Goal: Task Accomplishment & Management: Manage account settings

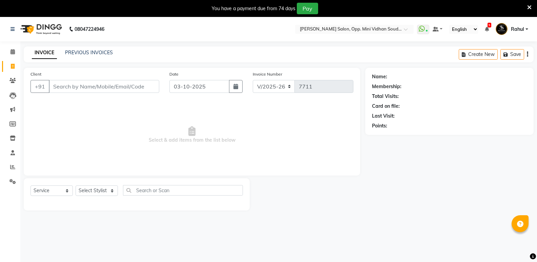
select select "4533"
select select "service"
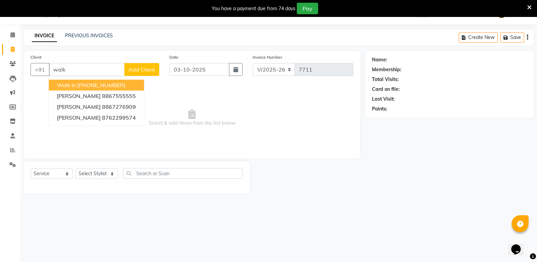
click at [102, 83] on ngb-highlight "[PHONE_NUMBER]" at bounding box center [101, 85] width 48 height 7
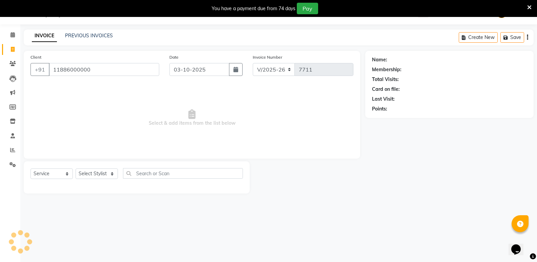
type input "11886000000"
select select "1: Object"
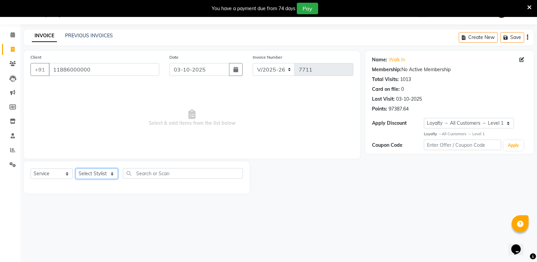
click at [97, 174] on select "Select Stylist [PERSON_NAME] [PERSON_NAME] [PERSON_NAME] Mallu [PERSON_NAME] [P…" at bounding box center [97, 173] width 42 height 11
select select "74043"
click at [76, 168] on select "Select Stylist [PERSON_NAME] [PERSON_NAME] [PERSON_NAME] Mallu [PERSON_NAME] [P…" at bounding box center [97, 173] width 42 height 11
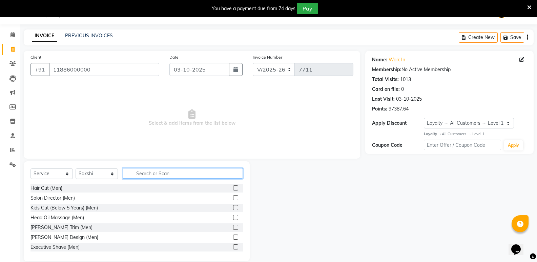
click at [158, 176] on input "text" at bounding box center [183, 173] width 120 height 11
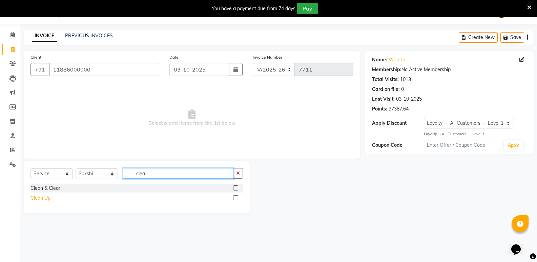
type input "clea"
click at [43, 199] on div "Clean Up" at bounding box center [40, 197] width 20 height 7
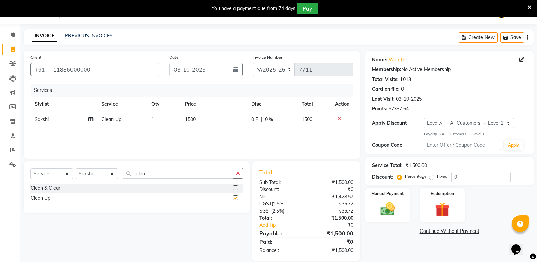
checkbox input "false"
drag, startPoint x: 158, startPoint y: 173, endPoint x: 121, endPoint y: 176, distance: 37.0
click at [121, 176] on div "Select Service Product Membership Package Voucher Prepaid Gift Card Select Styl…" at bounding box center [136, 176] width 212 height 16
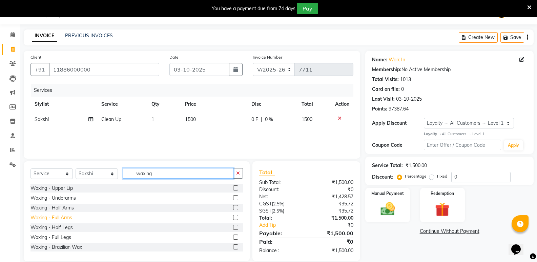
type input "waxing"
click at [49, 216] on div "Waxing - Full Arms" at bounding box center [51, 217] width 42 height 7
checkbox input "false"
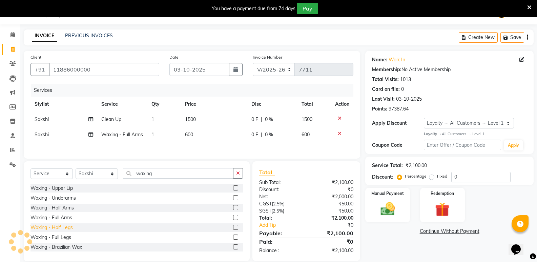
click at [66, 231] on div "Waxing - Half Legs" at bounding box center [51, 227] width 42 height 7
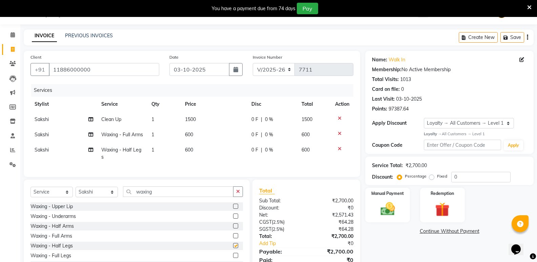
checkbox input "false"
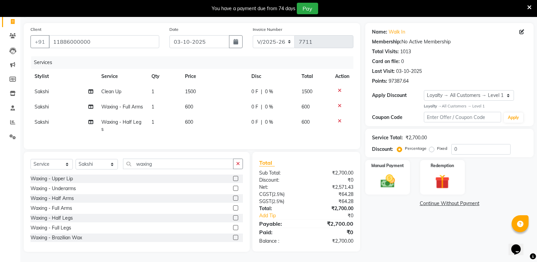
scroll to position [57, 0]
drag, startPoint x: 163, startPoint y: 164, endPoint x: 126, endPoint y: 171, distance: 37.3
click at [126, 171] on div "Select Service Product Membership Package Voucher Prepaid Gift Card Select Styl…" at bounding box center [136, 167] width 212 height 16
click at [59, 187] on div "Waxing - Underarms" at bounding box center [52, 188] width 45 height 7
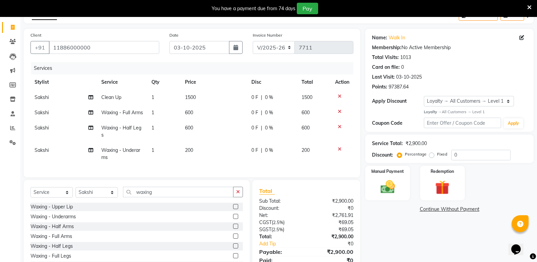
scroll to position [79, 0]
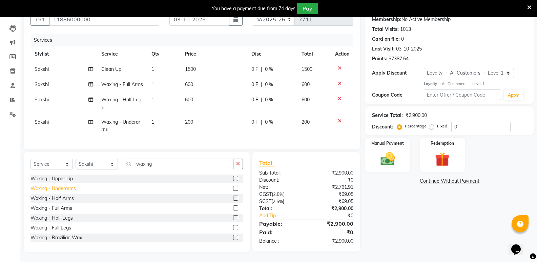
click at [69, 188] on div "Waxing - Underarms" at bounding box center [52, 188] width 45 height 7
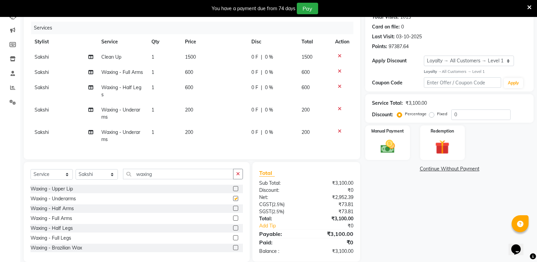
checkbox input "false"
click at [338, 133] on icon at bounding box center [340, 131] width 4 height 5
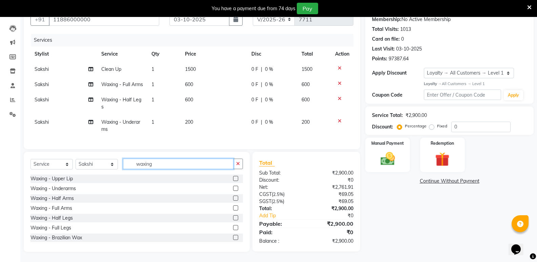
drag, startPoint x: 170, startPoint y: 166, endPoint x: 116, endPoint y: 167, distance: 54.9
click at [116, 167] on div "Select Service Product Membership Package Voucher Prepaid Gift Card Select Styl…" at bounding box center [136, 167] width 212 height 16
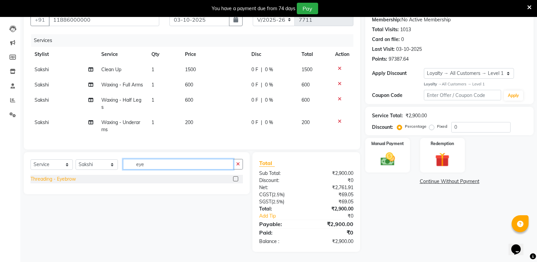
type input "eye"
click at [59, 179] on div "Threading - Eyebrow" at bounding box center [52, 179] width 45 height 7
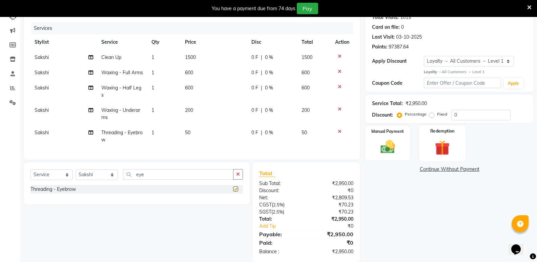
checkbox input "false"
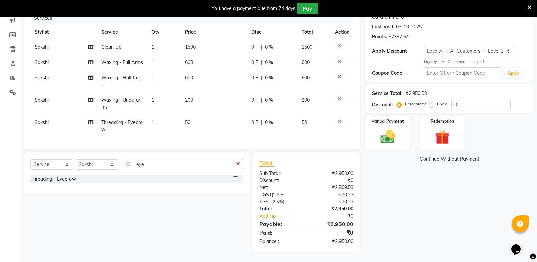
scroll to position [101, 0]
click at [381, 128] on img at bounding box center [387, 136] width 24 height 17
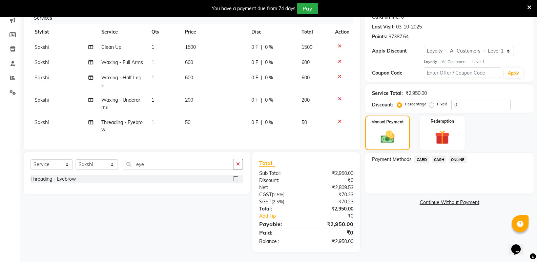
click at [436, 156] on span "CASH" at bounding box center [439, 160] width 15 height 8
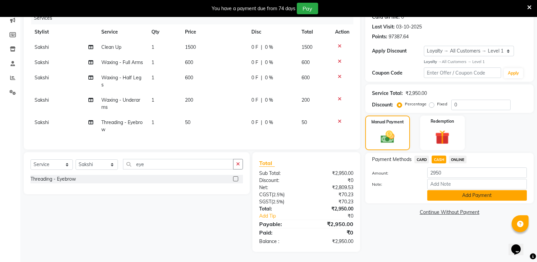
click at [430, 190] on button "Add Payment" at bounding box center [477, 195] width 100 height 11
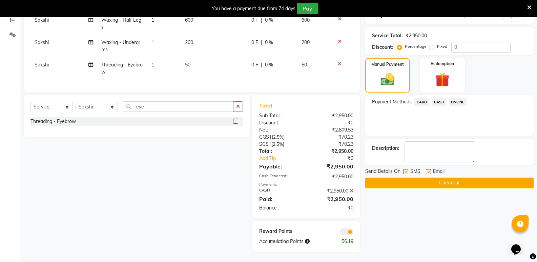
click at [428, 178] on button "Checkout" at bounding box center [449, 183] width 168 height 11
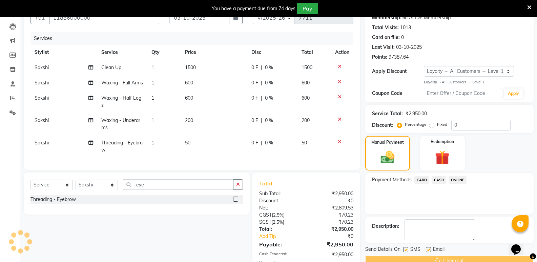
scroll to position [0, 0]
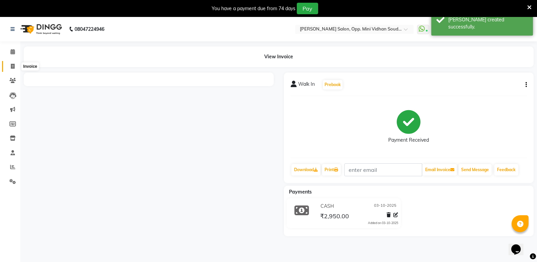
click at [7, 66] on span at bounding box center [13, 67] width 12 height 8
select select "service"
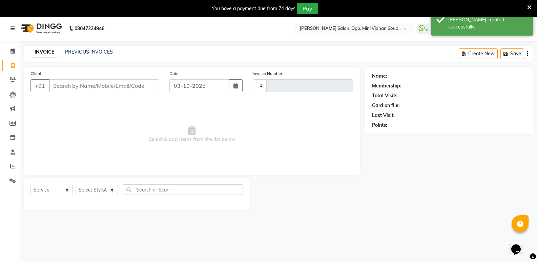
type input "7712"
select select "4533"
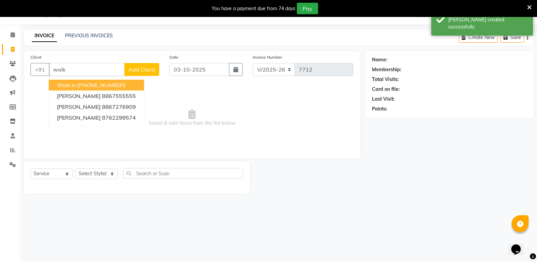
click at [114, 85] on ngb-highlight "[PHONE_NUMBER]" at bounding box center [101, 85] width 48 height 7
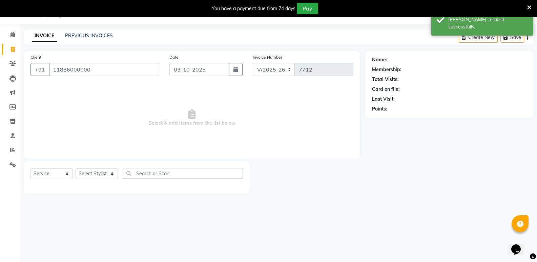
type input "11886000000"
select select "1: Object"
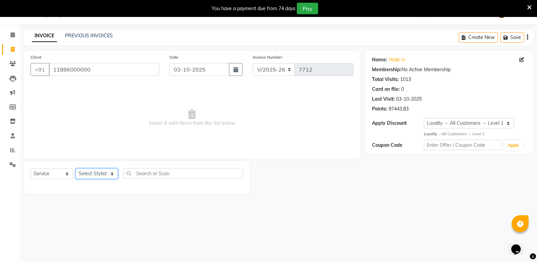
click at [92, 169] on select "Select Stylist [PERSON_NAME] [PERSON_NAME] [PERSON_NAME] Mallu [PERSON_NAME] [P…" at bounding box center [97, 173] width 42 height 11
select select "25909"
click at [76, 168] on select "Select Stylist [PERSON_NAME] [PERSON_NAME] [PERSON_NAME] Mallu [PERSON_NAME] [P…" at bounding box center [97, 173] width 42 height 11
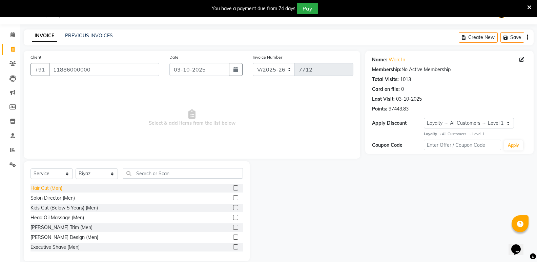
click at [57, 186] on div "Hair Cut (Men)" at bounding box center [46, 188] width 32 height 7
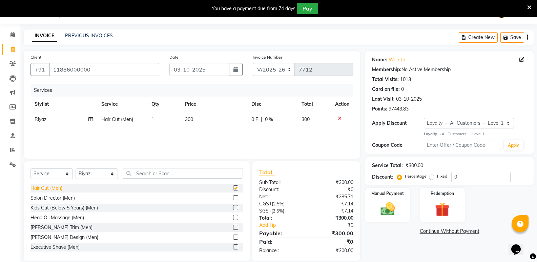
checkbox input "false"
click at [93, 172] on select "Select Stylist [PERSON_NAME] [PERSON_NAME] [PERSON_NAME] Mallu [PERSON_NAME] [P…" at bounding box center [97, 173] width 42 height 11
select select "28117"
click at [76, 168] on select "Select Stylist [PERSON_NAME] [PERSON_NAME] [PERSON_NAME] Mallu [PERSON_NAME] [P…" at bounding box center [97, 173] width 42 height 11
click at [53, 186] on div "Hair Cut (Men)" at bounding box center [46, 188] width 32 height 7
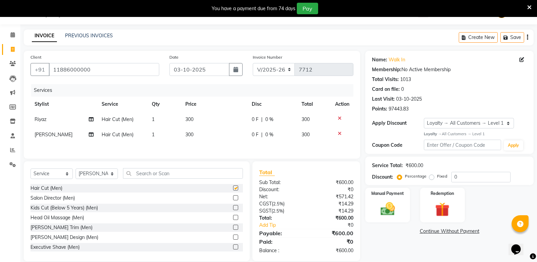
checkbox input "false"
click at [149, 176] on input "text" at bounding box center [183, 173] width 120 height 11
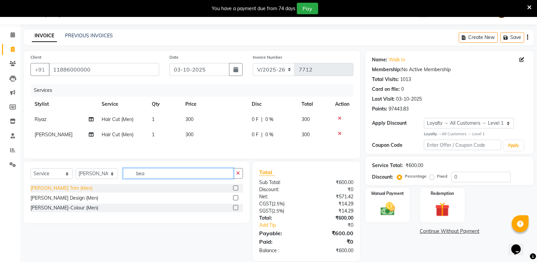
type input "bea"
click at [45, 188] on div "[PERSON_NAME] Trim (Men)" at bounding box center [61, 188] width 62 height 7
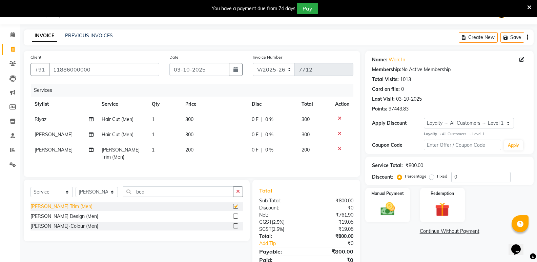
checkbox input "false"
click at [101, 187] on select "Select Stylist [PERSON_NAME] [PERSON_NAME] [PERSON_NAME] Mallu [PERSON_NAME] [P…" at bounding box center [97, 192] width 42 height 11
select select "43648"
click at [76, 187] on select "Select Stylist [PERSON_NAME] [PERSON_NAME] [PERSON_NAME] Mallu [PERSON_NAME] [P…" at bounding box center [97, 192] width 42 height 11
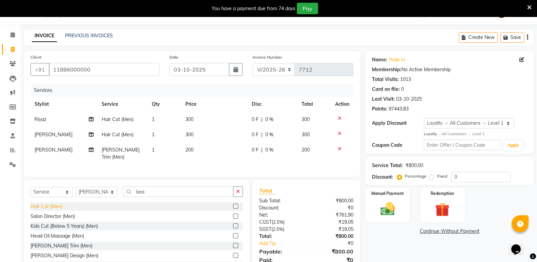
click at [46, 205] on div "Hair Cut (Men)" at bounding box center [46, 206] width 32 height 7
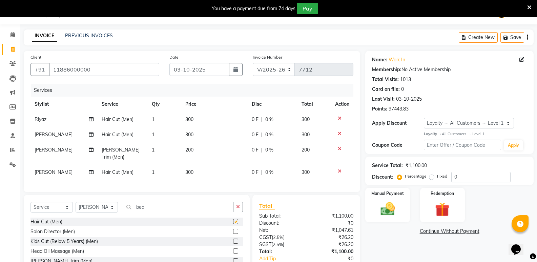
checkbox input "false"
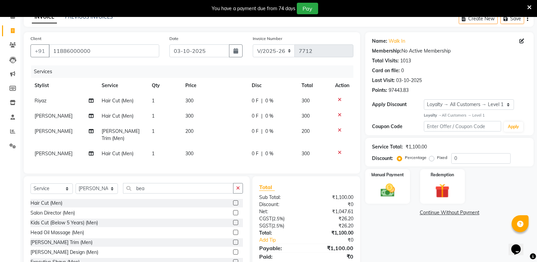
scroll to position [51, 0]
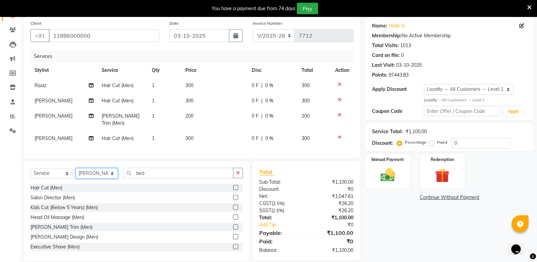
click at [91, 172] on select "Select Stylist [PERSON_NAME] [PERSON_NAME] [PERSON_NAME] Mallu [PERSON_NAME] [P…" at bounding box center [97, 173] width 42 height 11
select select "89150"
click at [76, 168] on select "Select Stylist [PERSON_NAME] [PERSON_NAME] [PERSON_NAME] Mallu [PERSON_NAME] [P…" at bounding box center [97, 173] width 42 height 11
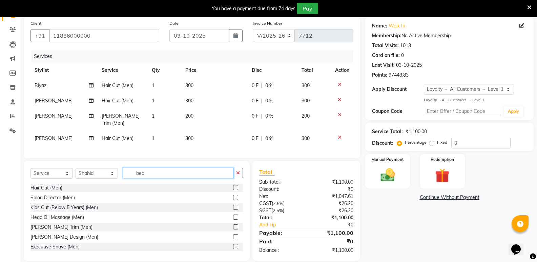
drag, startPoint x: 154, startPoint y: 173, endPoint x: 121, endPoint y: 178, distance: 33.2
click at [121, 178] on div "Select Service Product Membership Package Voucher Prepaid Gift Card Select Styl…" at bounding box center [136, 176] width 212 height 16
type input "women"
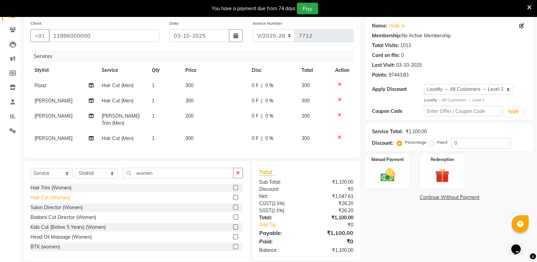
click at [45, 194] on div "Hair Cut (Women)" at bounding box center [50, 197] width 40 height 7
checkbox input "false"
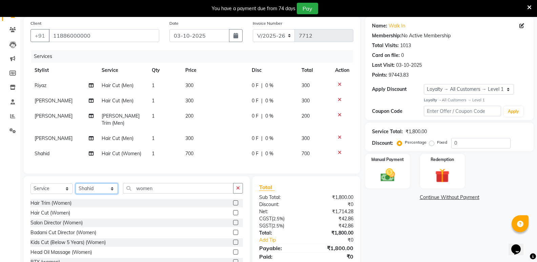
click at [100, 186] on select "Select Stylist [PERSON_NAME] [PERSON_NAME] [PERSON_NAME] Mallu [PERSON_NAME] [P…" at bounding box center [97, 188] width 42 height 11
select select "25904"
click at [76, 183] on select "Select Stylist [PERSON_NAME] [PERSON_NAME] [PERSON_NAME] Mallu [PERSON_NAME] [P…" at bounding box center [97, 188] width 42 height 11
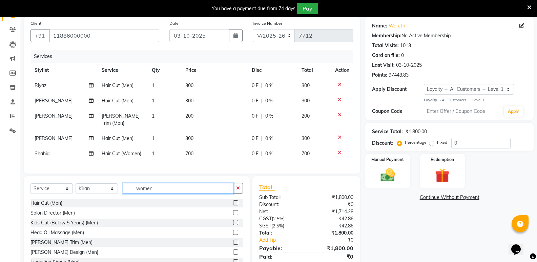
click at [159, 189] on input "women" at bounding box center [178, 188] width 110 height 11
type input "women"
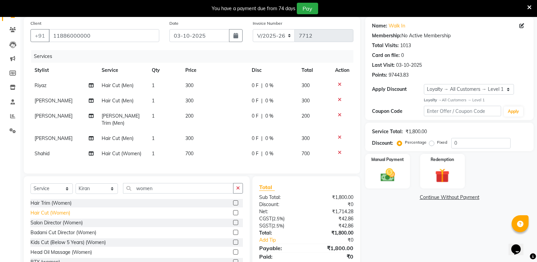
click at [52, 209] on div "Hair Cut (Women)" at bounding box center [50, 212] width 40 height 7
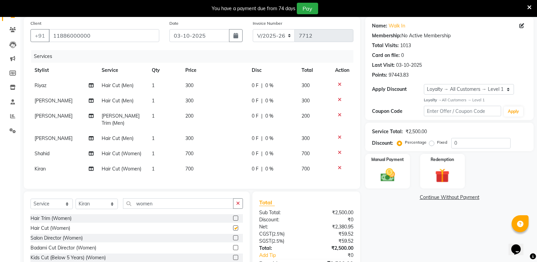
checkbox input "false"
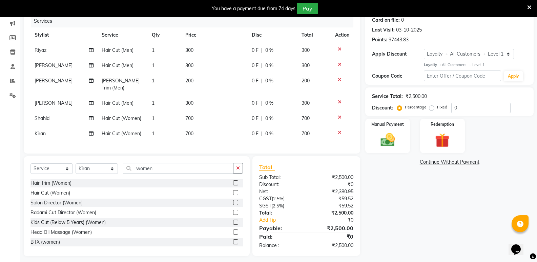
scroll to position [88, 0]
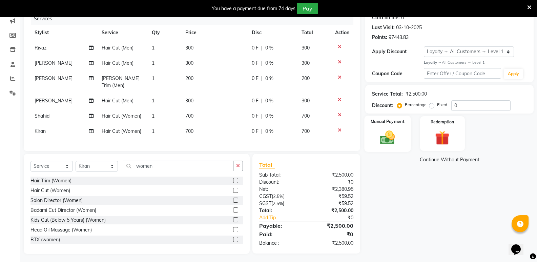
click at [392, 137] on img at bounding box center [387, 137] width 24 height 17
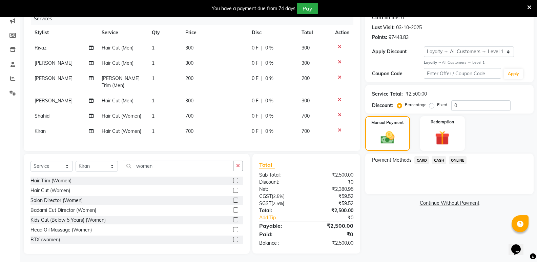
click at [438, 159] on span "CASH" at bounding box center [439, 160] width 15 height 8
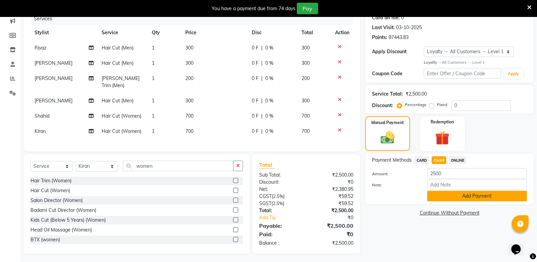
click at [450, 194] on button "Add Payment" at bounding box center [477, 196] width 100 height 11
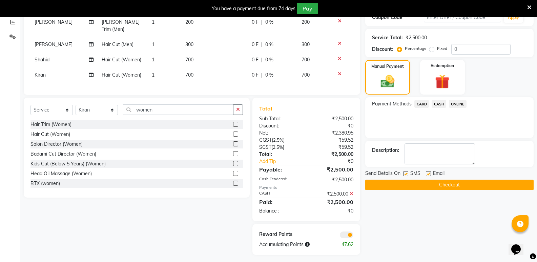
scroll to position [146, 0]
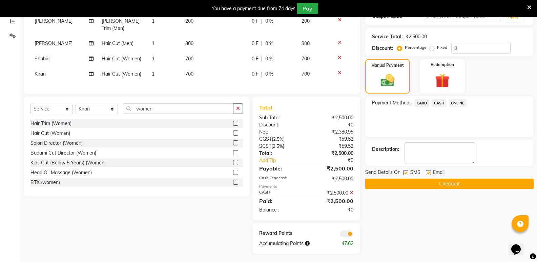
click at [446, 186] on button "Checkout" at bounding box center [449, 184] width 168 height 11
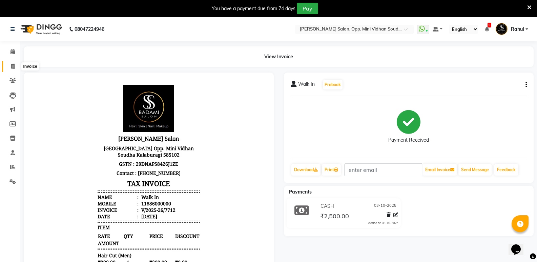
click at [17, 65] on span at bounding box center [13, 67] width 12 height 8
select select "4533"
select select "service"
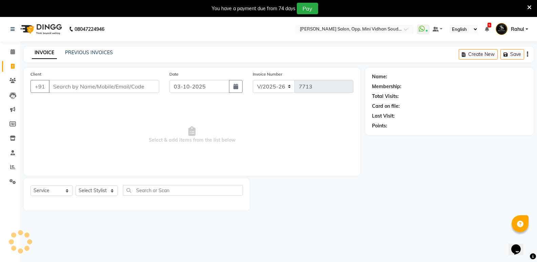
scroll to position [17, 0]
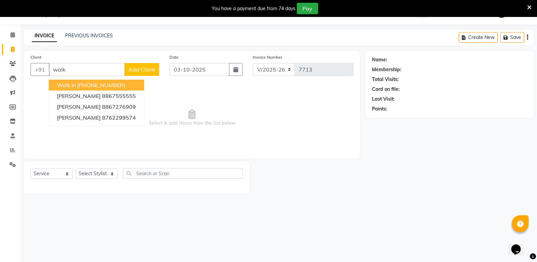
click at [89, 86] on ngb-highlight "[PHONE_NUMBER]" at bounding box center [101, 85] width 48 height 7
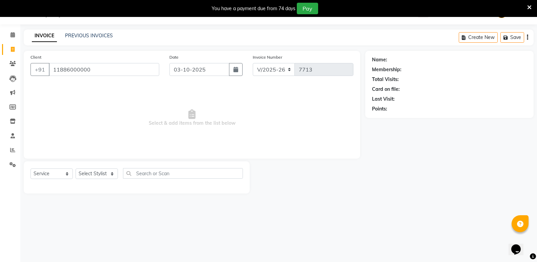
type input "11886000000"
select select "1: Object"
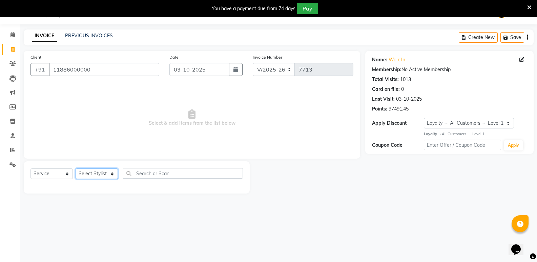
click at [100, 174] on select "Select Stylist [PERSON_NAME] [PERSON_NAME] [PERSON_NAME] Mallu [PERSON_NAME] [P…" at bounding box center [97, 173] width 42 height 11
select select "25905"
click at [76, 168] on select "Select Stylist [PERSON_NAME] [PERSON_NAME] [PERSON_NAME] Mallu [PERSON_NAME] [P…" at bounding box center [97, 173] width 42 height 11
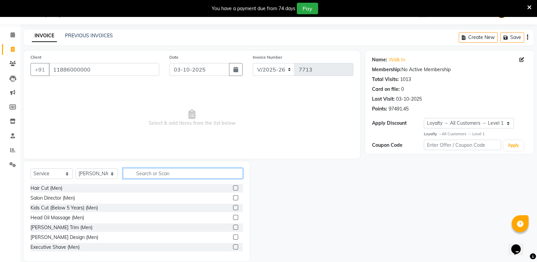
click at [183, 175] on input "text" at bounding box center [183, 173] width 120 height 11
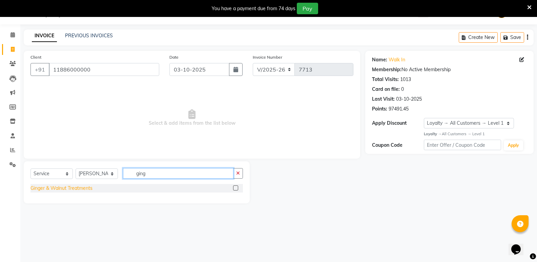
type input "ging"
click at [44, 185] on div "Ginger & Walnut Treatments" at bounding box center [61, 188] width 62 height 7
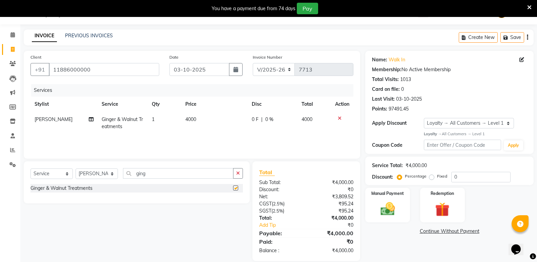
checkbox input "false"
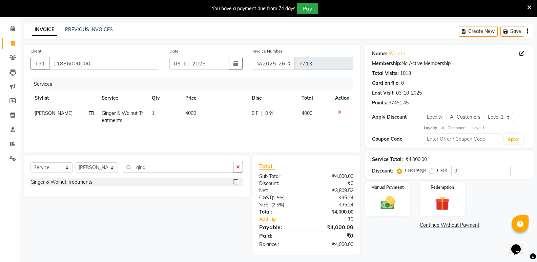
scroll to position [26, 0]
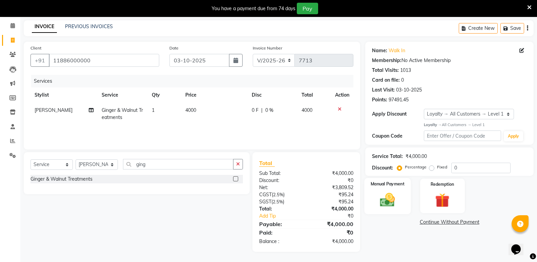
click at [380, 203] on img at bounding box center [387, 199] width 24 height 17
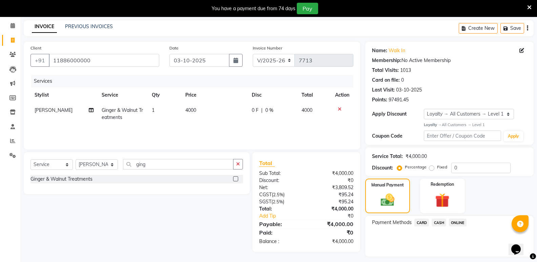
click at [443, 223] on span "CASH" at bounding box center [439, 223] width 15 height 8
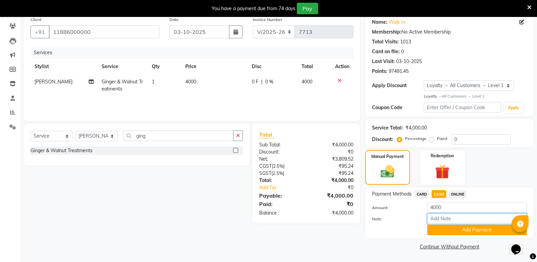
click at [443, 223] on input "Note:" at bounding box center [477, 218] width 100 height 11
click at [444, 230] on button "Add Payment" at bounding box center [477, 230] width 100 height 11
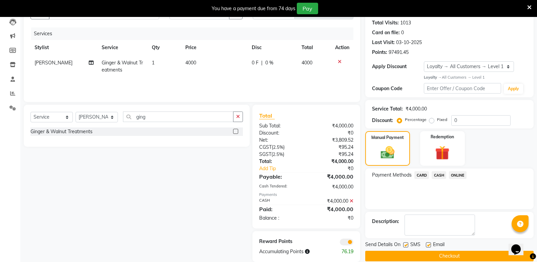
scroll to position [84, 0]
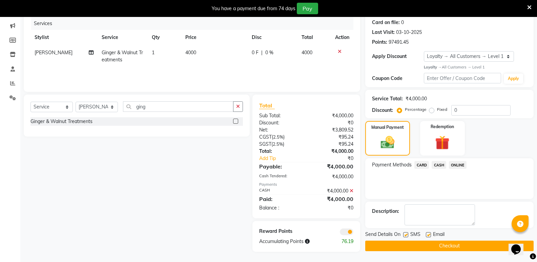
click at [444, 247] on button "Checkout" at bounding box center [449, 246] width 168 height 11
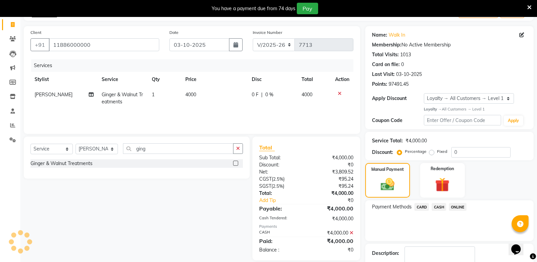
scroll to position [0, 0]
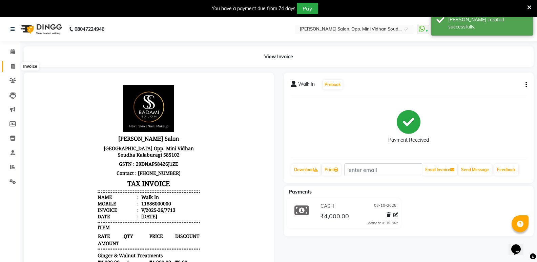
click at [11, 63] on span at bounding box center [13, 67] width 12 height 8
select select "service"
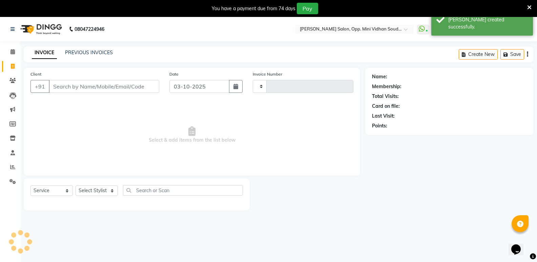
scroll to position [17, 0]
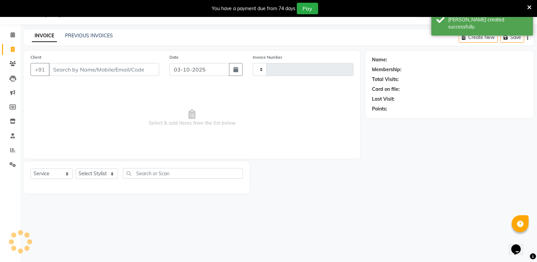
type input "7714"
select select "4533"
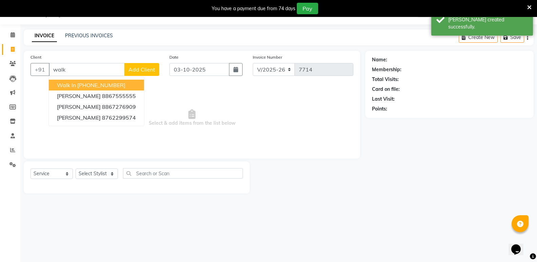
click at [89, 86] on ngb-highlight "[PHONE_NUMBER]" at bounding box center [101, 85] width 48 height 7
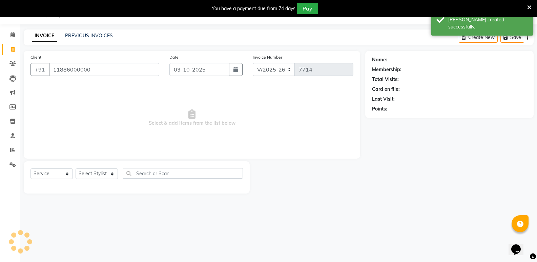
type input "11886000000"
select select "1: Object"
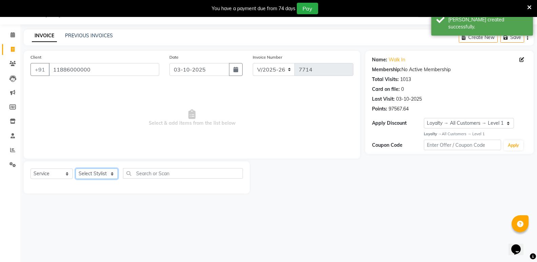
click at [100, 175] on select "Select Stylist [PERSON_NAME] [PERSON_NAME] [PERSON_NAME] Mallu [PERSON_NAME] [P…" at bounding box center [97, 173] width 42 height 11
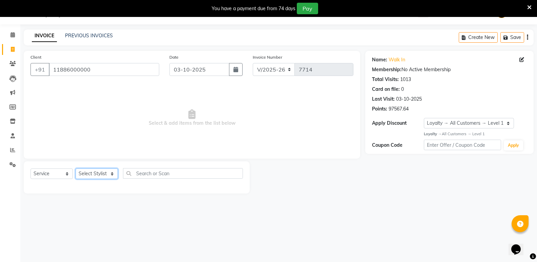
select select "50243"
click at [76, 168] on select "Select Stylist [PERSON_NAME] [PERSON_NAME] [PERSON_NAME] Mallu [PERSON_NAME] [P…" at bounding box center [97, 173] width 42 height 11
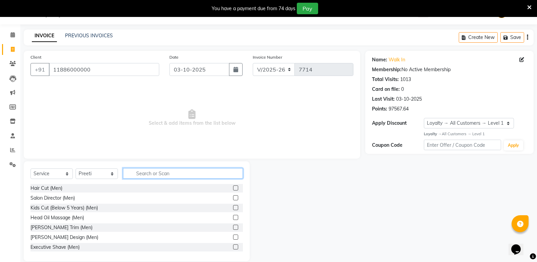
click at [181, 176] on input "text" at bounding box center [183, 173] width 120 height 11
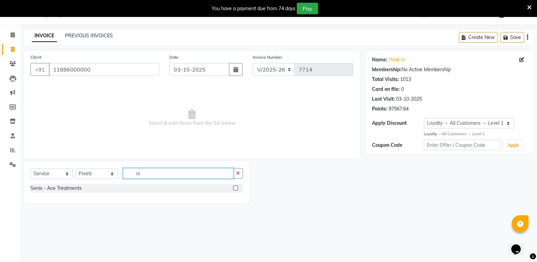
type input "n"
drag, startPoint x: 149, startPoint y: 171, endPoint x: 98, endPoint y: 180, distance: 51.2
click at [98, 180] on div "Select Service Product Membership Package Voucher Prepaid Gift Card Select Styl…" at bounding box center [136, 176] width 212 height 16
type input "bala"
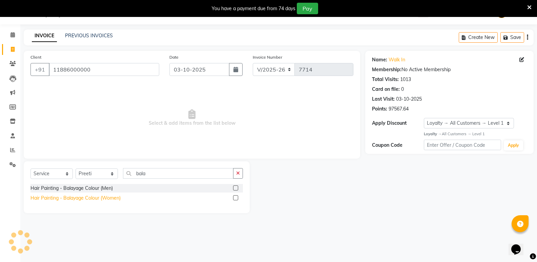
click at [105, 196] on div "Hair Painting - Balayage Colour (Women)" at bounding box center [75, 197] width 90 height 7
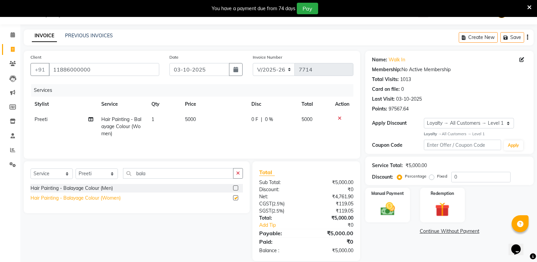
checkbox input "false"
click at [189, 121] on span "5000" at bounding box center [190, 119] width 11 height 6
select select "50243"
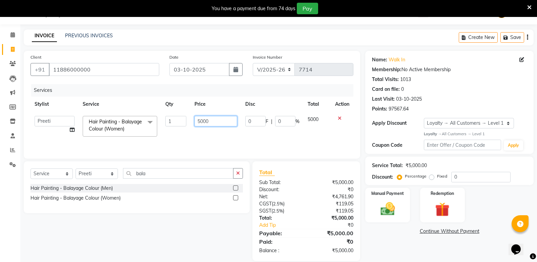
click at [201, 124] on input "5000" at bounding box center [215, 121] width 42 height 11
type input "7000"
click at [389, 211] on img at bounding box center [387, 208] width 24 height 17
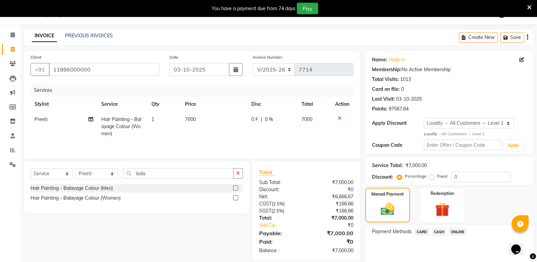
click at [435, 231] on span "CASH" at bounding box center [439, 232] width 15 height 8
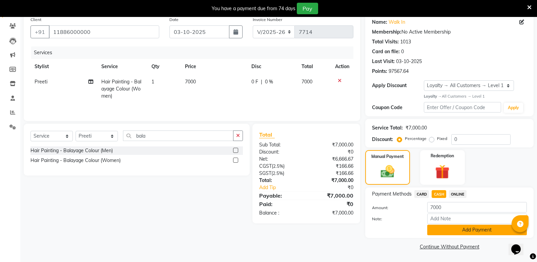
click at [436, 233] on button "Add Payment" at bounding box center [477, 230] width 100 height 11
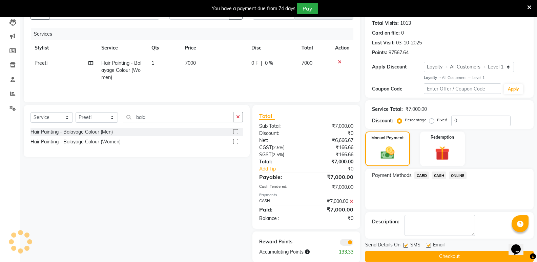
scroll to position [84, 0]
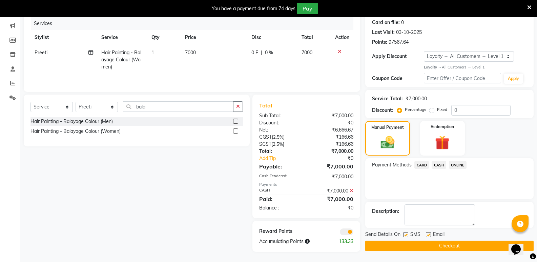
click at [431, 250] on button "Checkout" at bounding box center [449, 246] width 168 height 11
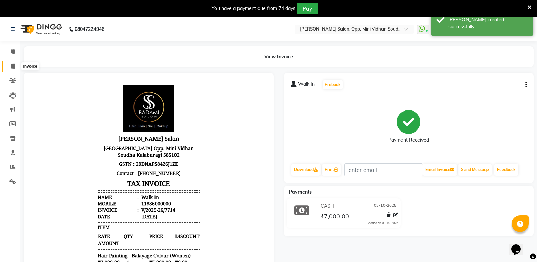
click at [11, 68] on icon at bounding box center [13, 66] width 4 height 5
select select "service"
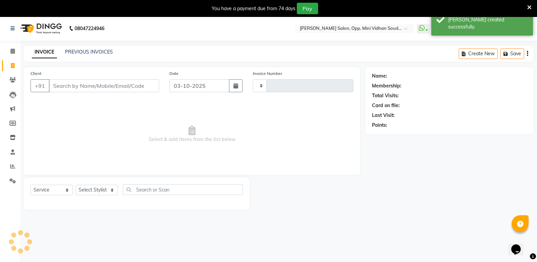
type input "7715"
select select "4533"
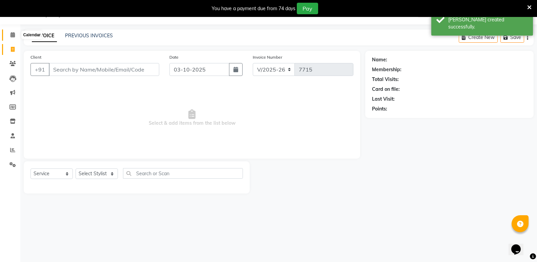
click at [11, 32] on span at bounding box center [13, 35] width 12 height 8
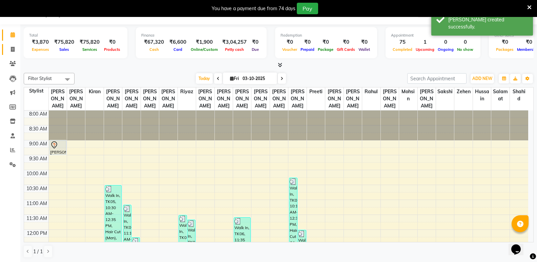
click at [14, 45] on link "Invoice" at bounding box center [10, 49] width 16 height 11
select select "4533"
select select "service"
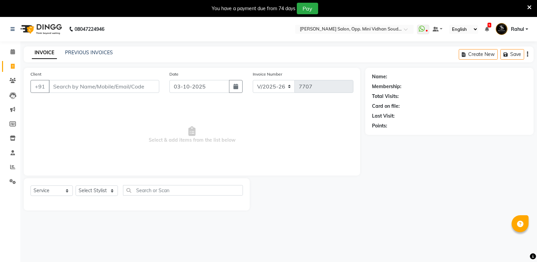
select select "4533"
select select "service"
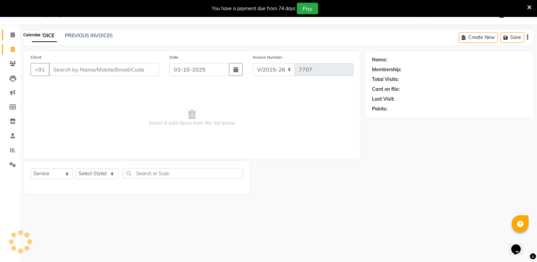
click at [11, 34] on icon at bounding box center [13, 34] width 4 height 5
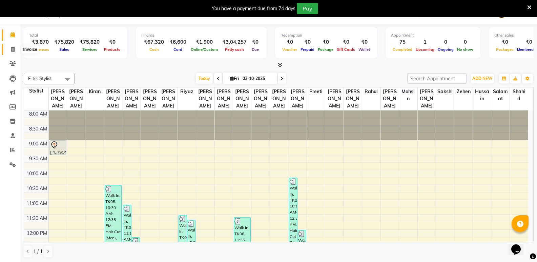
click at [11, 50] on icon at bounding box center [13, 49] width 4 height 5
select select "4533"
select select "service"
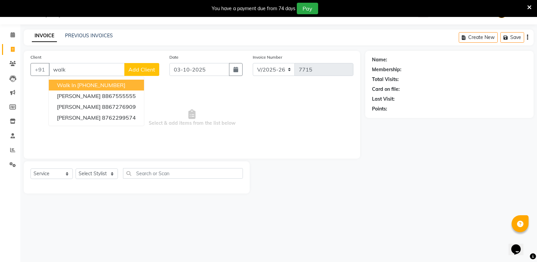
click at [92, 84] on ngb-highlight "[PHONE_NUMBER]" at bounding box center [101, 85] width 48 height 7
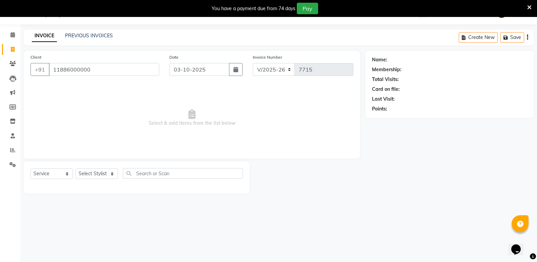
type input "11886000000"
select select "1: Object"
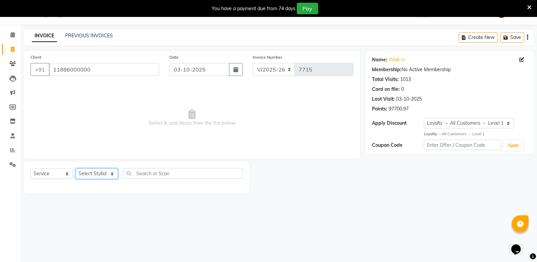
click at [90, 175] on select "Select Stylist [PERSON_NAME] [PERSON_NAME] [PERSON_NAME] Mallu [PERSON_NAME] [P…" at bounding box center [97, 173] width 42 height 11
select select "70683"
click at [76, 168] on select "Select Stylist [PERSON_NAME] [PERSON_NAME] [PERSON_NAME] Mallu [PERSON_NAME] [P…" at bounding box center [97, 173] width 42 height 11
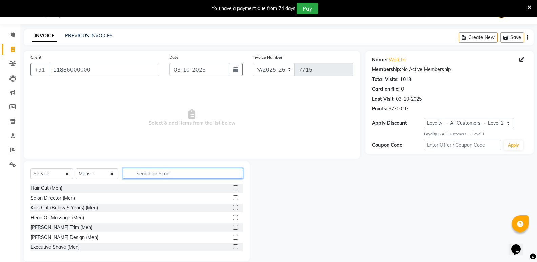
click at [144, 175] on input "text" at bounding box center [183, 173] width 120 height 11
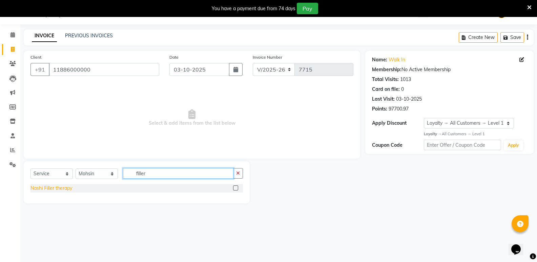
type input "filler"
click at [54, 189] on div "Nashi Filler therapy" at bounding box center [51, 188] width 42 height 7
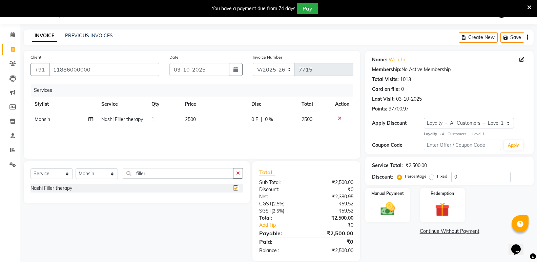
checkbox input "false"
drag, startPoint x: 148, startPoint y: 172, endPoint x: 129, endPoint y: 177, distance: 18.9
click at [129, 177] on input "filler" at bounding box center [178, 173] width 110 height 11
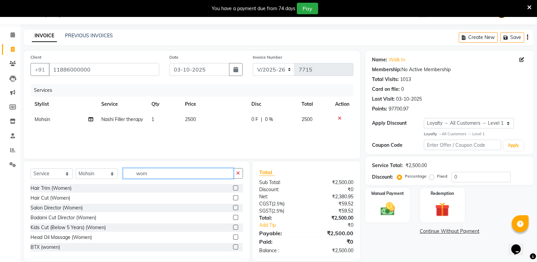
type input "wom"
click at [50, 194] on div "Hair Cut (Women)" at bounding box center [136, 198] width 212 height 8
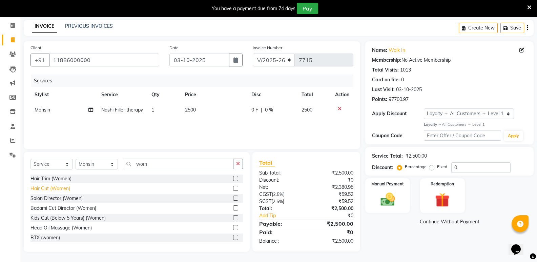
click at [56, 187] on div "Hair Cut (Women)" at bounding box center [50, 188] width 40 height 7
checkbox input "false"
click at [397, 191] on img at bounding box center [387, 199] width 24 height 17
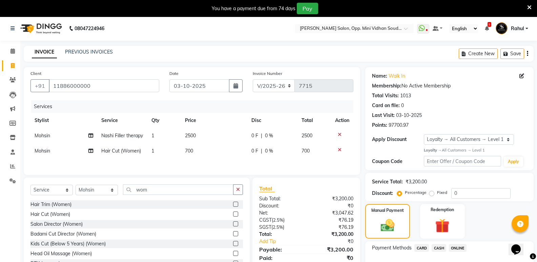
scroll to position [45, 0]
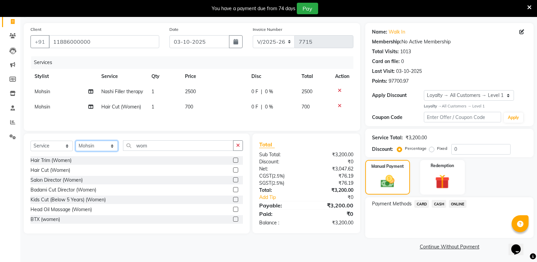
click at [86, 151] on select "Select Stylist [PERSON_NAME] [PERSON_NAME] [PERSON_NAME] Mallu [PERSON_NAME] [P…" at bounding box center [97, 146] width 42 height 11
select select "45809"
click at [76, 149] on select "Select Stylist [PERSON_NAME] [PERSON_NAME] [PERSON_NAME] Mallu [PERSON_NAME] [P…" at bounding box center [97, 146] width 42 height 11
click at [58, 164] on div "Hair Cut (Men)" at bounding box center [46, 160] width 32 height 7
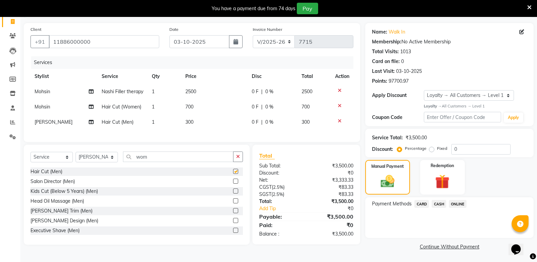
checkbox input "false"
drag, startPoint x: 129, startPoint y: 172, endPoint x: 124, endPoint y: 173, distance: 5.1
click at [124, 162] on input "wom" at bounding box center [178, 156] width 110 height 11
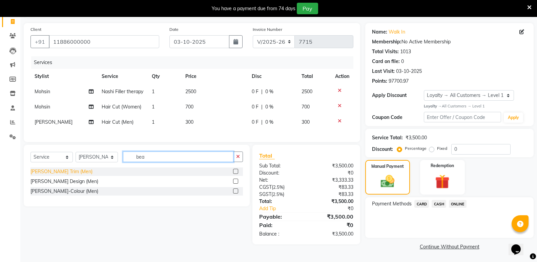
type input "bea"
click at [37, 175] on div "[PERSON_NAME] Trim (Men)" at bounding box center [61, 171] width 62 height 7
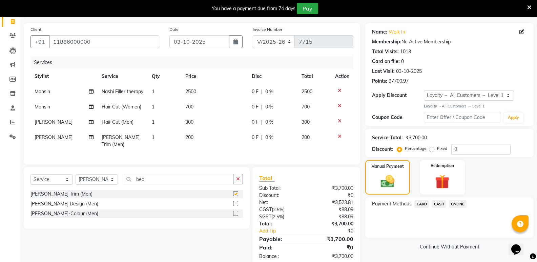
checkbox input "false"
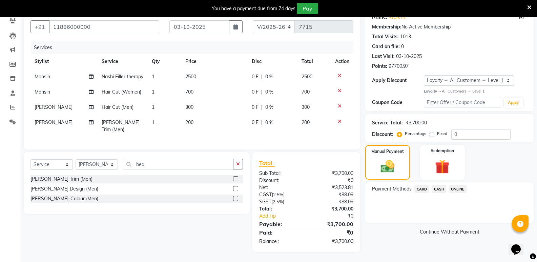
click at [440, 185] on span "CASH" at bounding box center [439, 189] width 15 height 8
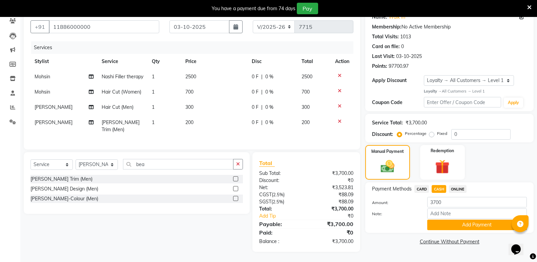
click at [439, 220] on button "Add Payment" at bounding box center [477, 225] width 100 height 11
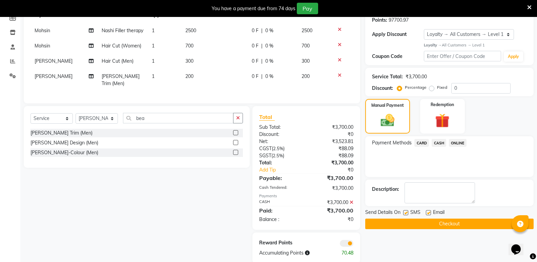
scroll to position [122, 0]
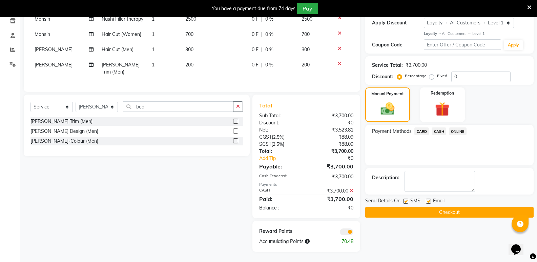
click at [439, 210] on button "Checkout" at bounding box center [449, 212] width 168 height 11
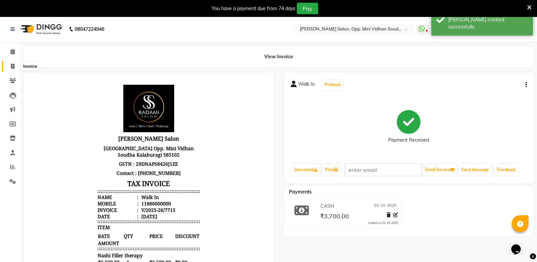
click at [12, 65] on icon at bounding box center [13, 66] width 4 height 5
select select "service"
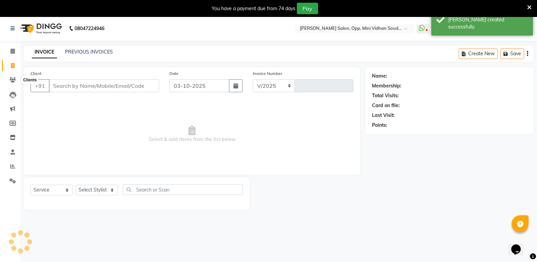
select select "4533"
type input "7716"
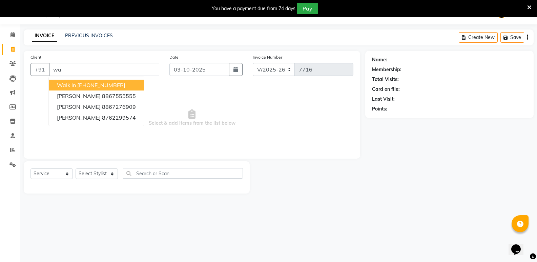
type input "w"
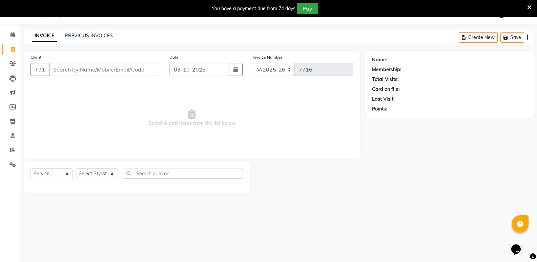
scroll to position [0, 0]
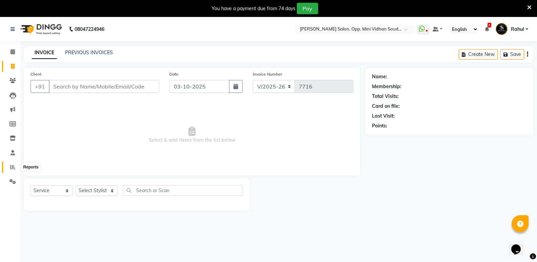
click at [11, 167] on icon at bounding box center [12, 166] width 5 height 5
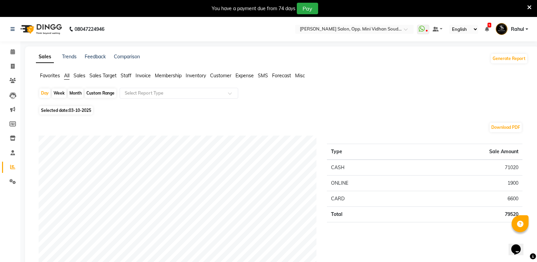
click at [124, 75] on span "Staff" at bounding box center [126, 76] width 11 height 6
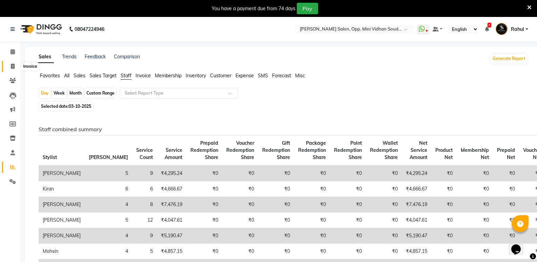
click at [12, 64] on icon at bounding box center [13, 66] width 4 height 5
select select "service"
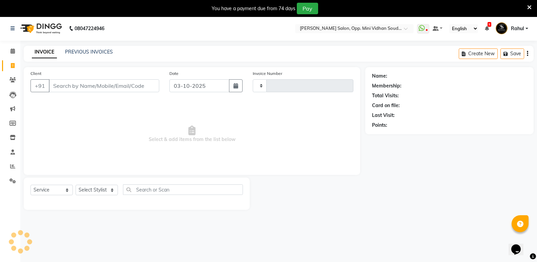
type input "7716"
select select "4533"
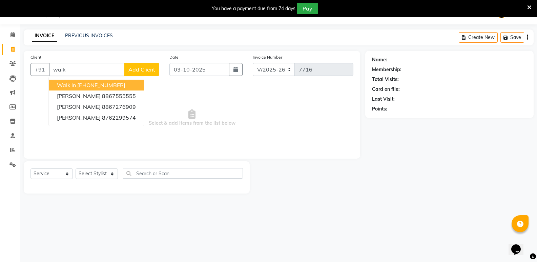
click at [104, 87] on ngb-highlight "[PHONE_NUMBER]" at bounding box center [101, 85] width 48 height 7
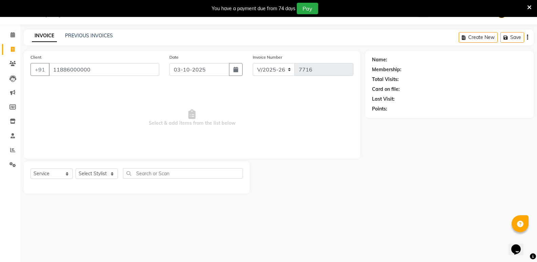
type input "11886000000"
select select "1: Object"
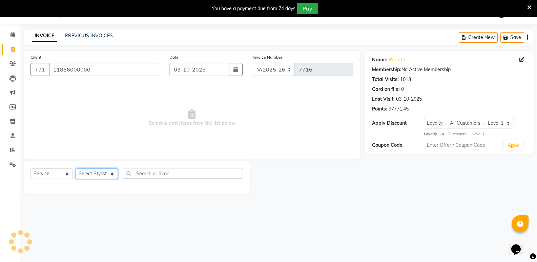
click at [98, 178] on select "Select Stylist [PERSON_NAME] [PERSON_NAME] [PERSON_NAME] Mallu [PERSON_NAME] [P…" at bounding box center [97, 173] width 42 height 11
select select "45809"
click at [76, 168] on select "Select Stylist [PERSON_NAME] [PERSON_NAME] [PERSON_NAME] Mallu [PERSON_NAME] [P…" at bounding box center [97, 173] width 42 height 11
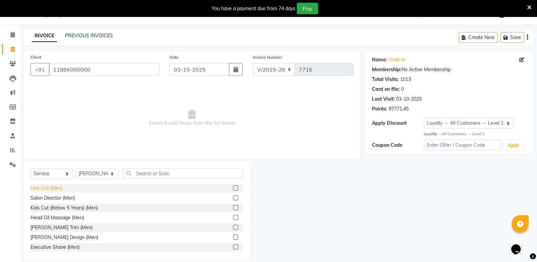
click at [54, 185] on div "Hair Cut (Men)" at bounding box center [46, 188] width 32 height 7
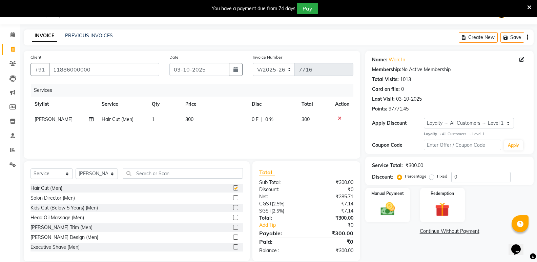
checkbox input "false"
click at [144, 175] on input "text" at bounding box center [183, 173] width 120 height 11
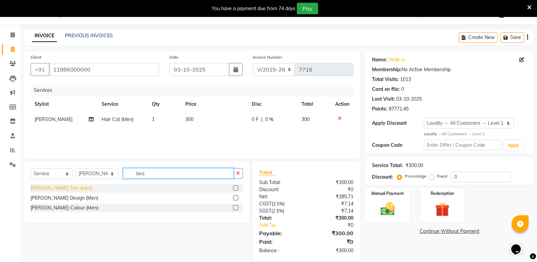
type input "bea"
click at [46, 186] on div "[PERSON_NAME] Trim (Men)" at bounding box center [61, 188] width 62 height 7
checkbox input "false"
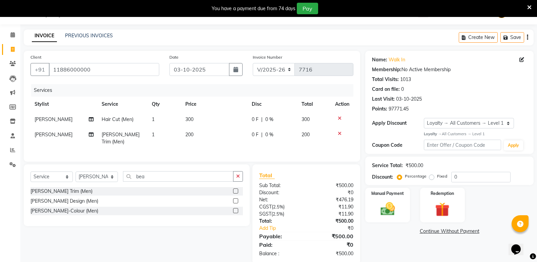
click at [167, 123] on td "1" at bounding box center [165, 119] width 34 height 15
select select "45809"
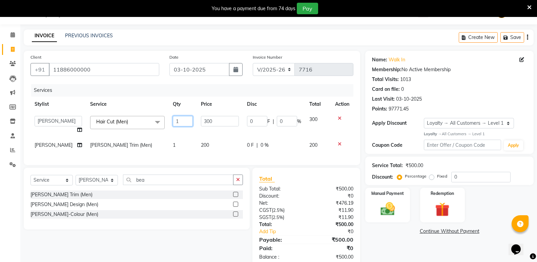
click at [174, 119] on input "1" at bounding box center [183, 121] width 20 height 11
type input "2"
click at [170, 143] on div "Services Stylist Service Qty Price Disc Total Action [PERSON_NAME] [PERSON_NAME…" at bounding box center [191, 121] width 323 height 74
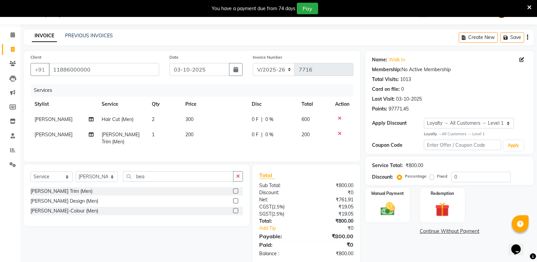
click at [158, 134] on td "1" at bounding box center [165, 138] width 34 height 22
select select "45809"
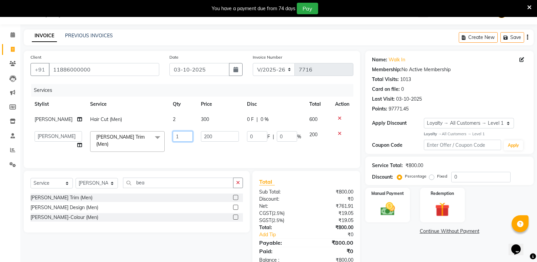
click at [173, 139] on input "1" at bounding box center [183, 136] width 20 height 11
type input "2"
click at [384, 203] on img at bounding box center [387, 208] width 24 height 17
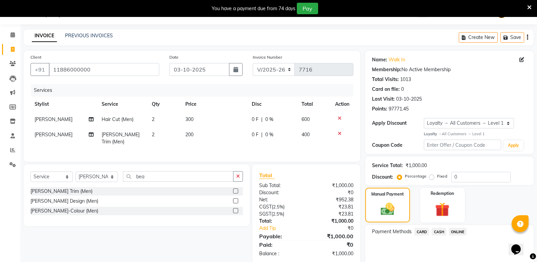
click at [438, 231] on span "CASH" at bounding box center [439, 232] width 15 height 8
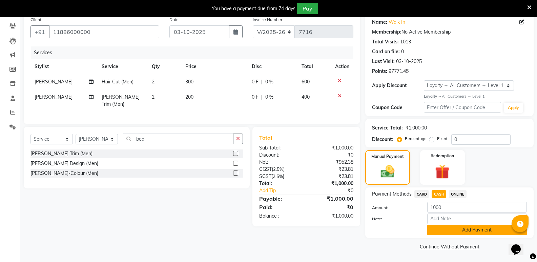
click at [439, 232] on button "Add Payment" at bounding box center [477, 230] width 100 height 11
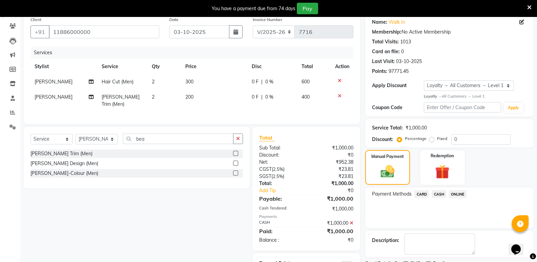
scroll to position [85, 0]
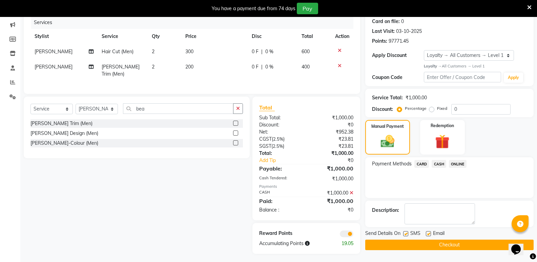
click at [449, 244] on button "Checkout" at bounding box center [449, 245] width 168 height 11
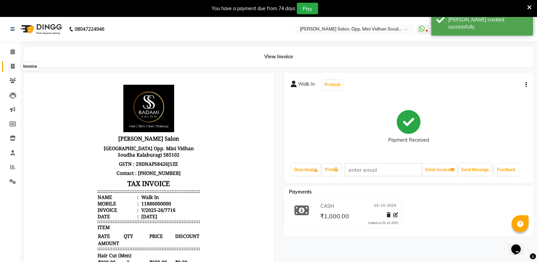
click at [12, 69] on span at bounding box center [13, 67] width 12 height 8
select select "4533"
select select "service"
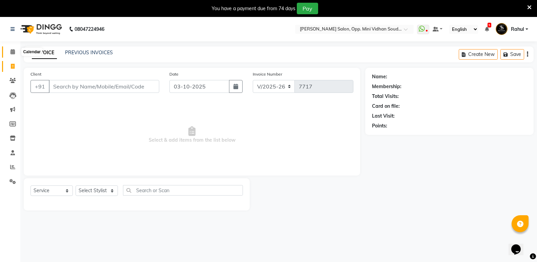
click at [7, 50] on span at bounding box center [13, 52] width 12 height 8
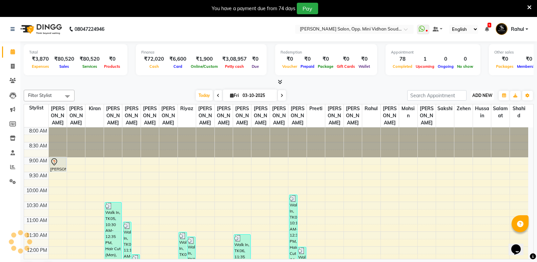
click at [486, 94] on span "ADD NEW" at bounding box center [482, 95] width 20 height 5
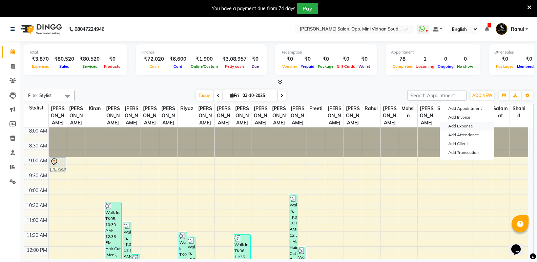
click at [466, 122] on link "Add Expense" at bounding box center [467, 126] width 54 height 9
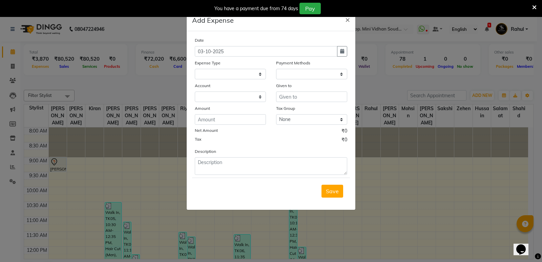
select select
select select "1"
select select "3356"
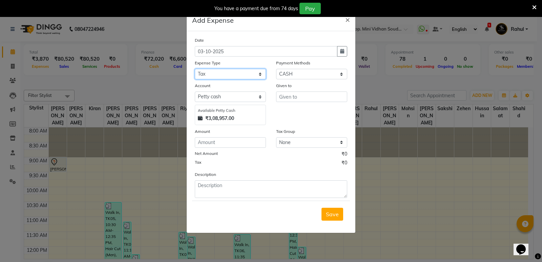
select select "6034"
type input "Finance"
type input "370"
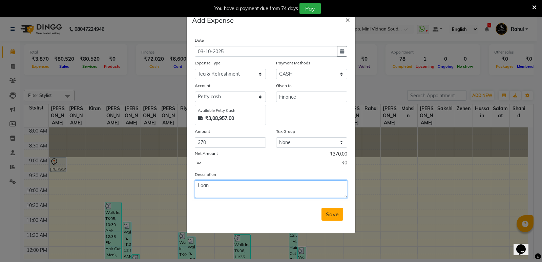
type textarea "Loan"
click at [338, 212] on span "Save" at bounding box center [332, 214] width 13 height 7
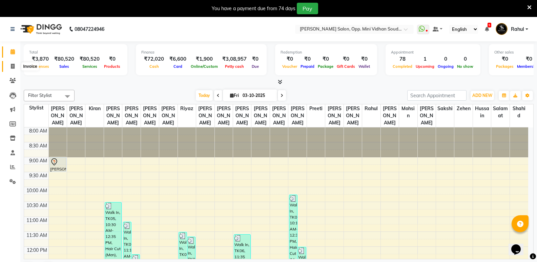
click at [10, 66] on span at bounding box center [13, 67] width 12 height 8
select select "service"
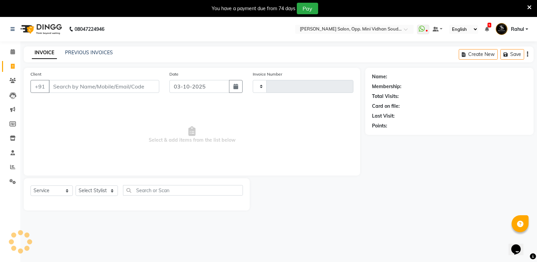
type input "7717"
select select "4533"
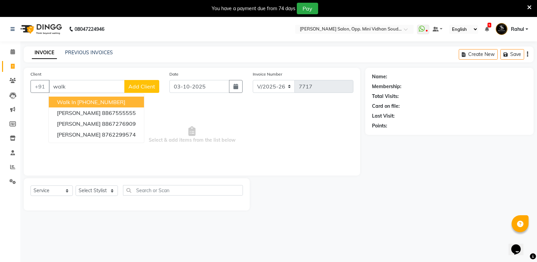
click at [91, 100] on ngb-highlight "[PHONE_NUMBER]" at bounding box center [101, 102] width 48 height 7
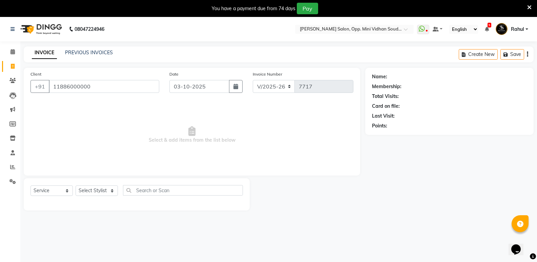
type input "11886000000"
select select "1: Object"
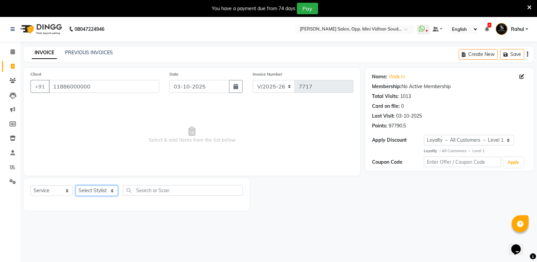
click at [102, 190] on select "Select Stylist [PERSON_NAME] [PERSON_NAME] [PERSON_NAME] Mallu [PERSON_NAME] [P…" at bounding box center [97, 190] width 42 height 11
select select "28117"
click at [76, 185] on select "Select Stylist [PERSON_NAME] [PERSON_NAME] [PERSON_NAME] Mallu [PERSON_NAME] [P…" at bounding box center [97, 190] width 42 height 11
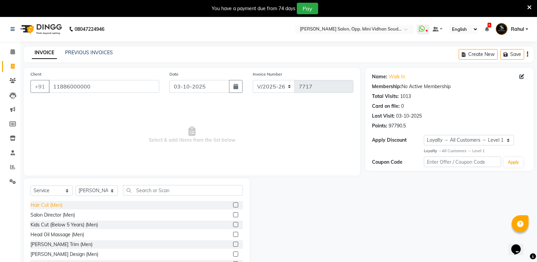
click at [51, 202] on div "Hair Cut (Men)" at bounding box center [46, 205] width 32 height 7
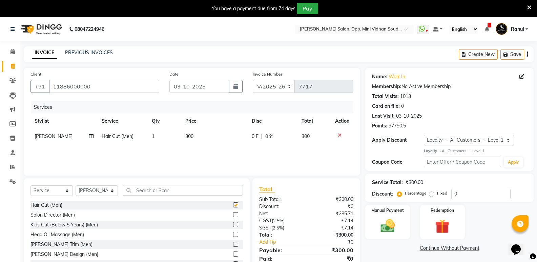
checkbox input "false"
click at [186, 193] on input "text" at bounding box center [183, 190] width 120 height 11
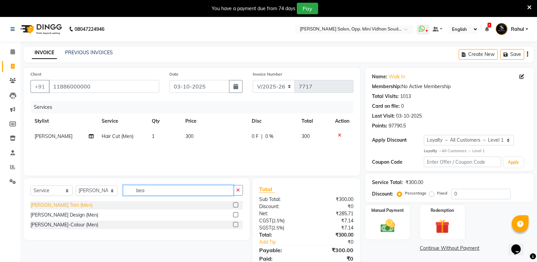
type input "bea"
click at [45, 204] on div "[PERSON_NAME] Trim (Men)" at bounding box center [61, 205] width 62 height 7
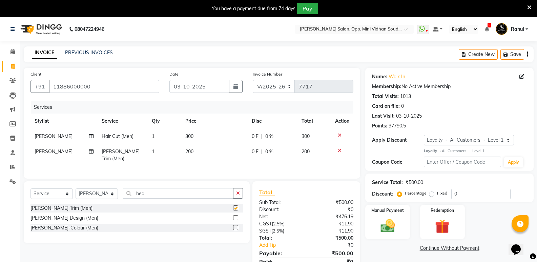
checkbox input "false"
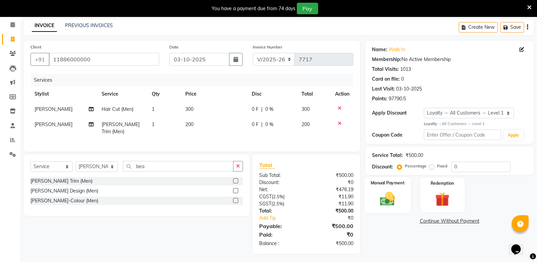
click at [388, 203] on img at bounding box center [387, 198] width 24 height 17
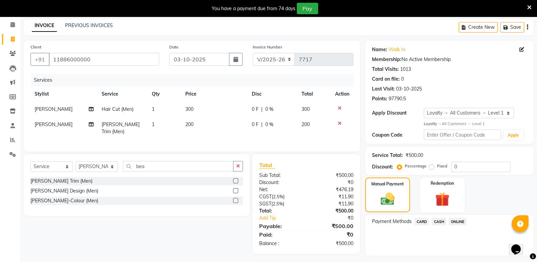
click at [440, 222] on span "CASH" at bounding box center [439, 222] width 15 height 8
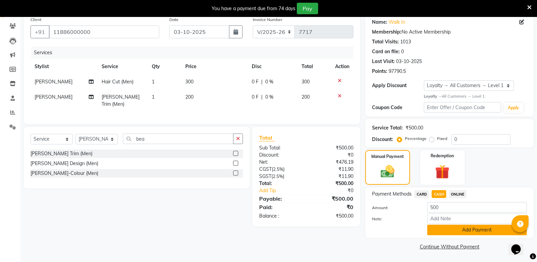
click at [446, 233] on button "Add Payment" at bounding box center [477, 230] width 100 height 11
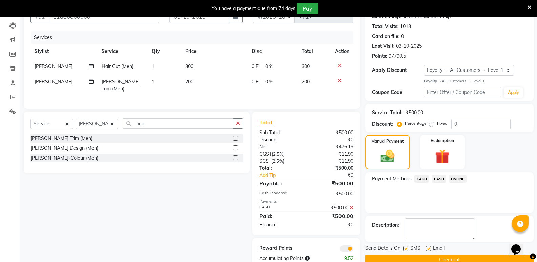
scroll to position [85, 0]
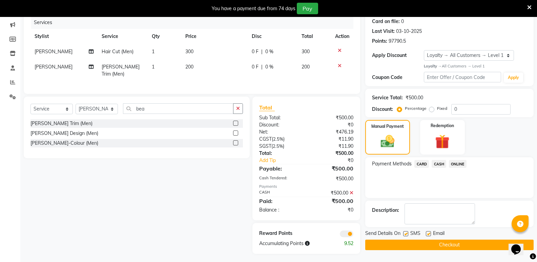
click at [446, 248] on button "Checkout" at bounding box center [449, 245] width 168 height 11
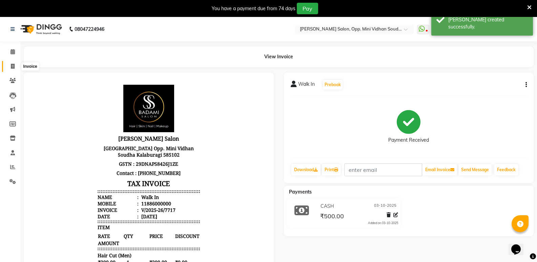
click at [14, 67] on icon at bounding box center [13, 66] width 4 height 5
select select "service"
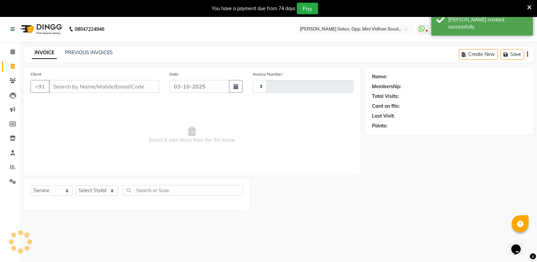
type input "7718"
select select "4533"
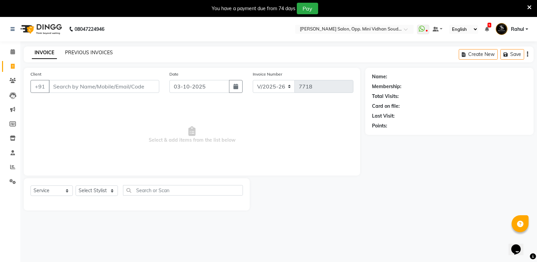
click at [91, 51] on link "PREVIOUS INVOICES" at bounding box center [89, 52] width 48 height 6
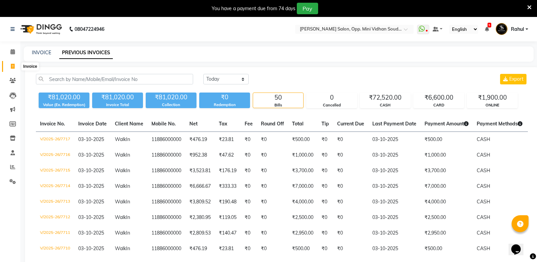
click at [9, 64] on span at bounding box center [13, 67] width 12 height 8
select select "service"
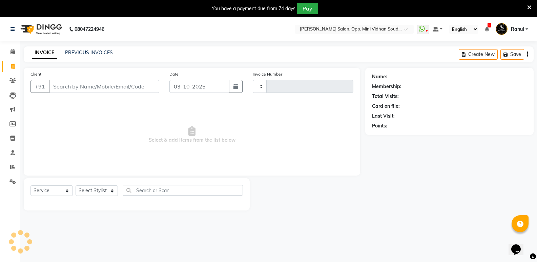
scroll to position [17, 0]
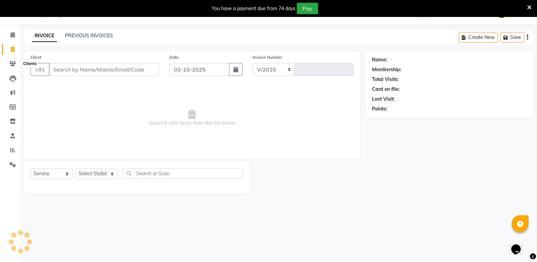
select select "4533"
type input "7718"
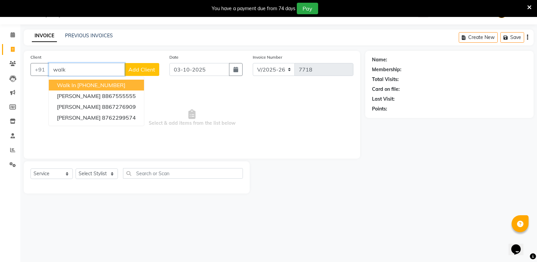
click at [91, 85] on ngb-highlight "[PHONE_NUMBER]" at bounding box center [101, 85] width 48 height 7
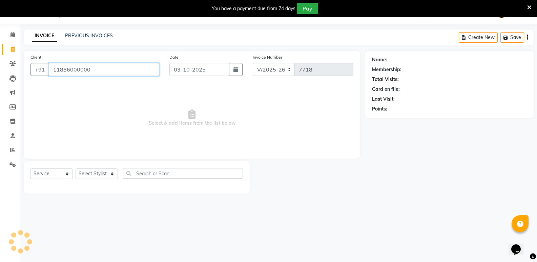
type input "11886000000"
select select "1: Object"
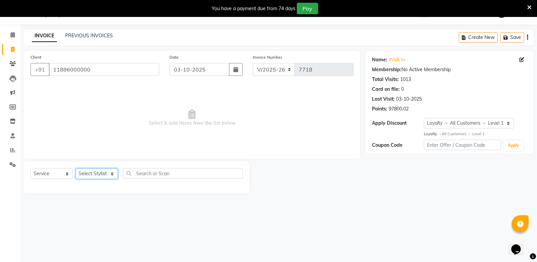
click at [90, 176] on select "Select Stylist [PERSON_NAME] [PERSON_NAME] [PERSON_NAME] Mallu [PERSON_NAME] [P…" at bounding box center [97, 173] width 42 height 11
select select "25908"
click at [76, 168] on select "Select Stylist [PERSON_NAME] [PERSON_NAME] [PERSON_NAME] Mallu [PERSON_NAME] [P…" at bounding box center [97, 173] width 42 height 11
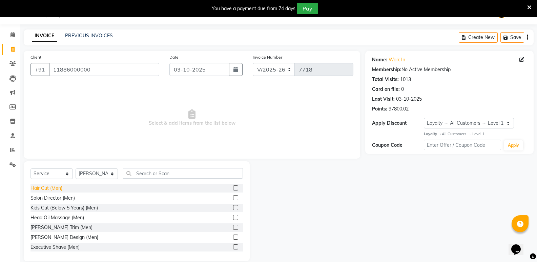
click at [53, 188] on div "Hair Cut (Men)" at bounding box center [46, 188] width 32 height 7
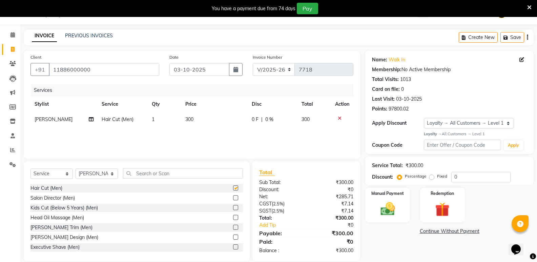
checkbox input "false"
click at [155, 172] on input "text" at bounding box center [183, 173] width 120 height 11
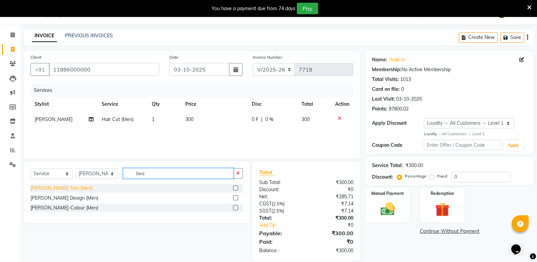
type input "bea"
click at [41, 188] on div "[PERSON_NAME] Trim (Men)" at bounding box center [61, 188] width 62 height 7
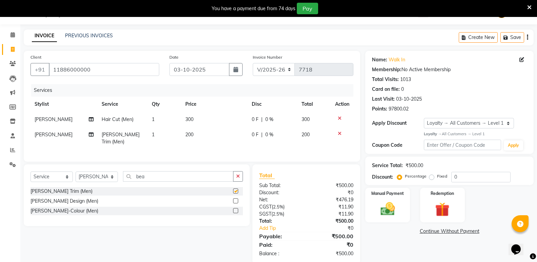
checkbox input "false"
click at [148, 173] on input "bea" at bounding box center [178, 176] width 110 height 11
type input "b"
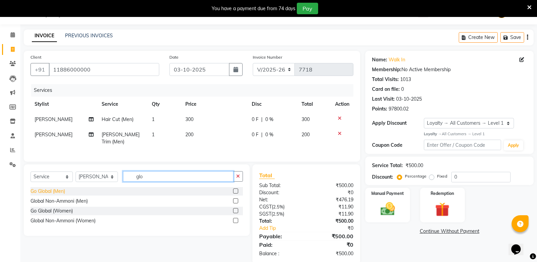
type input "glo"
click at [46, 188] on div "Go Global (Men)" at bounding box center [47, 191] width 35 height 7
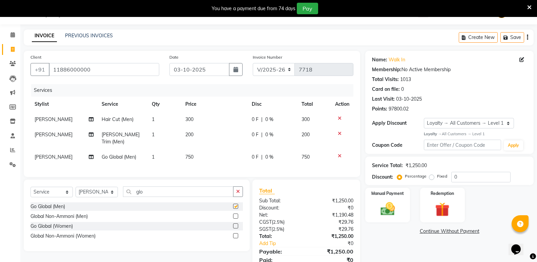
checkbox input "false"
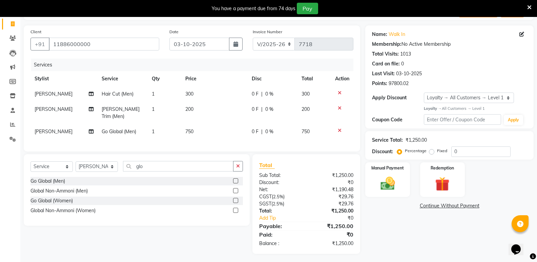
click at [189, 128] on span "750" at bounding box center [189, 131] width 8 height 6
select select "25908"
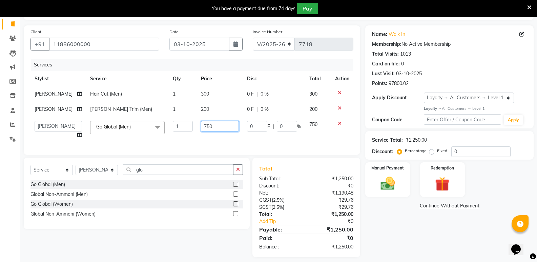
click at [203, 130] on input "750" at bounding box center [220, 126] width 38 height 11
type input "800"
click at [393, 181] on img at bounding box center [387, 183] width 24 height 17
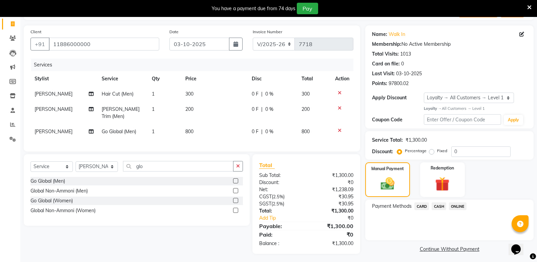
click at [442, 205] on span "CASH" at bounding box center [439, 206] width 15 height 8
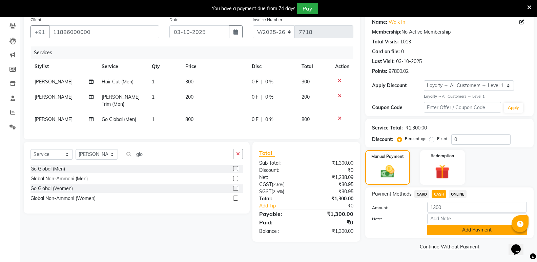
click at [448, 229] on button "Add Payment" at bounding box center [477, 230] width 100 height 11
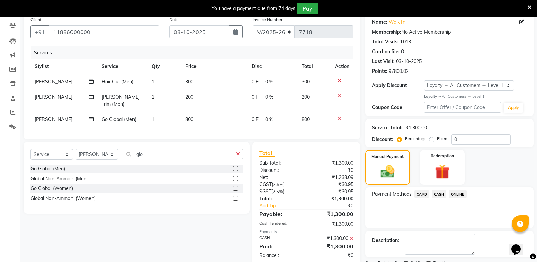
scroll to position [100, 0]
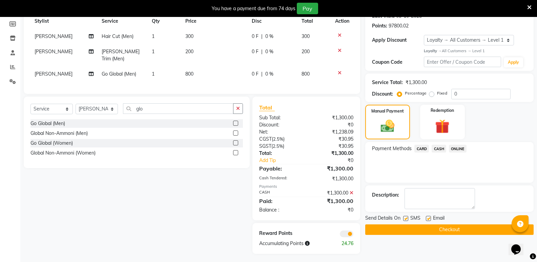
click at [449, 232] on button "Checkout" at bounding box center [449, 229] width 168 height 11
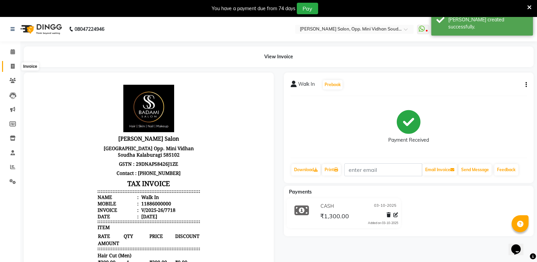
click at [12, 65] on icon at bounding box center [13, 66] width 4 height 5
select select "service"
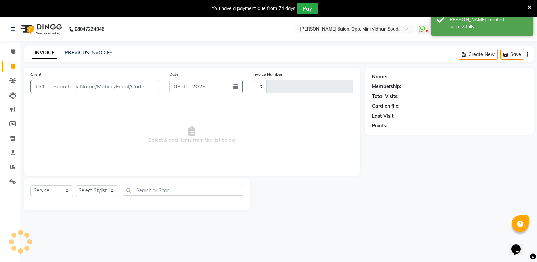
type input "7719"
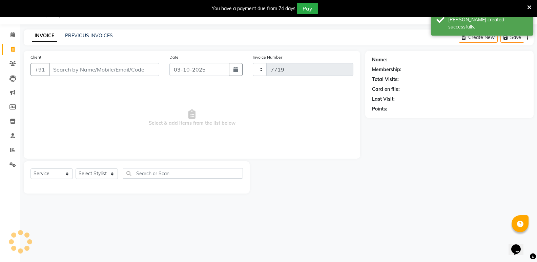
select select "4533"
click at [75, 33] on link "PREVIOUS INVOICES" at bounding box center [89, 36] width 48 height 6
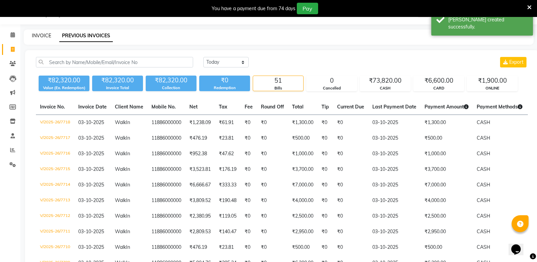
click at [40, 35] on link "INVOICE" at bounding box center [41, 36] width 19 height 6
select select "4533"
select select "service"
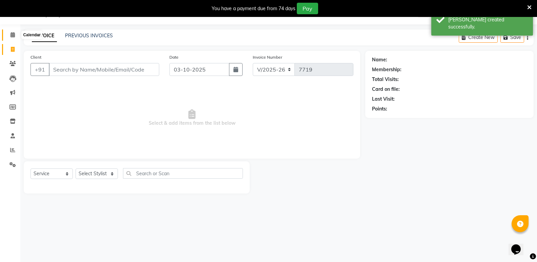
click at [7, 34] on span at bounding box center [13, 35] width 12 height 8
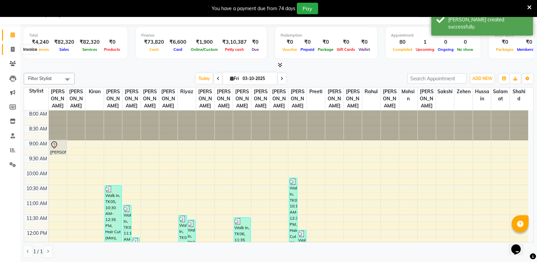
click at [12, 51] on icon at bounding box center [13, 49] width 4 height 5
select select "service"
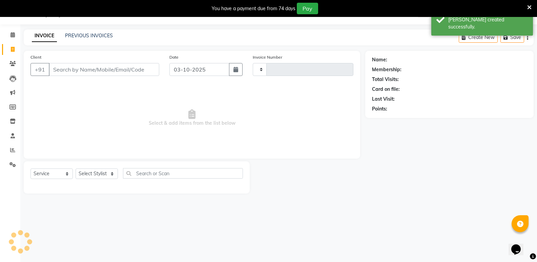
type input "7719"
select select "4533"
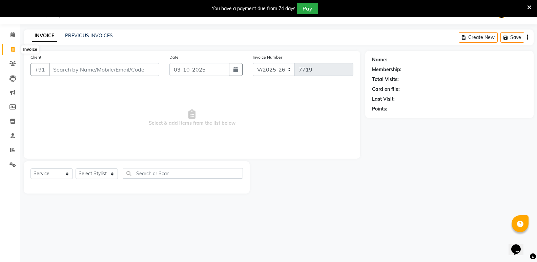
click at [10, 49] on span at bounding box center [13, 50] width 12 height 8
select select "service"
type input "7719"
select select "4533"
click at [88, 34] on link "PREVIOUS INVOICES" at bounding box center [89, 36] width 48 height 6
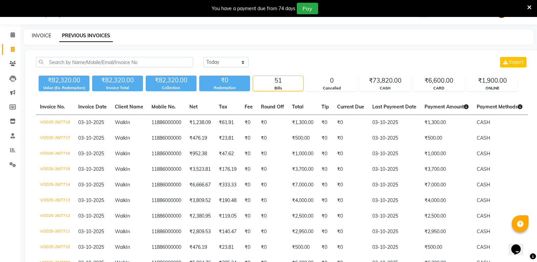
click at [40, 34] on link "INVOICE" at bounding box center [41, 36] width 19 height 6
select select "4533"
select select "service"
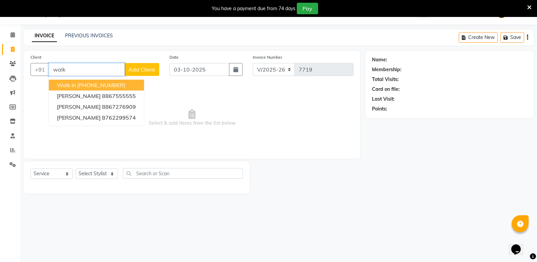
click at [112, 82] on ngb-highlight "[PHONE_NUMBER]" at bounding box center [101, 85] width 48 height 7
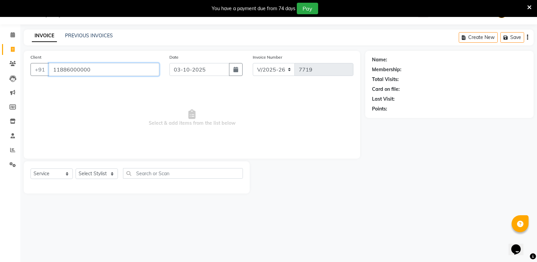
type input "11886000000"
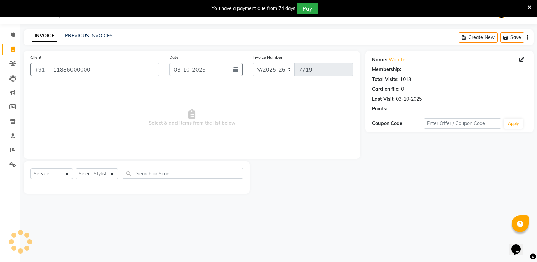
select select "1: Object"
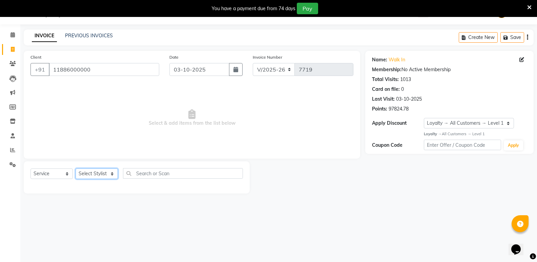
click at [90, 173] on select "Select Stylist [PERSON_NAME] [PERSON_NAME] [PERSON_NAME] Mallu [PERSON_NAME] [P…" at bounding box center [97, 173] width 42 height 11
select select "43648"
click at [76, 168] on select "Select Stylist [PERSON_NAME] [PERSON_NAME] [PERSON_NAME] Mallu [PERSON_NAME] [P…" at bounding box center [97, 173] width 42 height 11
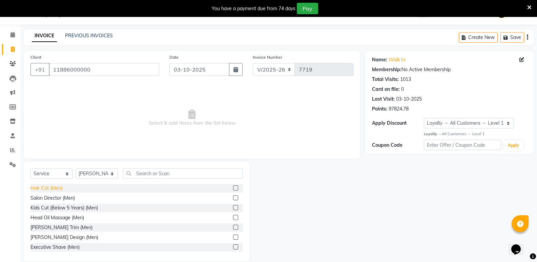
click at [59, 186] on div "Hair Cut (Men)" at bounding box center [46, 188] width 32 height 7
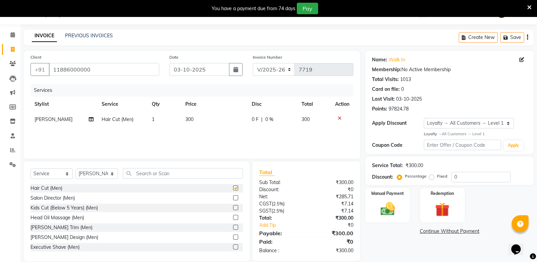
checkbox input "false"
click at [144, 175] on input "text" at bounding box center [183, 173] width 120 height 11
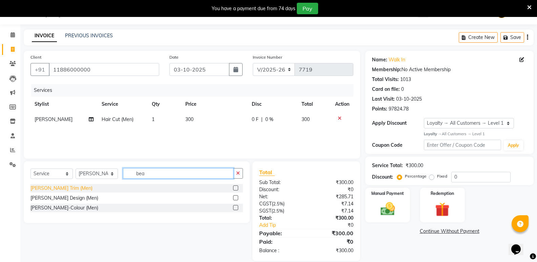
type input "bea"
click at [56, 186] on div "[PERSON_NAME] Trim (Men)" at bounding box center [61, 188] width 62 height 7
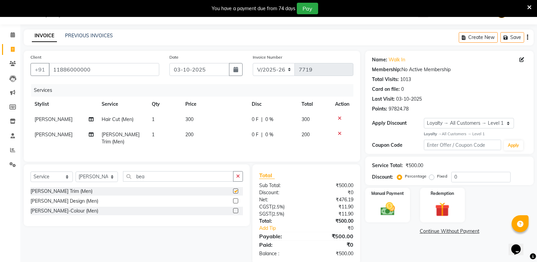
checkbox input "false"
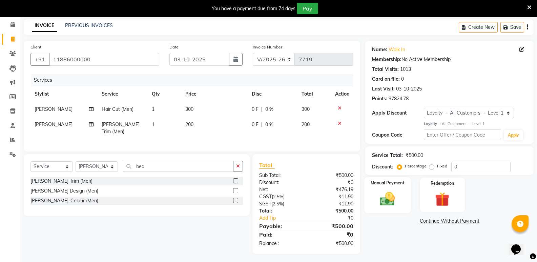
click at [380, 202] on img at bounding box center [387, 198] width 24 height 17
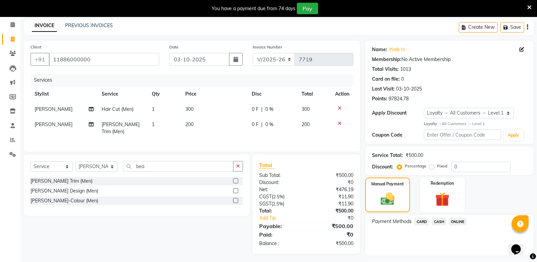
click at [441, 223] on span "CASH" at bounding box center [439, 222] width 15 height 8
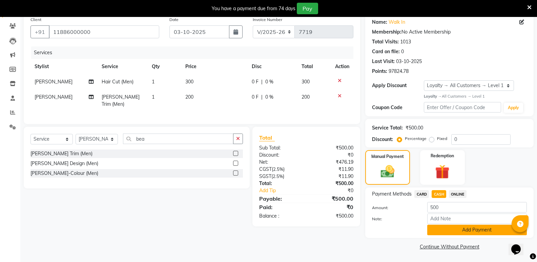
click at [448, 233] on button "Add Payment" at bounding box center [477, 230] width 100 height 11
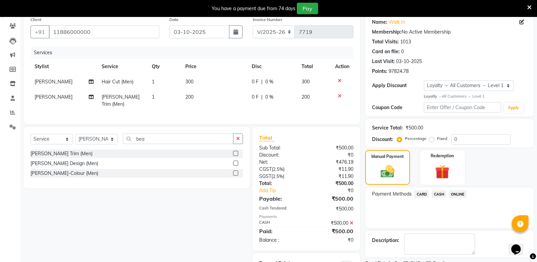
scroll to position [85, 0]
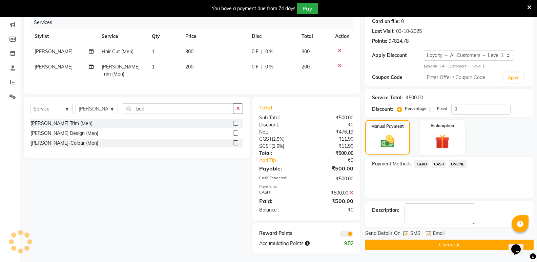
click at [451, 243] on button "Checkout" at bounding box center [449, 245] width 168 height 11
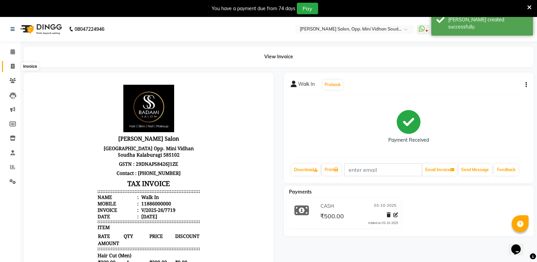
click at [13, 69] on span at bounding box center [13, 67] width 12 height 8
select select "4533"
select select "service"
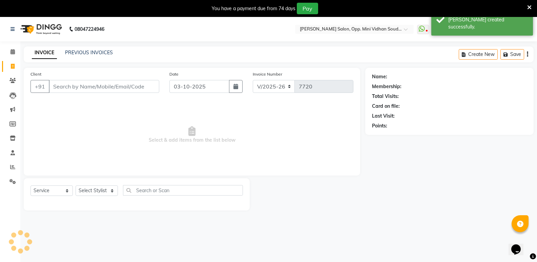
scroll to position [17, 0]
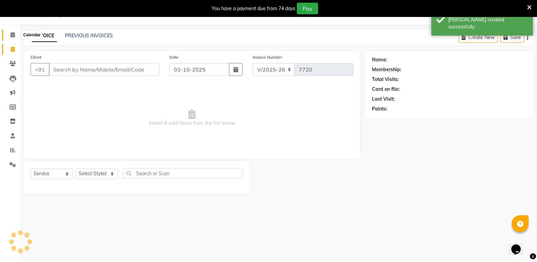
click at [10, 36] on span at bounding box center [13, 35] width 12 height 8
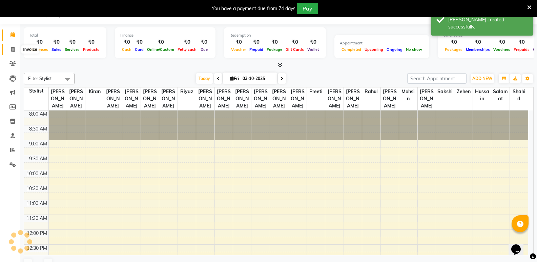
click at [13, 47] on icon at bounding box center [13, 49] width 4 height 5
select select "service"
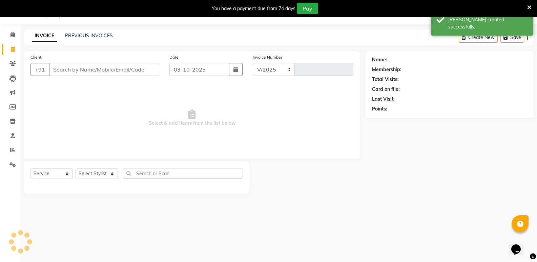
select select "4533"
type input "7720"
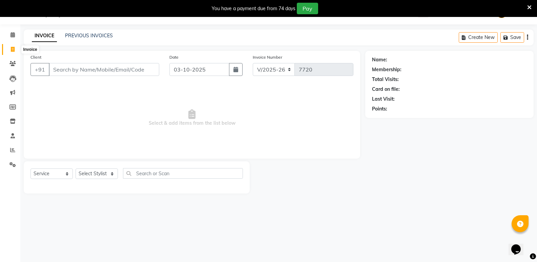
click at [11, 50] on icon at bounding box center [13, 49] width 4 height 5
select select "service"
type input "7720"
select select "4533"
click at [13, 34] on icon at bounding box center [13, 34] width 4 height 5
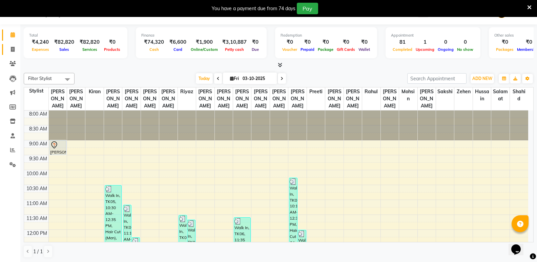
click at [13, 44] on link "Invoice" at bounding box center [10, 49] width 16 height 11
select select "service"
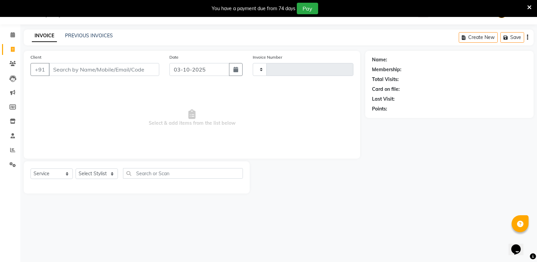
type input "7720"
select select "4533"
click at [13, 147] on icon at bounding box center [12, 149] width 5 height 5
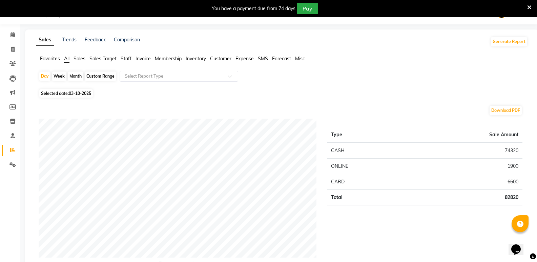
click at [129, 60] on span "Staff" at bounding box center [126, 59] width 11 height 6
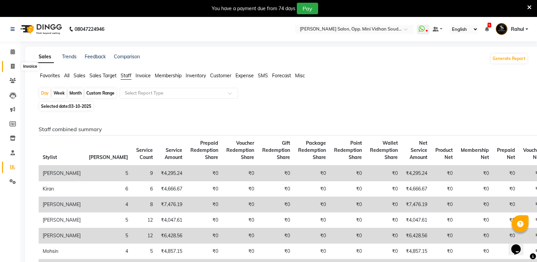
click at [18, 64] on span at bounding box center [13, 67] width 12 height 8
select select "service"
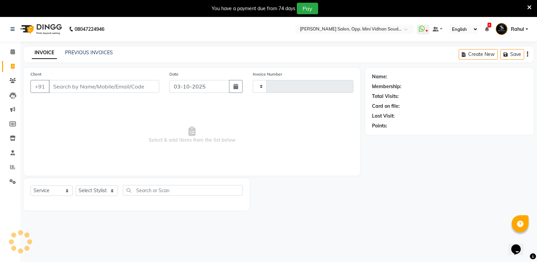
scroll to position [17, 0]
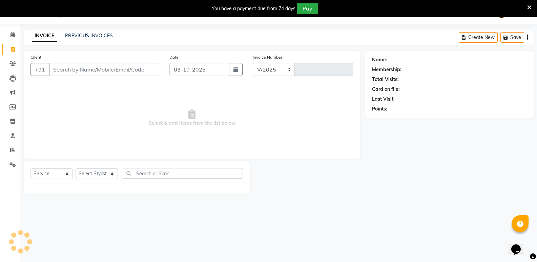
select select "4533"
type input "7720"
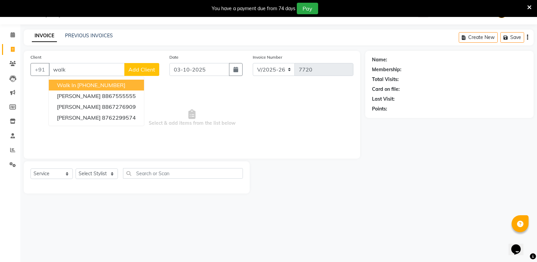
click at [91, 81] on button "Walk In [PHONE_NUMBER]" at bounding box center [96, 85] width 95 height 11
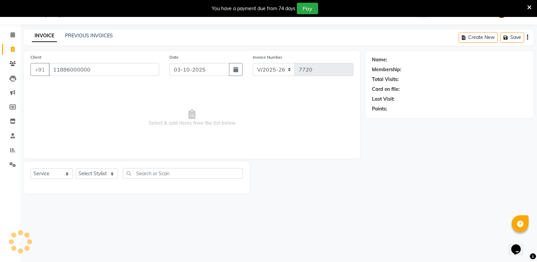
type input "11886000000"
click at [94, 176] on select "Select Stylist [PERSON_NAME] [PERSON_NAME] [PERSON_NAME] Mallu [PERSON_NAME] [P…" at bounding box center [97, 173] width 42 height 11
select select "1: Object"
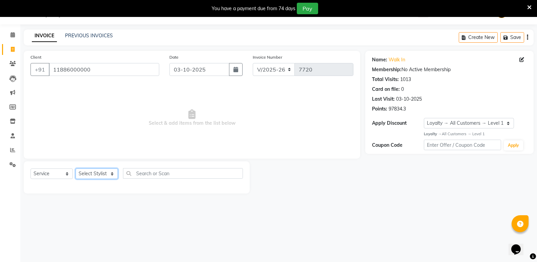
select select "25905"
click at [76, 168] on select "Select Stylist [PERSON_NAME] [PERSON_NAME] [PERSON_NAME] Mallu [PERSON_NAME] [P…" at bounding box center [97, 173] width 42 height 11
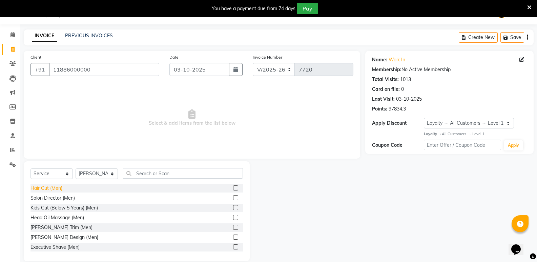
click at [39, 189] on div "Hair Cut (Men)" at bounding box center [46, 188] width 32 height 7
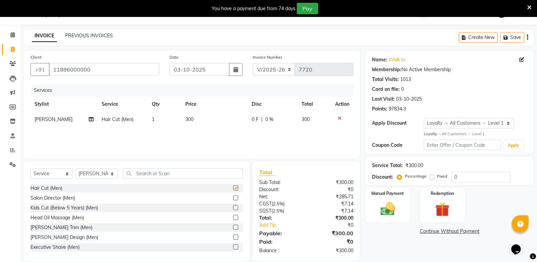
checkbox input "false"
click at [159, 176] on input "text" at bounding box center [183, 173] width 120 height 11
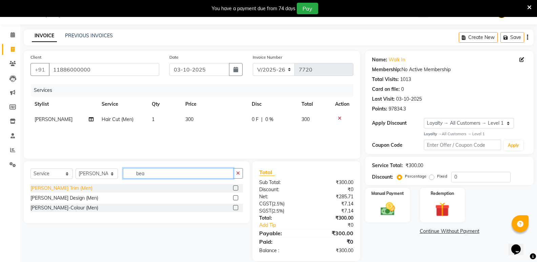
type input "bea"
click at [48, 188] on div "[PERSON_NAME] Trim (Men)" at bounding box center [61, 188] width 62 height 7
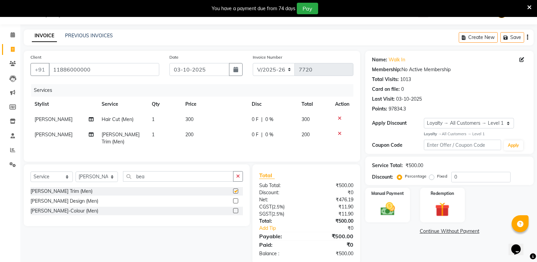
checkbox input "false"
click at [88, 177] on select "Select Stylist [PERSON_NAME] [PERSON_NAME] [PERSON_NAME] Mallu [PERSON_NAME] [P…" at bounding box center [97, 176] width 42 height 11
select select "25911"
click at [76, 171] on select "Select Stylist [PERSON_NAME] [PERSON_NAME] [PERSON_NAME] Mallu [PERSON_NAME] [P…" at bounding box center [97, 176] width 42 height 11
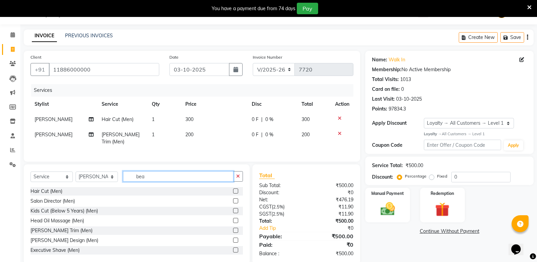
drag, startPoint x: 143, startPoint y: 179, endPoint x: 109, endPoint y: 183, distance: 33.8
click at [109, 183] on div "Select Service Product Membership Package Voucher Prepaid Gift Card Select Styl…" at bounding box center [136, 179] width 212 height 16
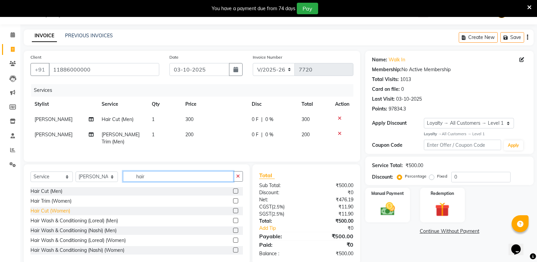
type input "hair"
drag, startPoint x: 52, startPoint y: 206, endPoint x: 54, endPoint y: 202, distance: 4.4
click at [52, 207] on div "Hair Cut (Women)" at bounding box center [50, 210] width 40 height 7
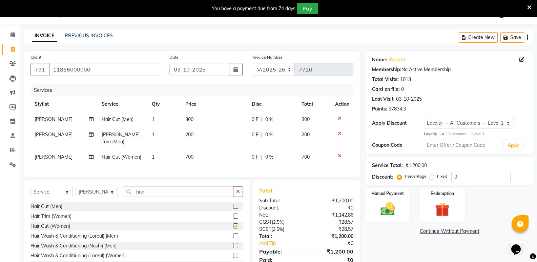
checkbox input "false"
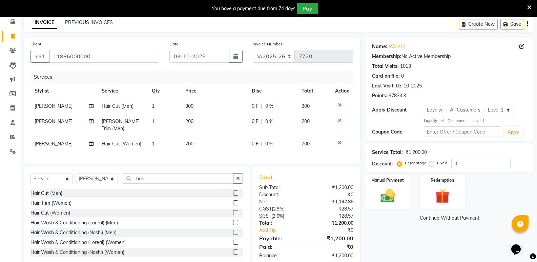
scroll to position [43, 0]
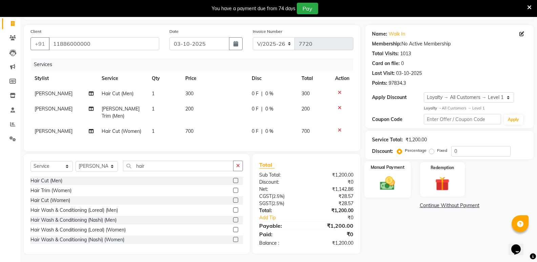
click at [391, 181] on img at bounding box center [387, 182] width 24 height 17
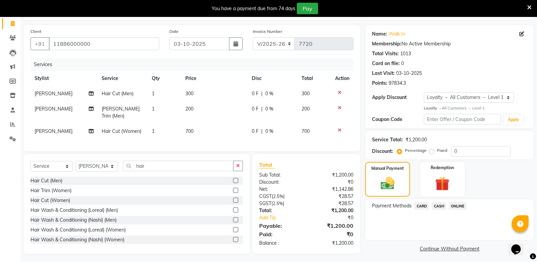
click at [437, 203] on span "CASH" at bounding box center [439, 206] width 15 height 8
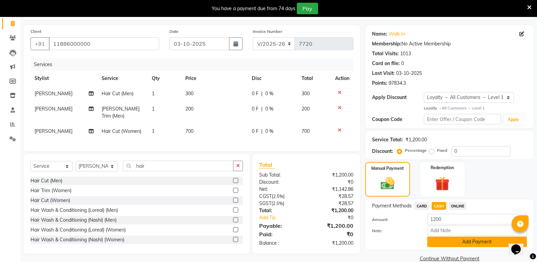
click at [441, 238] on button "Add Payment" at bounding box center [477, 241] width 100 height 11
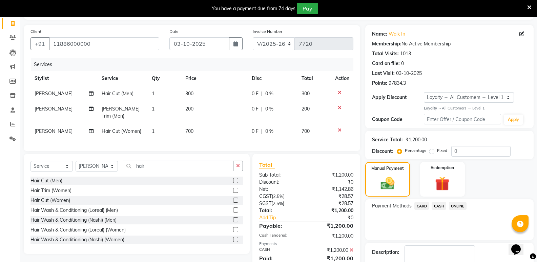
scroll to position [100, 0]
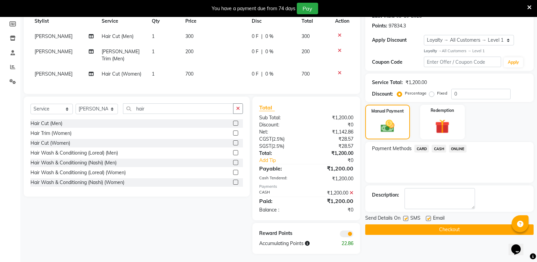
click at [447, 232] on button "Checkout" at bounding box center [449, 229] width 168 height 11
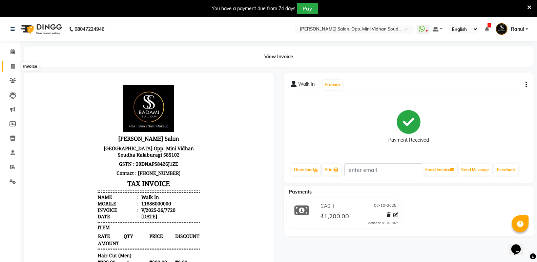
click at [8, 65] on span at bounding box center [13, 67] width 12 height 8
select select "service"
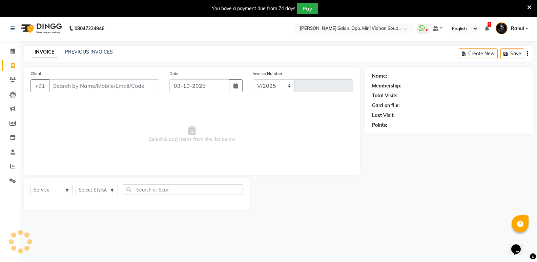
select select "4533"
type input "7721"
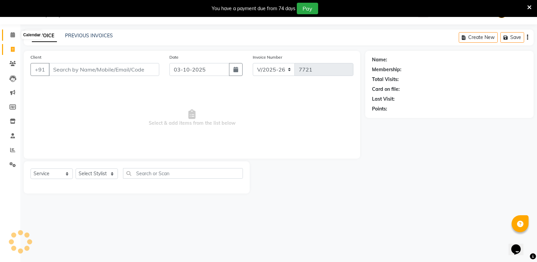
click at [11, 34] on icon at bounding box center [13, 34] width 4 height 5
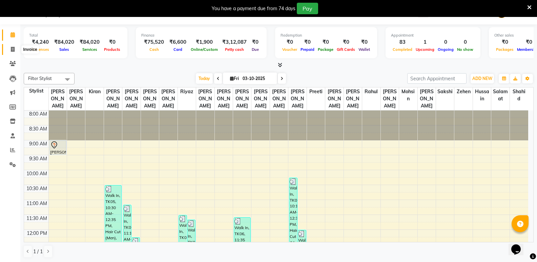
click at [10, 52] on span at bounding box center [13, 50] width 12 height 8
select select "service"
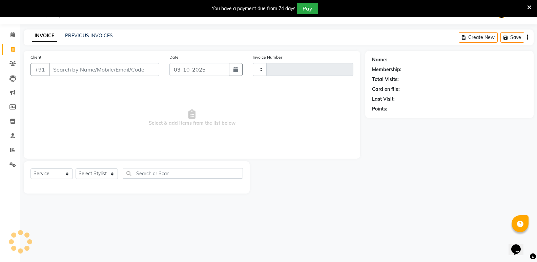
type input "7723"
select select "4533"
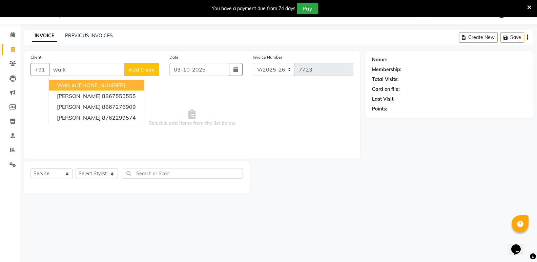
click at [122, 87] on ngb-highlight "[PHONE_NUMBER]" at bounding box center [101, 85] width 48 height 7
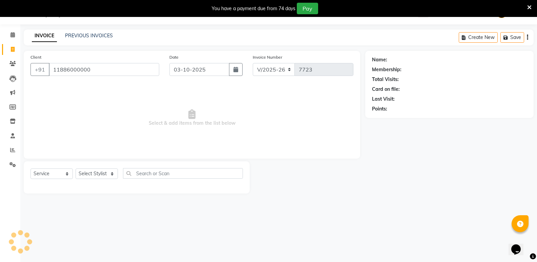
type input "11886000000"
select select "1: Object"
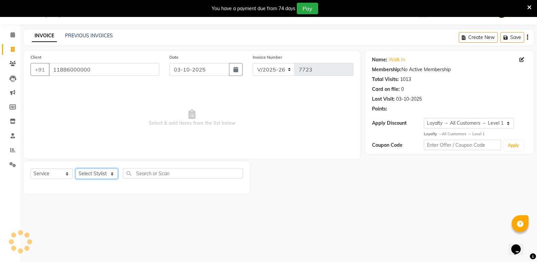
click at [95, 177] on select "Select Stylist [PERSON_NAME] [PERSON_NAME] [PERSON_NAME] Mallu [PERSON_NAME] [P…" at bounding box center [97, 173] width 42 height 11
select select "25908"
click at [76, 168] on select "Select Stylist [PERSON_NAME] [PERSON_NAME] [PERSON_NAME] Mallu [PERSON_NAME] [P…" at bounding box center [97, 173] width 42 height 11
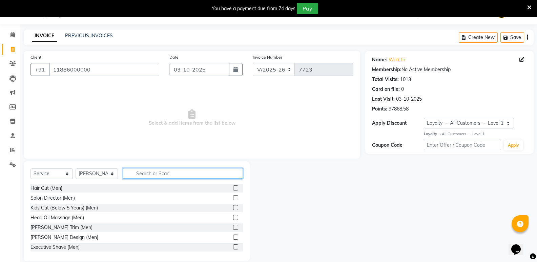
click at [150, 170] on input "text" at bounding box center [183, 173] width 120 height 11
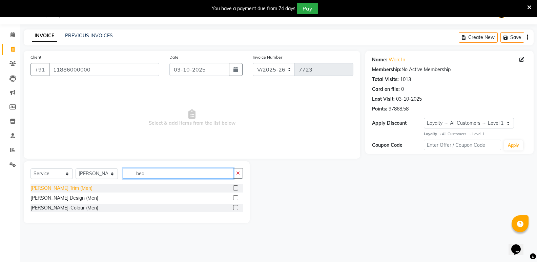
type input "bea"
click at [50, 189] on div "[PERSON_NAME] Trim (Men)" at bounding box center [61, 188] width 62 height 7
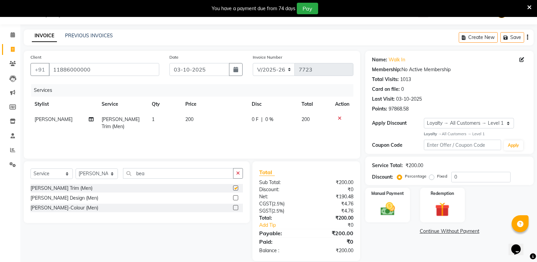
checkbox input "false"
click at [236, 173] on icon "button" at bounding box center [238, 173] width 4 height 5
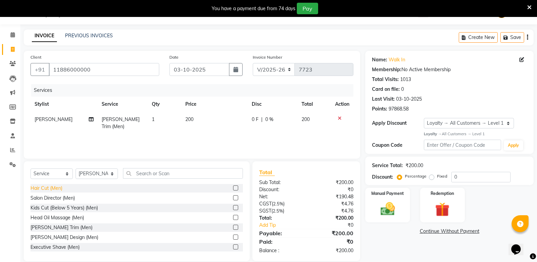
click at [40, 189] on div "Hair Cut (Men)" at bounding box center [46, 188] width 32 height 7
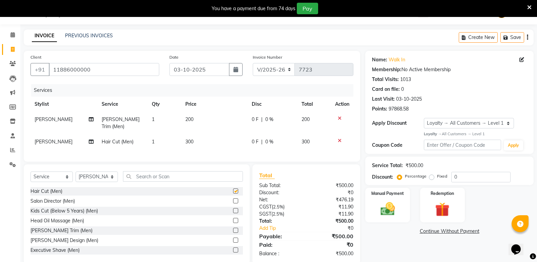
checkbox input "false"
click at [171, 177] on input "text" at bounding box center [183, 176] width 120 height 11
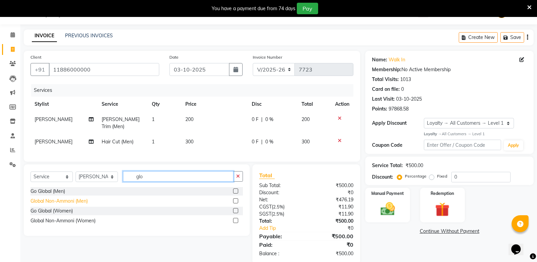
type input "glo"
click at [82, 199] on div "Global Non-Ammoni (Men)" at bounding box center [58, 201] width 57 height 7
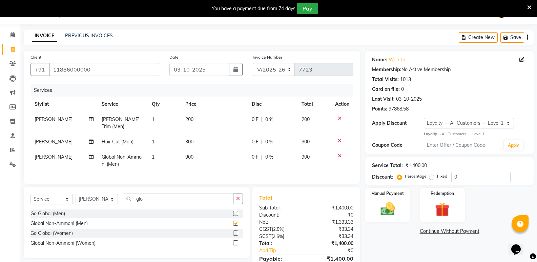
checkbox input "false"
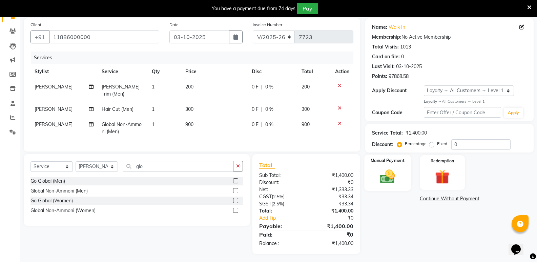
click at [393, 181] on img at bounding box center [387, 176] width 24 height 17
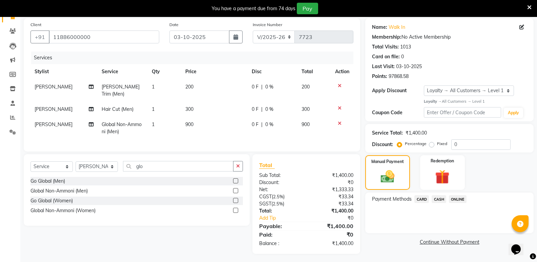
click at [462, 197] on span "ONLINE" at bounding box center [458, 199] width 18 height 8
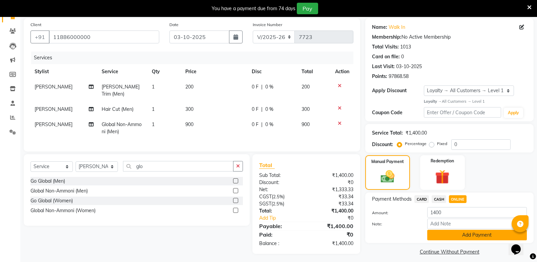
click at [450, 238] on button "Add Payment" at bounding box center [477, 235] width 100 height 11
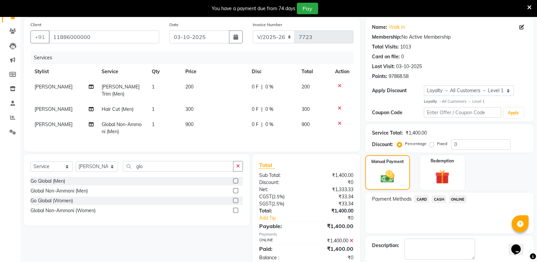
scroll to position [97, 0]
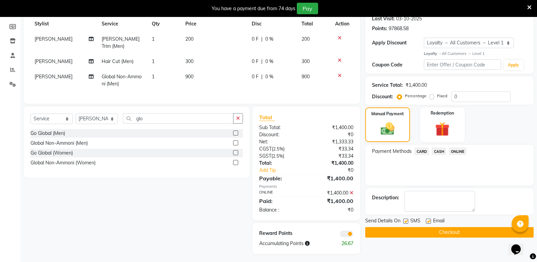
click at [449, 231] on button "Checkout" at bounding box center [449, 232] width 168 height 11
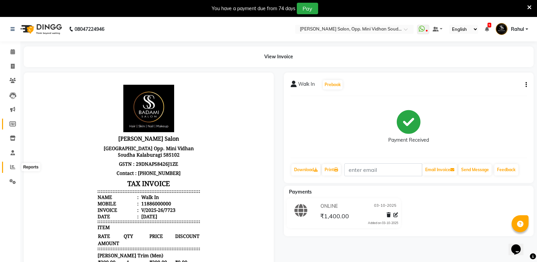
drag, startPoint x: 12, startPoint y: 168, endPoint x: 17, endPoint y: 122, distance: 46.0
click at [12, 167] on icon at bounding box center [12, 166] width 5 height 5
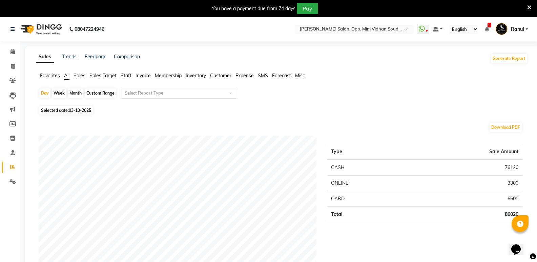
click at [125, 75] on span "Staff" at bounding box center [126, 76] width 11 height 6
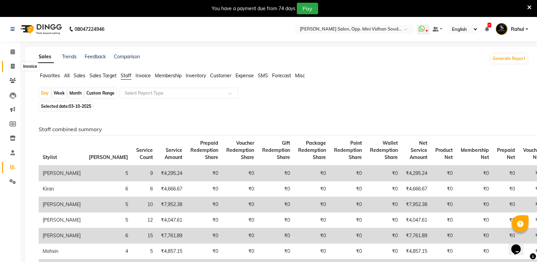
click at [13, 65] on icon at bounding box center [13, 66] width 4 height 5
select select "4533"
select select "service"
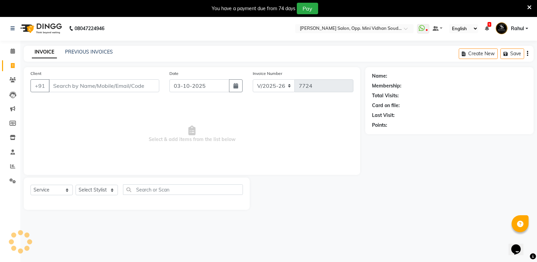
scroll to position [17, 0]
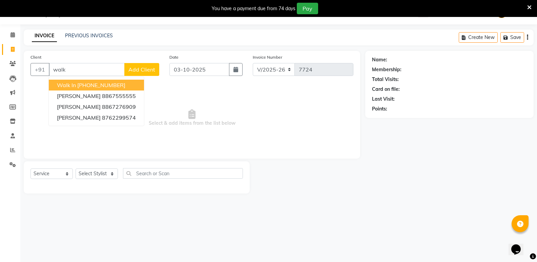
click at [104, 84] on ngb-highlight "[PHONE_NUMBER]" at bounding box center [101, 85] width 48 height 7
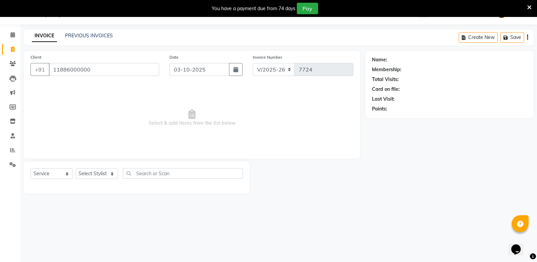
type input "11886000000"
select select "1: Object"
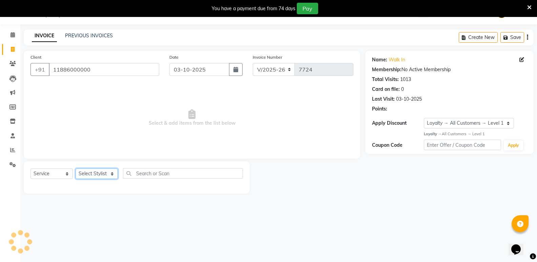
click at [97, 171] on select "Select Stylist [PERSON_NAME] [PERSON_NAME] [PERSON_NAME] Mallu [PERSON_NAME] [P…" at bounding box center [97, 173] width 42 height 11
select select "25908"
click at [76, 168] on select "Select Stylist [PERSON_NAME] [PERSON_NAME] [PERSON_NAME] Mallu [PERSON_NAME] [P…" at bounding box center [97, 173] width 42 height 11
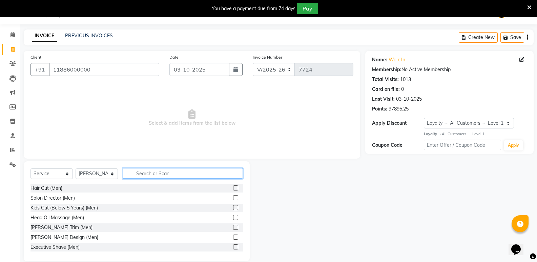
click at [192, 174] on input "text" at bounding box center [183, 173] width 120 height 11
type input "face"
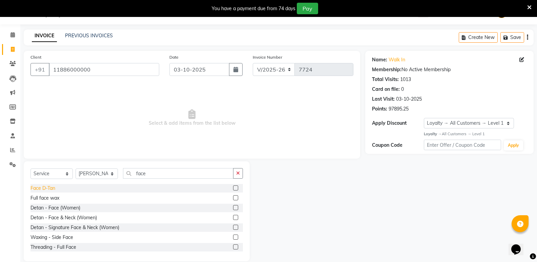
click at [42, 189] on div "Face D-Tan" at bounding box center [42, 188] width 25 height 7
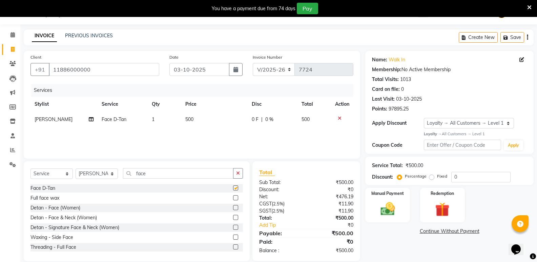
checkbox input "false"
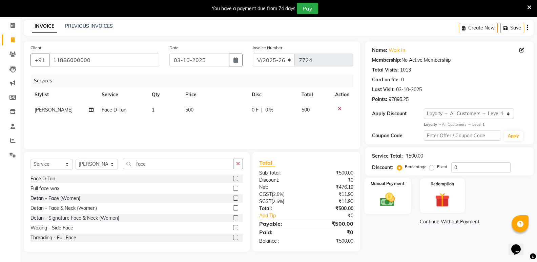
click at [375, 205] on div "Manual Payment" at bounding box center [388, 196] width 46 height 36
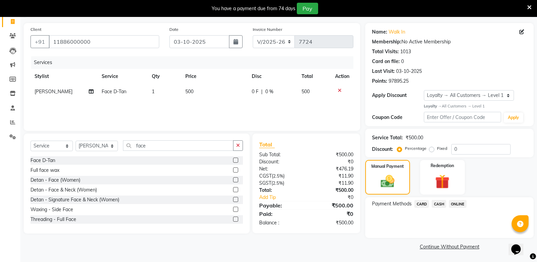
click at [436, 204] on span "CASH" at bounding box center [439, 204] width 15 height 8
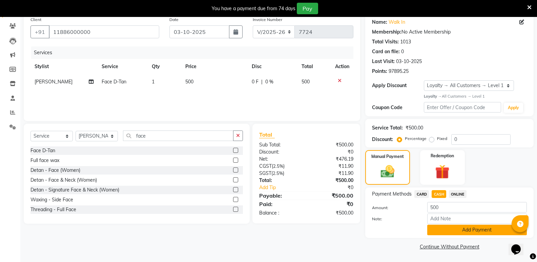
click at [446, 226] on button "Add Payment" at bounding box center [477, 230] width 100 height 11
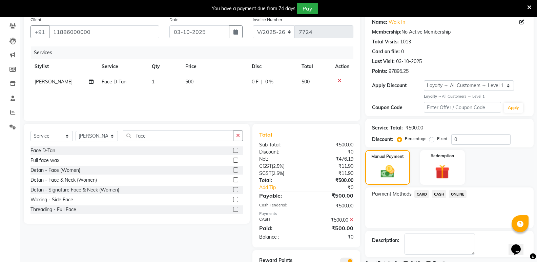
scroll to position [84, 0]
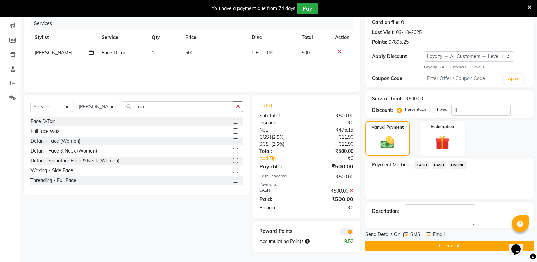
click at [441, 249] on button "Checkout" at bounding box center [449, 246] width 168 height 11
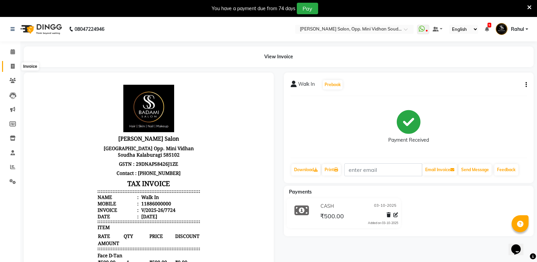
click at [15, 65] on icon at bounding box center [13, 66] width 4 height 5
select select "service"
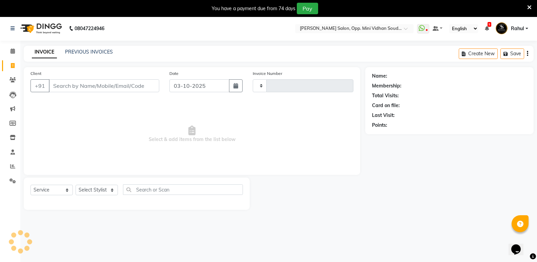
type input "7725"
select select "4533"
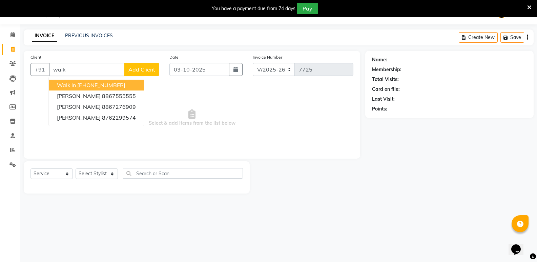
click at [107, 85] on ngb-highlight "[PHONE_NUMBER]" at bounding box center [101, 85] width 48 height 7
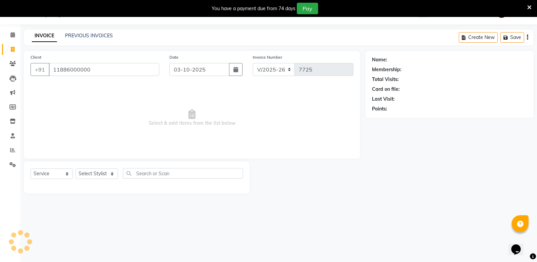
type input "11886000000"
click at [91, 174] on select "Select Stylist [PERSON_NAME] [PERSON_NAME] [PERSON_NAME] Mallu [PERSON_NAME] [P…" at bounding box center [97, 173] width 42 height 11
select select "1: Object"
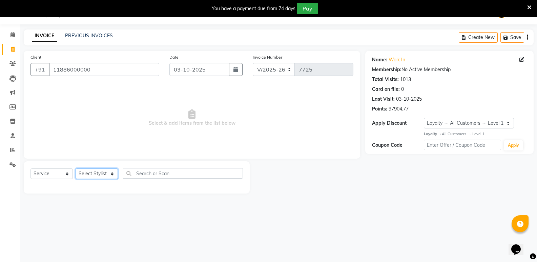
select select "28117"
click at [76, 168] on select "Select Stylist [PERSON_NAME] [PERSON_NAME] [PERSON_NAME] Mallu [PERSON_NAME] [P…" at bounding box center [97, 173] width 42 height 11
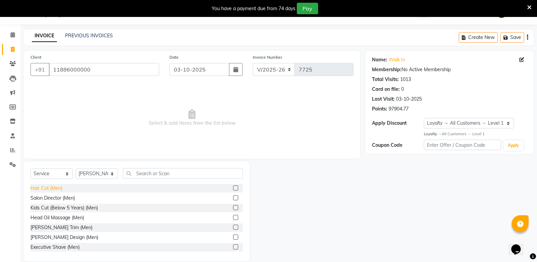
click at [48, 187] on div "Hair Cut (Men)" at bounding box center [46, 188] width 32 height 7
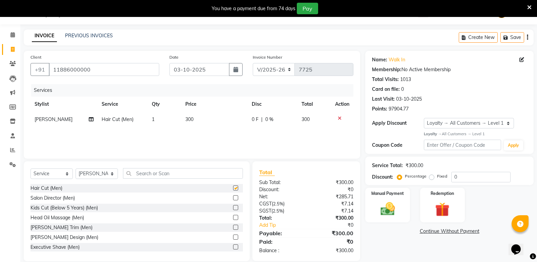
checkbox input "false"
click at [99, 175] on select "Select Stylist [PERSON_NAME] [PERSON_NAME] [PERSON_NAME] Mallu [PERSON_NAME] [P…" at bounding box center [97, 173] width 42 height 11
select select "25909"
click at [76, 168] on select "Select Stylist [PERSON_NAME] [PERSON_NAME] [PERSON_NAME] Mallu [PERSON_NAME] [P…" at bounding box center [97, 173] width 42 height 11
click at [36, 188] on div "Hair Cut (Men)" at bounding box center [46, 188] width 32 height 7
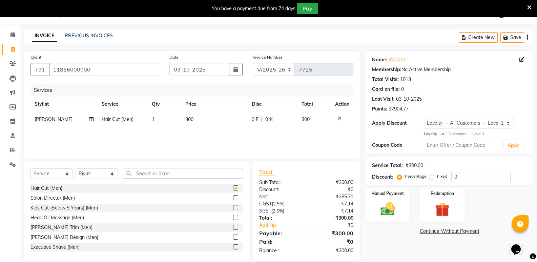
checkbox input "false"
click at [93, 173] on select "Select Stylist [PERSON_NAME] [PERSON_NAME] [PERSON_NAME] Mallu [PERSON_NAME] [P…" at bounding box center [97, 173] width 42 height 11
select select "63628"
click at [76, 169] on select "Select Stylist [PERSON_NAME] [PERSON_NAME] [PERSON_NAME] Mallu [PERSON_NAME] [P…" at bounding box center [97, 173] width 42 height 11
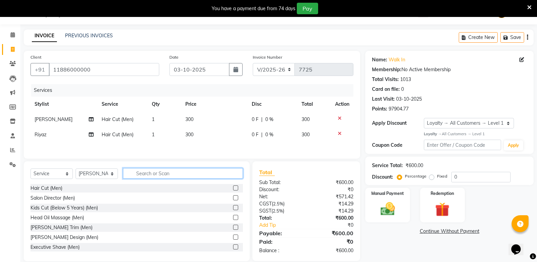
click at [146, 176] on input "text" at bounding box center [183, 173] width 120 height 11
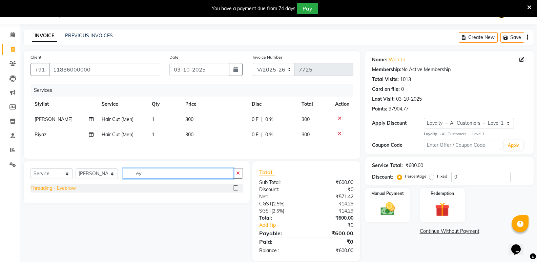
type input "ey"
click at [56, 186] on div "Threading - Eyebrow" at bounding box center [52, 188] width 45 height 7
checkbox input "false"
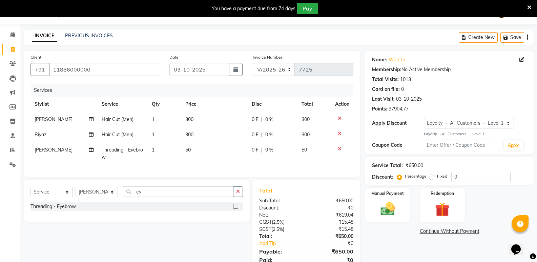
drag, startPoint x: 166, startPoint y: 191, endPoint x: 126, endPoint y: 200, distance: 40.9
click at [126, 200] on div "Select Service Product Membership Package Voucher Prepaid Gift Card Select Styl…" at bounding box center [137, 201] width 226 height 42
drag, startPoint x: 153, startPoint y: 198, endPoint x: 129, endPoint y: 199, distance: 23.8
click at [129, 197] on input "ey" at bounding box center [178, 191] width 110 height 11
type input "upp"
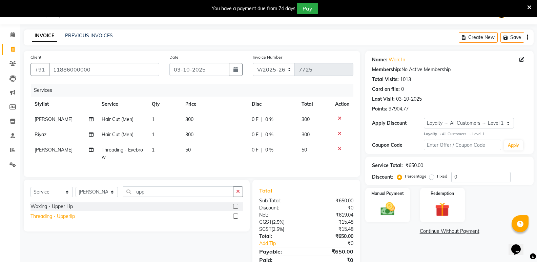
click at [64, 220] on div "Threading - Upperlip" at bounding box center [52, 216] width 44 height 7
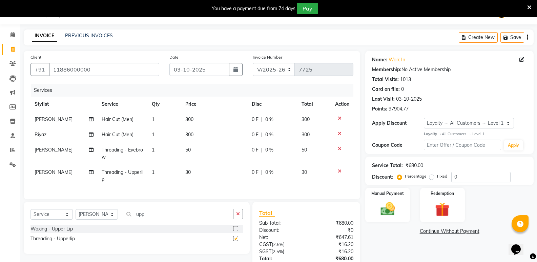
checkbox input "false"
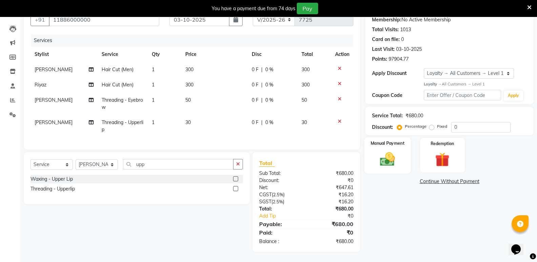
click at [384, 162] on img at bounding box center [387, 158] width 24 height 17
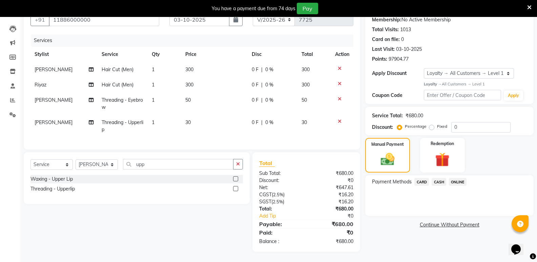
click at [442, 178] on span "CASH" at bounding box center [439, 182] width 15 height 8
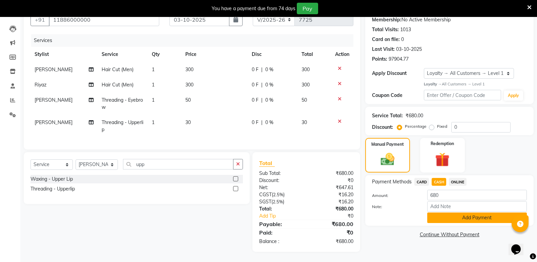
click at [458, 215] on button "Add Payment" at bounding box center [477, 217] width 100 height 11
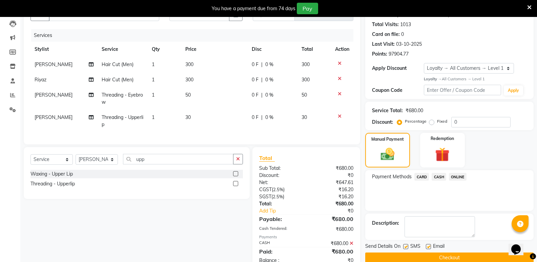
scroll to position [129, 0]
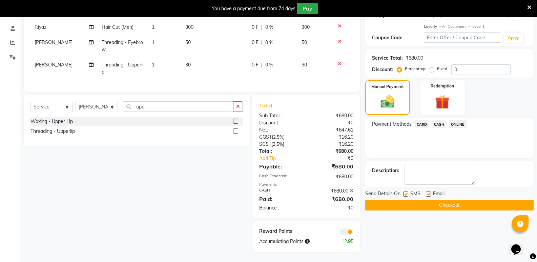
click at [447, 203] on button "Checkout" at bounding box center [449, 205] width 168 height 11
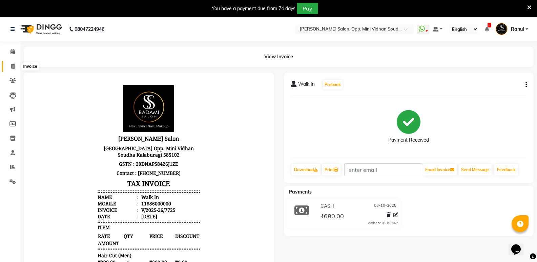
click at [15, 63] on span at bounding box center [13, 67] width 12 height 8
select select "service"
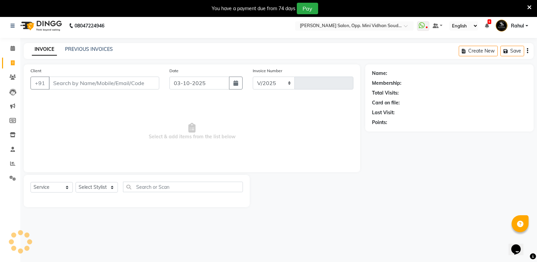
select select "4533"
type input "7726"
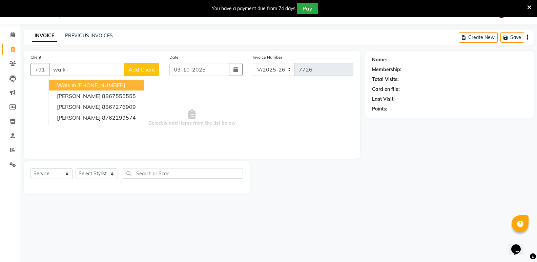
click at [108, 83] on ngb-highlight "[PHONE_NUMBER]" at bounding box center [101, 85] width 48 height 7
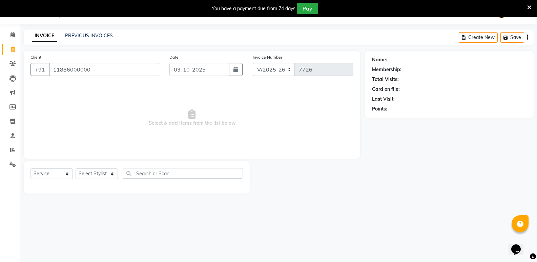
type input "11886000000"
select select "1: Object"
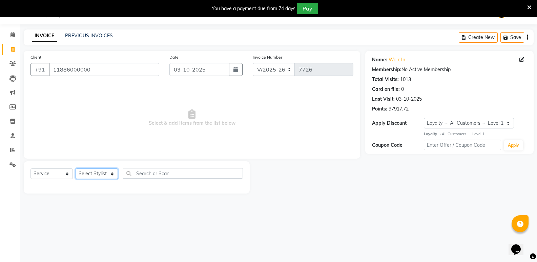
click at [103, 174] on select "Select Stylist [PERSON_NAME] [PERSON_NAME] [PERSON_NAME] Mallu [PERSON_NAME] [P…" at bounding box center [97, 173] width 42 height 11
select select "43648"
click at [76, 168] on select "Select Stylist [PERSON_NAME] [PERSON_NAME] [PERSON_NAME] Mallu [PERSON_NAME] [P…" at bounding box center [97, 173] width 42 height 11
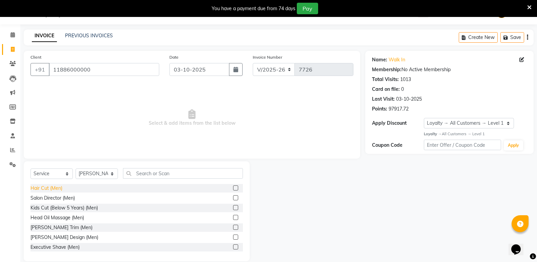
click at [50, 188] on div "Hair Cut (Men)" at bounding box center [46, 188] width 32 height 7
checkbox input "false"
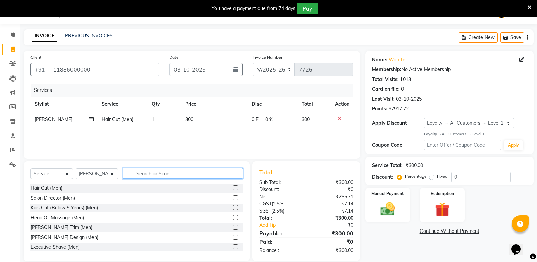
click at [161, 173] on input "text" at bounding box center [183, 173] width 120 height 11
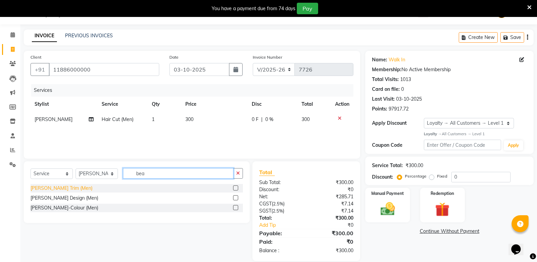
type input "bea"
click at [55, 187] on div "[PERSON_NAME] Trim (Men)" at bounding box center [61, 188] width 62 height 7
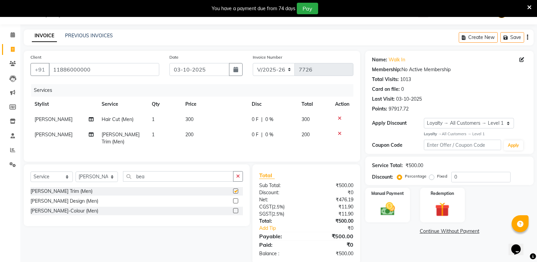
checkbox input "false"
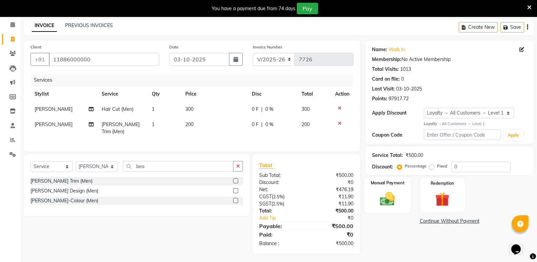
click at [387, 192] on img at bounding box center [387, 198] width 24 height 17
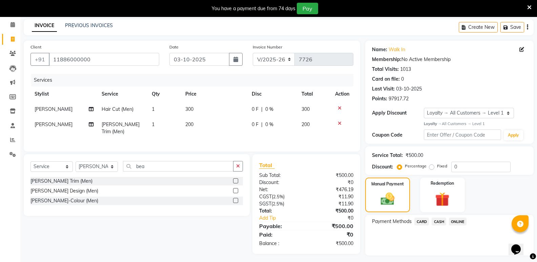
click at [443, 220] on span "CASH" at bounding box center [439, 222] width 15 height 8
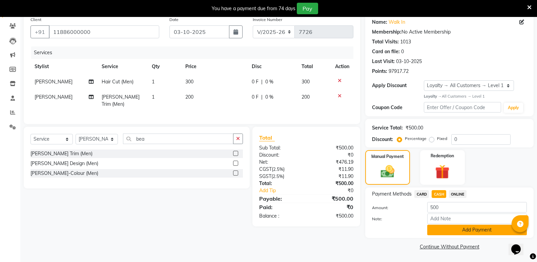
click at [478, 230] on button "Add Payment" at bounding box center [477, 230] width 100 height 11
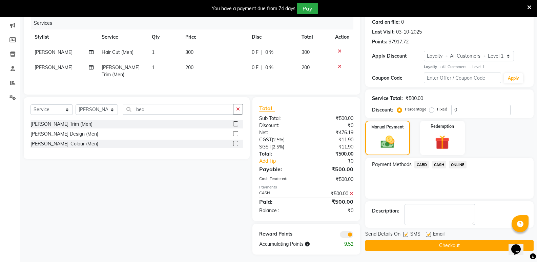
scroll to position [85, 0]
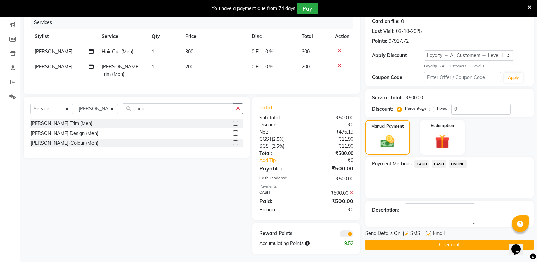
click at [464, 246] on button "Checkout" at bounding box center [449, 245] width 168 height 11
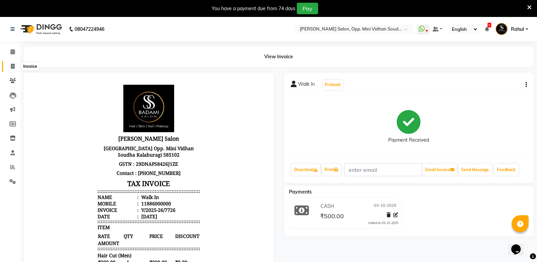
click at [8, 67] on span at bounding box center [13, 67] width 12 height 8
select select "service"
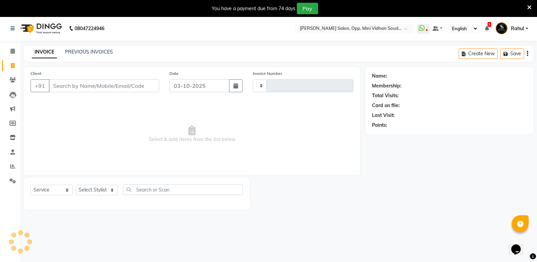
type input "7727"
select select "4533"
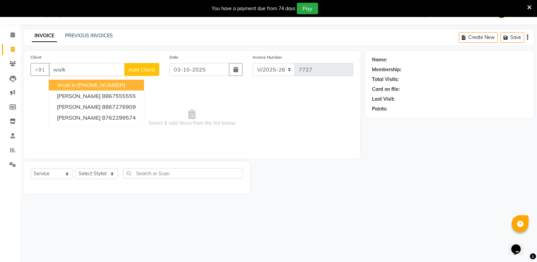
click at [97, 87] on ngb-highlight "[PHONE_NUMBER]" at bounding box center [101, 85] width 48 height 7
type input "11886000000"
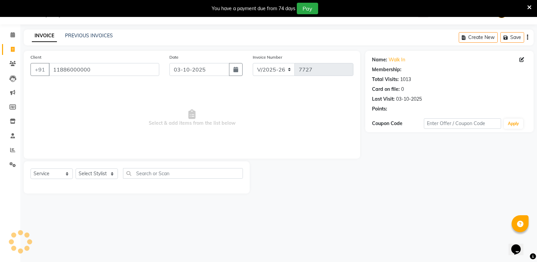
select select "1: Object"
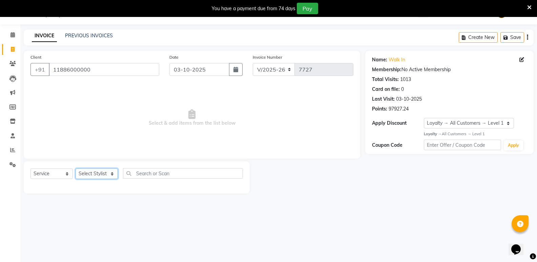
click at [106, 175] on select "Select Stylist [PERSON_NAME] [PERSON_NAME] [PERSON_NAME] Mallu [PERSON_NAME] [P…" at bounding box center [97, 173] width 42 height 11
select select "43648"
click at [76, 168] on select "Select Stylist [PERSON_NAME] [PERSON_NAME] [PERSON_NAME] Mallu [PERSON_NAME] [P…" at bounding box center [97, 173] width 42 height 11
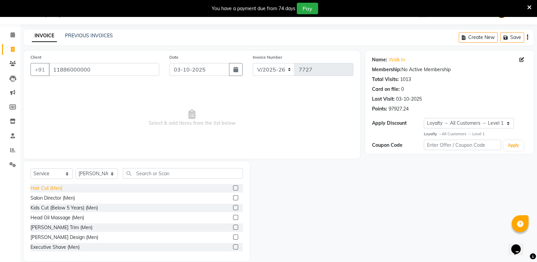
click at [34, 187] on div "Hair Cut (Men)" at bounding box center [46, 188] width 32 height 7
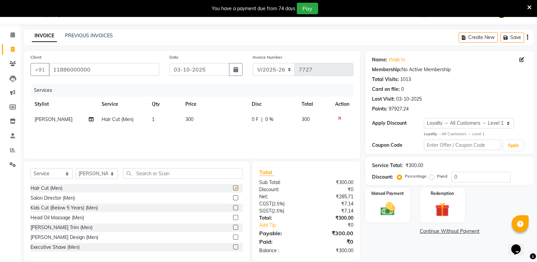
checkbox input "false"
click at [155, 173] on input "text" at bounding box center [183, 173] width 120 height 11
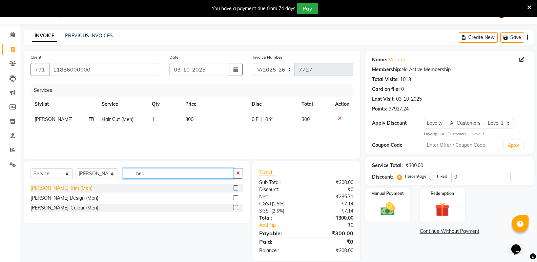
type input "bea"
click at [44, 190] on div "[PERSON_NAME] Trim (Men)" at bounding box center [61, 188] width 62 height 7
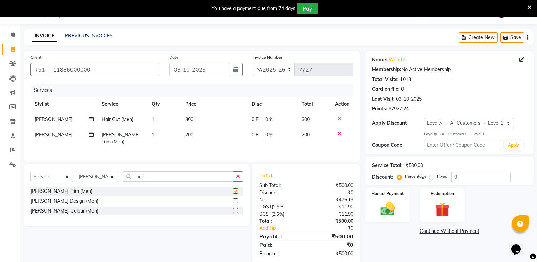
checkbox input "false"
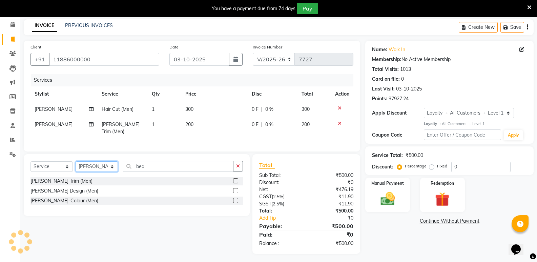
click at [95, 162] on select "Select Stylist [PERSON_NAME] [PERSON_NAME] [PERSON_NAME] Mallu [PERSON_NAME] [P…" at bounding box center [97, 166] width 42 height 11
select select "25909"
click at [76, 161] on select "Select Stylist [PERSON_NAME] [PERSON_NAME] [PERSON_NAME] Mallu [PERSON_NAME] [P…" at bounding box center [97, 166] width 42 height 11
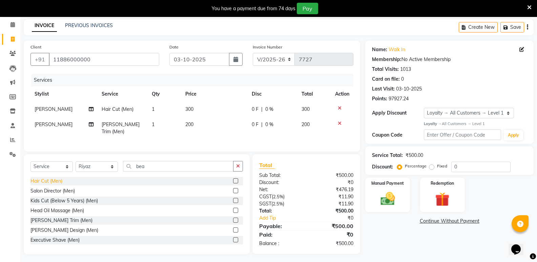
click at [47, 179] on div "Hair Cut (Men)" at bounding box center [46, 181] width 32 height 7
checkbox input "false"
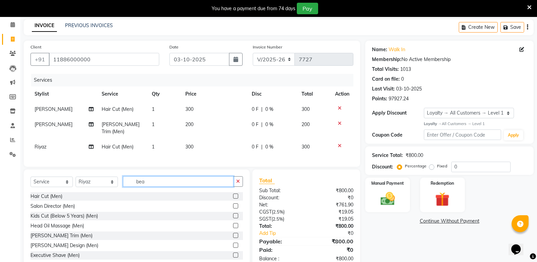
click at [157, 180] on input "bea" at bounding box center [178, 181] width 110 height 11
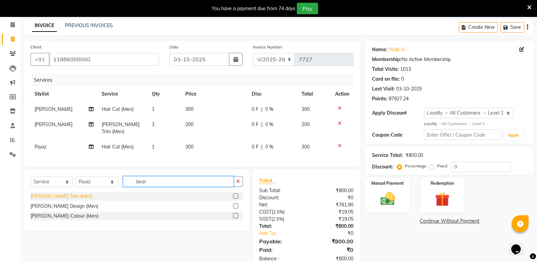
type input "bear"
click at [48, 195] on div "[PERSON_NAME] Trim (Men)" at bounding box center [61, 196] width 62 height 7
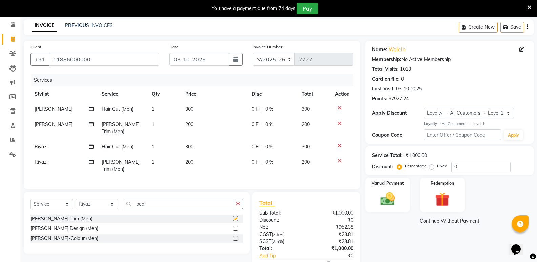
checkbox input "false"
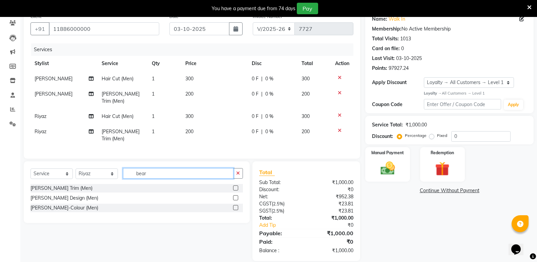
drag, startPoint x: 151, startPoint y: 167, endPoint x: 126, endPoint y: 175, distance: 25.7
click at [126, 175] on div "Select Service Product Membership Package Voucher Prepaid Gift Card Select Styl…" at bounding box center [137, 192] width 226 height 62
type input "glo"
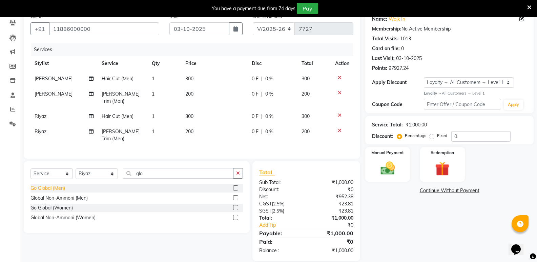
click at [54, 185] on div "Go Global (Men)" at bounding box center [47, 188] width 35 height 7
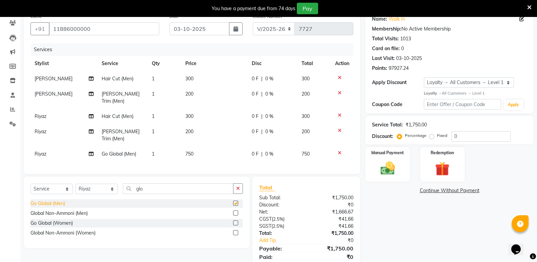
checkbox input "false"
click at [338, 150] on icon at bounding box center [340, 152] width 4 height 5
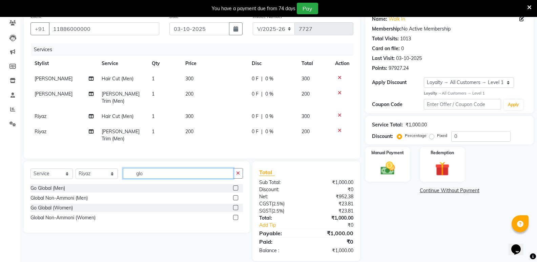
drag, startPoint x: 155, startPoint y: 163, endPoint x: 79, endPoint y: 172, distance: 77.1
click at [79, 172] on div "Select Service Product Membership Package Voucher Prepaid Gift Card Select Styl…" at bounding box center [136, 176] width 212 height 16
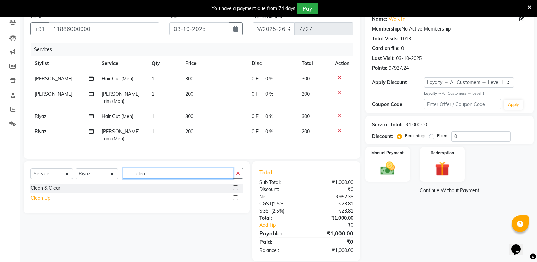
type input "clea"
click at [45, 194] on div "Clean Up" at bounding box center [40, 197] width 20 height 7
checkbox input "false"
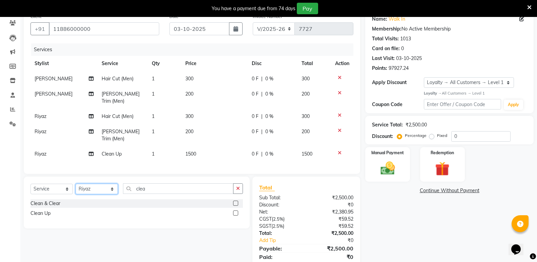
click at [88, 184] on select "Select Stylist [PERSON_NAME] [PERSON_NAME] [PERSON_NAME] Mallu [PERSON_NAME] [P…" at bounding box center [97, 189] width 42 height 11
select select "25902"
click at [76, 184] on select "Select Stylist [PERSON_NAME] [PERSON_NAME] [PERSON_NAME] Mallu [PERSON_NAME] [P…" at bounding box center [97, 189] width 42 height 11
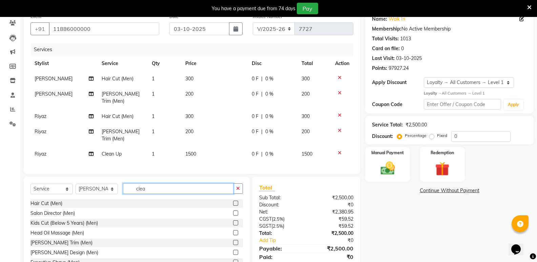
drag, startPoint x: 150, startPoint y: 180, endPoint x: 84, endPoint y: 189, distance: 67.3
click at [84, 189] on div "Select Service Product Membership Package Voucher Prepaid Gift Card Select Styl…" at bounding box center [136, 191] width 212 height 16
type input "foot"
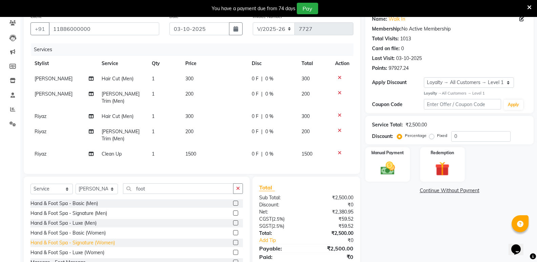
click at [108, 239] on div "Hand & Foot Spa - Signature (Women)" at bounding box center [72, 242] width 84 height 7
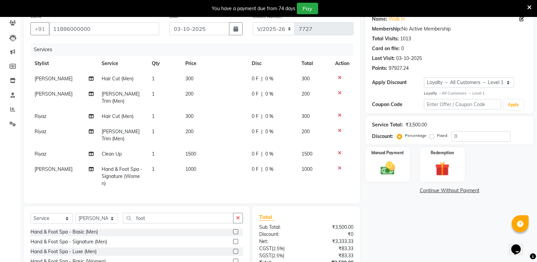
scroll to position [103, 0]
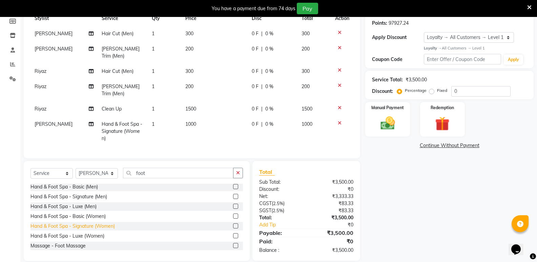
click at [107, 223] on div "Hand & Foot Spa - Signature (Women)" at bounding box center [72, 226] width 84 height 7
checkbox input "false"
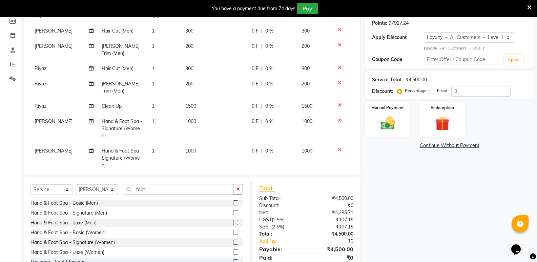
scroll to position [4, 0]
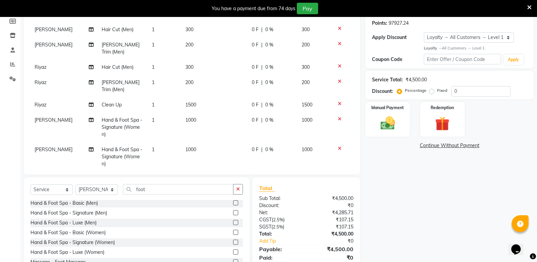
click at [190, 146] on span "1000" at bounding box center [190, 149] width 11 height 6
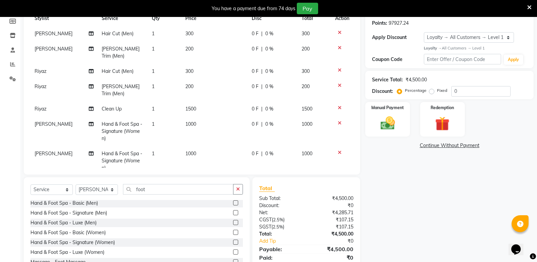
select select "25902"
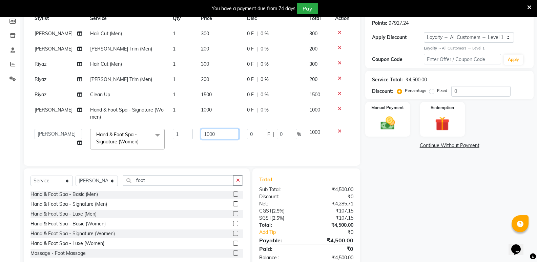
click at [205, 139] on input "1000" at bounding box center [220, 134] width 38 height 11
type input "1200"
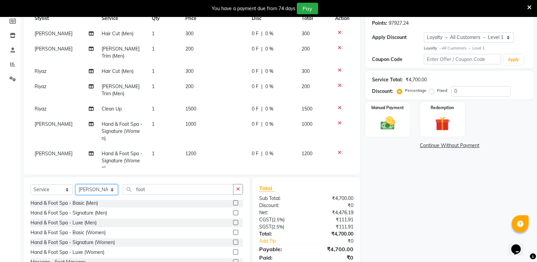
click at [98, 187] on select "Select Stylist [PERSON_NAME] [PERSON_NAME] [PERSON_NAME] Mallu [PERSON_NAME] [P…" at bounding box center [97, 189] width 42 height 11
select select "25904"
click at [76, 184] on select "Select Stylist [PERSON_NAME] [PERSON_NAME] [PERSON_NAME] Mallu [PERSON_NAME] [P…" at bounding box center [97, 189] width 42 height 11
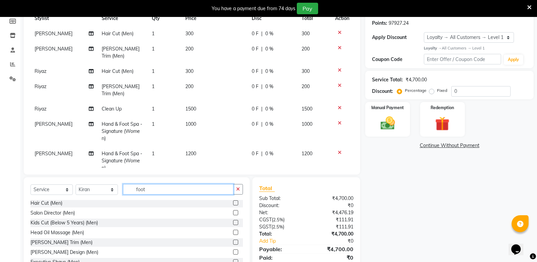
drag, startPoint x: 150, startPoint y: 192, endPoint x: 83, endPoint y: 206, distance: 68.1
click at [83, 206] on div "Select Service Product Membership Package Voucher Prepaid Gift Card Select Styl…" at bounding box center [137, 227] width 226 height 100
type input "wom"
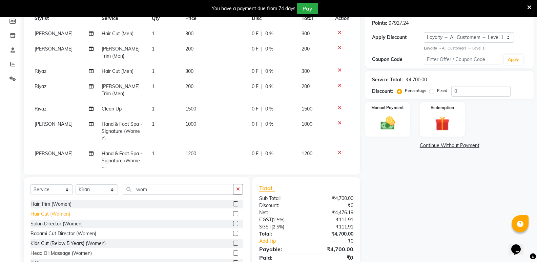
click at [59, 213] on div "Hair Cut (Women)" at bounding box center [50, 213] width 40 height 7
checkbox input "false"
drag, startPoint x: 155, startPoint y: 191, endPoint x: 129, endPoint y: 196, distance: 26.1
click at [129, 196] on div "Select Service Product Membership Package Voucher Prepaid Gift Card Select Styl…" at bounding box center [136, 192] width 212 height 16
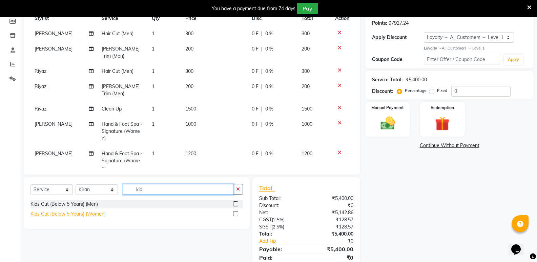
type input "kid"
click at [94, 214] on div "Kids Cut (Below 5 Years) (Women)" at bounding box center [67, 213] width 75 height 7
checkbox input "false"
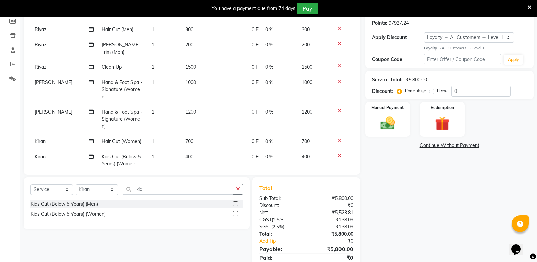
click at [187, 149] on td "400" at bounding box center [214, 160] width 66 height 22
select select "25904"
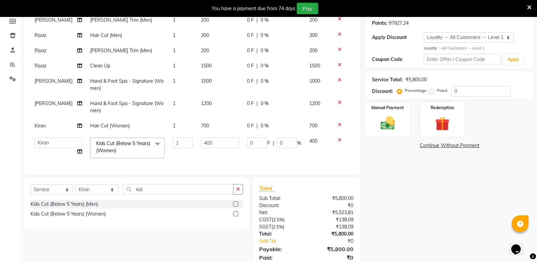
scroll to position [34, 0]
click at [201, 139] on input "400" at bounding box center [220, 143] width 38 height 11
type input "500"
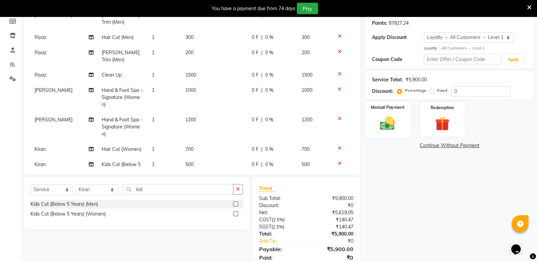
click at [390, 124] on img at bounding box center [387, 123] width 24 height 17
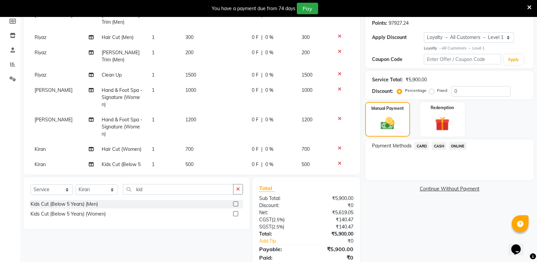
click at [435, 143] on span "CASH" at bounding box center [439, 146] width 15 height 8
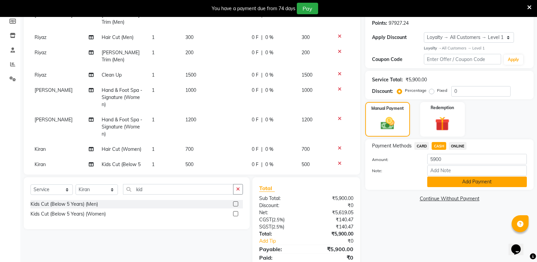
click at [445, 183] on button "Add Payment" at bounding box center [477, 182] width 100 height 11
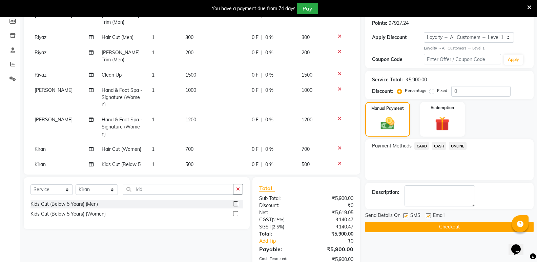
scroll to position [185, 0]
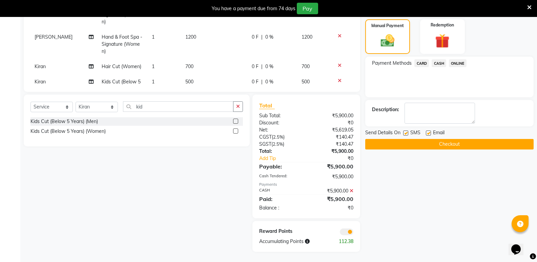
click at [449, 137] on div "Email" at bounding box center [438, 133] width 24 height 8
click at [453, 146] on button "Checkout" at bounding box center [449, 144] width 168 height 11
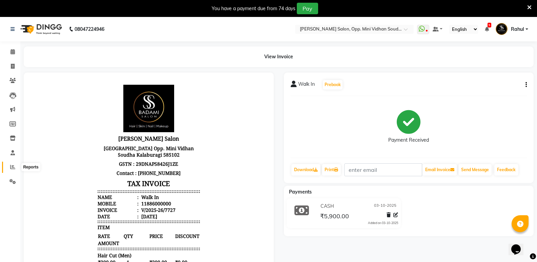
click at [13, 163] on span at bounding box center [13, 167] width 12 height 8
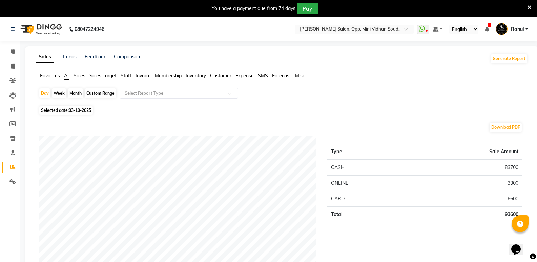
click at [124, 76] on span "Staff" at bounding box center [126, 76] width 11 height 6
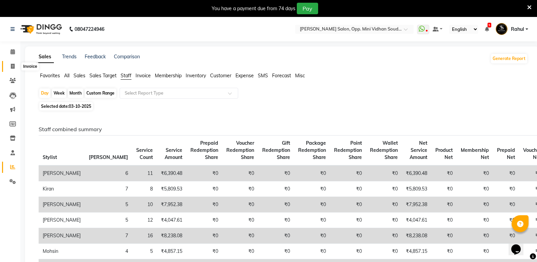
click at [7, 67] on span at bounding box center [13, 67] width 12 height 8
select select "4533"
select select "service"
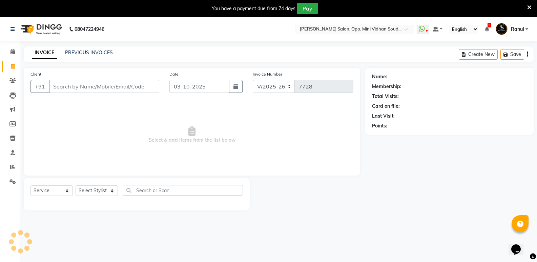
scroll to position [17, 0]
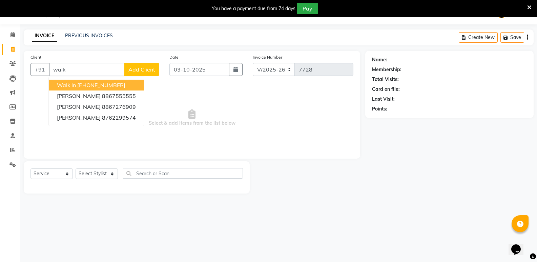
click at [85, 81] on button "Walk In [PHONE_NUMBER]" at bounding box center [96, 85] width 95 height 11
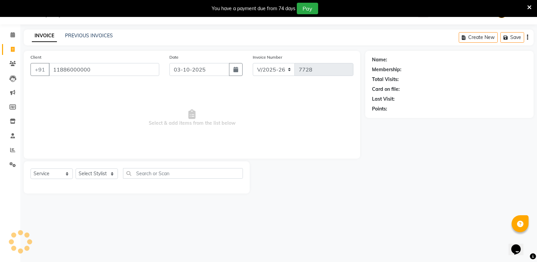
type input "11886000000"
select select "1: Object"
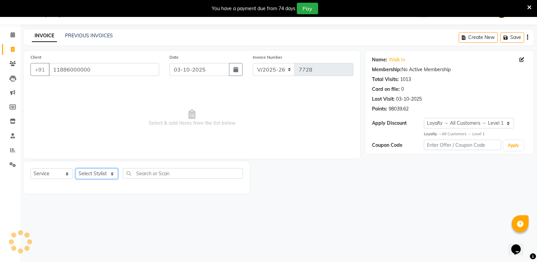
click at [97, 172] on select "Select Stylist [PERSON_NAME] [PERSON_NAME] [PERSON_NAME] Mallu [PERSON_NAME] [P…" at bounding box center [97, 173] width 42 height 11
select select "25909"
click at [76, 168] on select "Select Stylist [PERSON_NAME] [PERSON_NAME] [PERSON_NAME] Mallu [PERSON_NAME] [P…" at bounding box center [97, 173] width 42 height 11
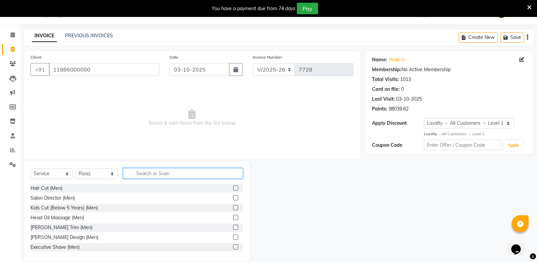
click at [161, 175] on input "text" at bounding box center [183, 173] width 120 height 11
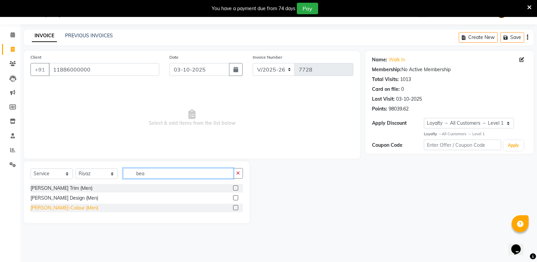
type input "bea"
click at [64, 207] on div "[PERSON_NAME]-Colour (Men)" at bounding box center [64, 207] width 68 height 7
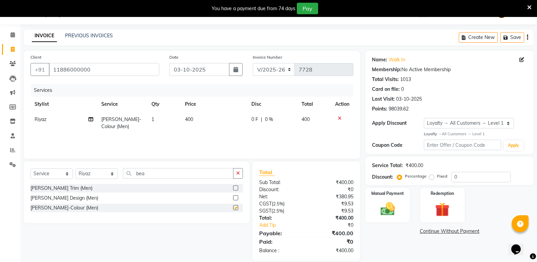
checkbox input "false"
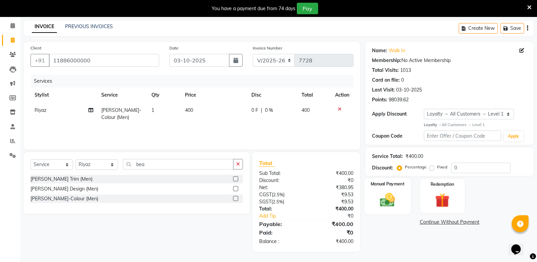
click at [391, 202] on img at bounding box center [387, 199] width 24 height 17
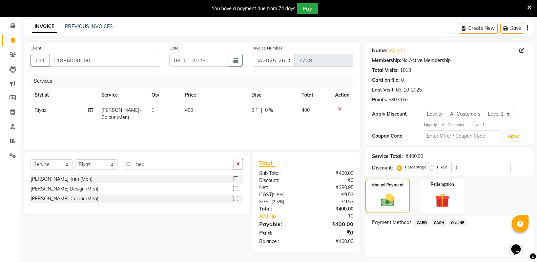
click at [441, 222] on span "CASH" at bounding box center [439, 223] width 15 height 8
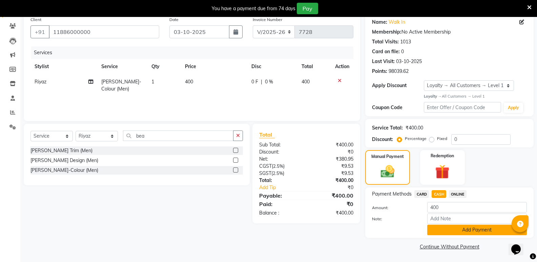
click at [441, 229] on button "Add Payment" at bounding box center [477, 230] width 100 height 11
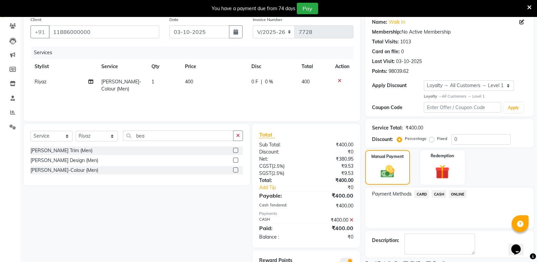
scroll to position [84, 0]
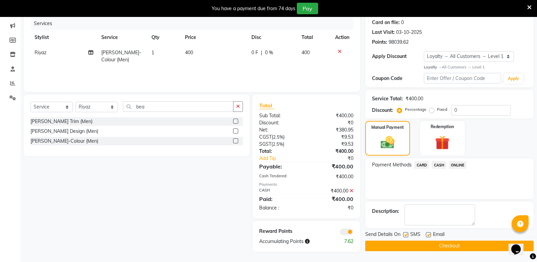
click at [436, 247] on button "Checkout" at bounding box center [449, 246] width 168 height 11
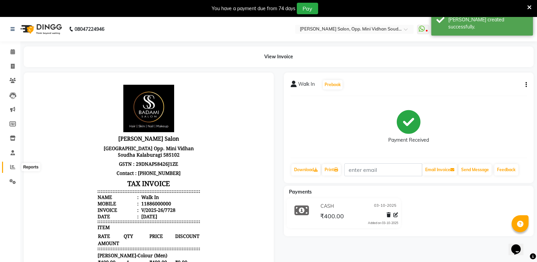
click at [9, 168] on span at bounding box center [13, 167] width 12 height 8
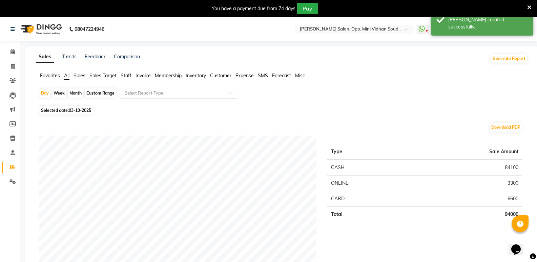
click at [125, 75] on span "Staff" at bounding box center [126, 76] width 11 height 6
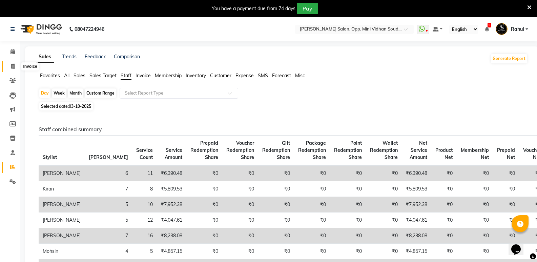
click at [12, 64] on icon at bounding box center [13, 66] width 4 height 5
select select "service"
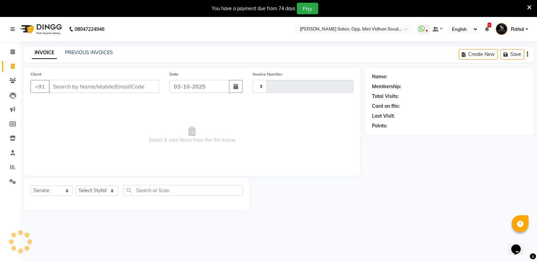
type input "7729"
select select "4533"
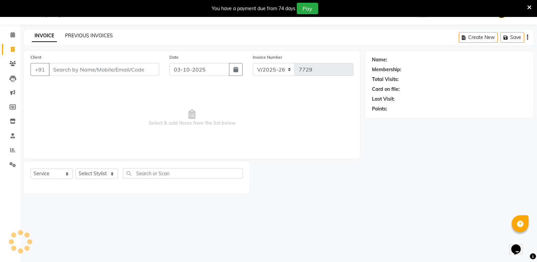
click at [93, 34] on link "PREVIOUS INVOICES" at bounding box center [89, 36] width 48 height 6
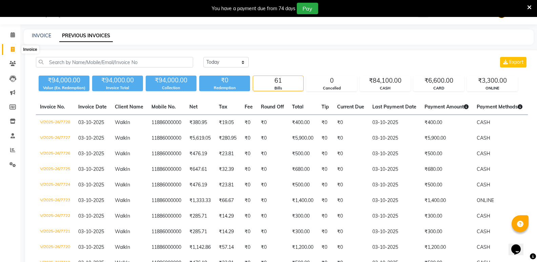
click at [10, 49] on span at bounding box center [13, 50] width 12 height 8
select select "service"
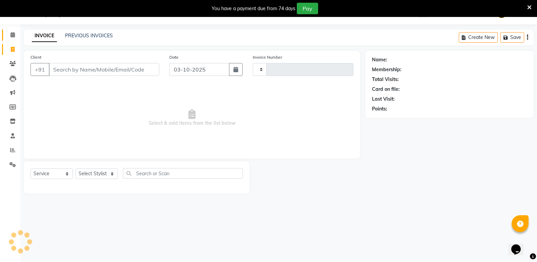
type input "7729"
select select "4533"
click at [14, 34] on icon at bounding box center [13, 34] width 4 height 5
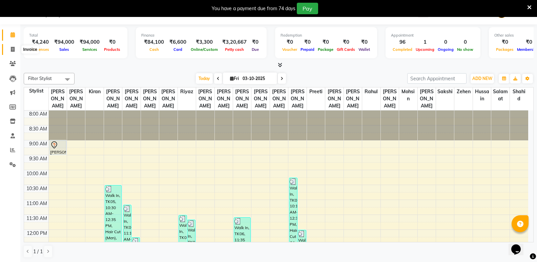
click at [15, 49] on span at bounding box center [13, 50] width 12 height 8
select select "4533"
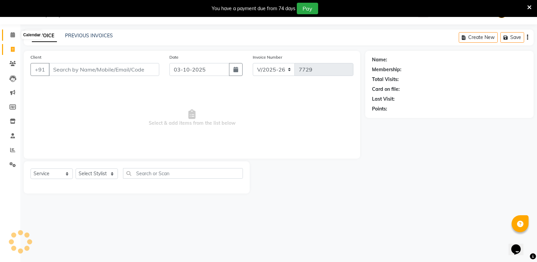
click at [13, 36] on icon at bounding box center [13, 34] width 4 height 5
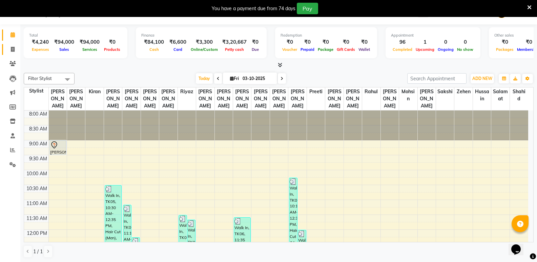
click at [9, 55] on link "Invoice" at bounding box center [10, 49] width 16 height 11
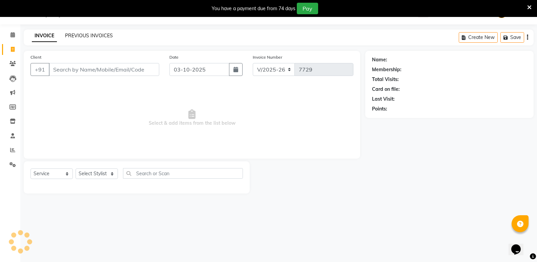
click at [93, 37] on link "PREVIOUS INVOICES" at bounding box center [89, 36] width 48 height 6
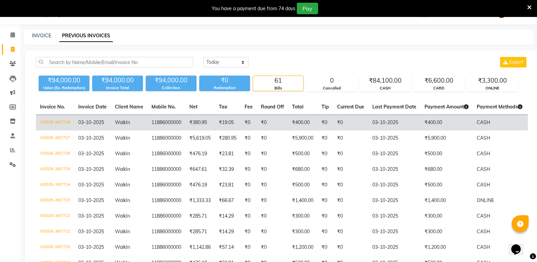
click at [353, 129] on td "₹0" at bounding box center [350, 123] width 35 height 16
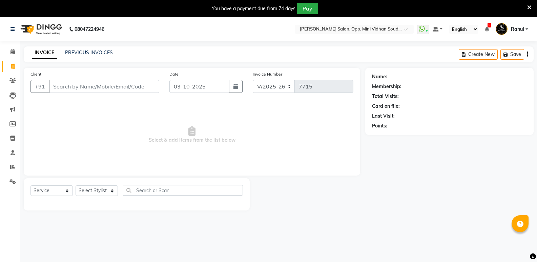
select select "4533"
select select "service"
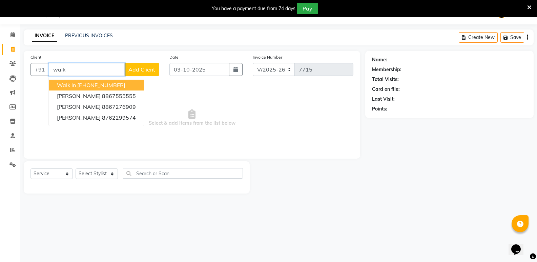
click at [89, 84] on ngb-highlight "[PHONE_NUMBER]" at bounding box center [101, 85] width 48 height 7
type input "11886000000"
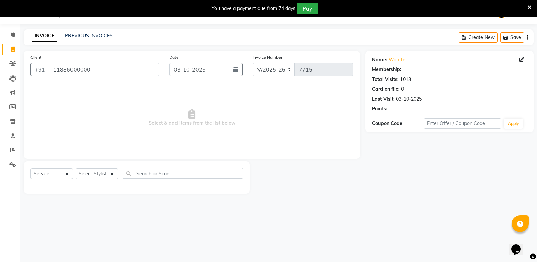
select select "1: Object"
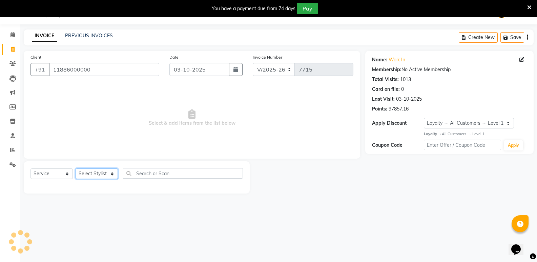
click at [91, 176] on select "Select Stylist [PERSON_NAME] [PERSON_NAME] [PERSON_NAME] Mallu [PERSON_NAME] [P…" at bounding box center [97, 173] width 42 height 11
select select "28117"
click at [76, 168] on select "Select Stylist [PERSON_NAME] [PERSON_NAME] [PERSON_NAME] Mallu [PERSON_NAME] [P…" at bounding box center [97, 173] width 42 height 11
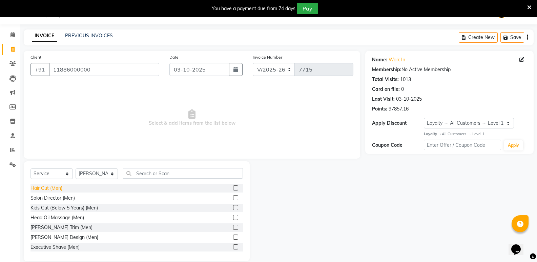
click at [55, 187] on div "Hair Cut (Men)" at bounding box center [46, 188] width 32 height 7
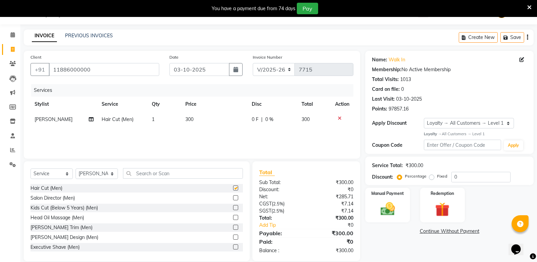
checkbox input "false"
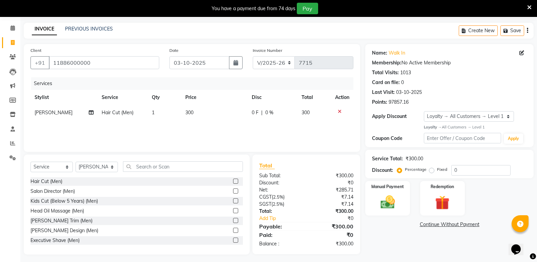
scroll to position [26, 0]
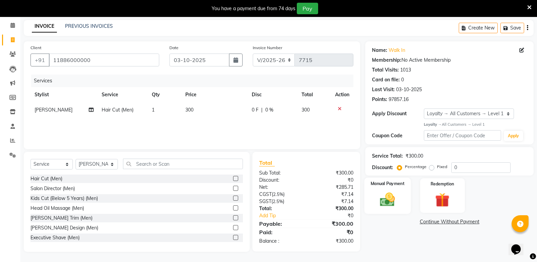
click at [395, 200] on img at bounding box center [387, 199] width 24 height 17
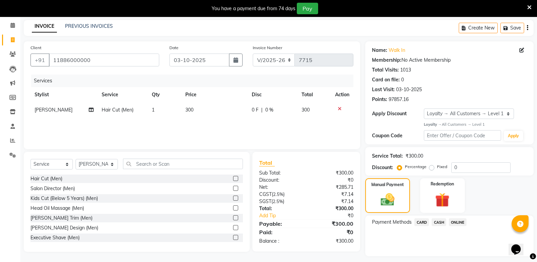
click at [438, 222] on span "CASH" at bounding box center [439, 222] width 15 height 8
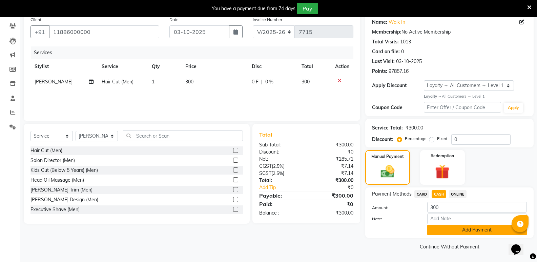
click at [446, 231] on button "Add Payment" at bounding box center [477, 230] width 100 height 11
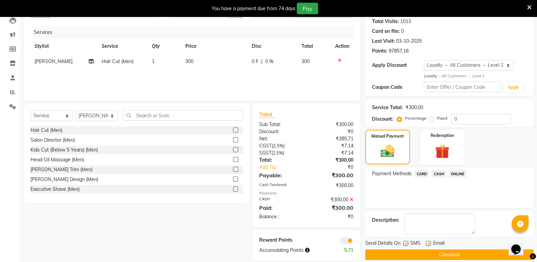
scroll to position [84, 0]
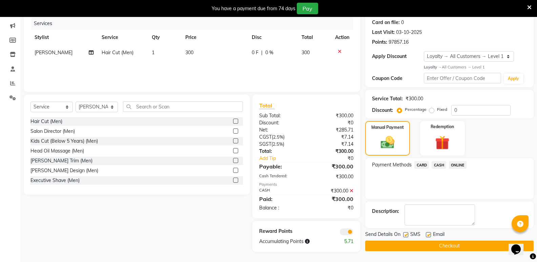
click at [445, 241] on button "Checkout" at bounding box center [449, 246] width 168 height 11
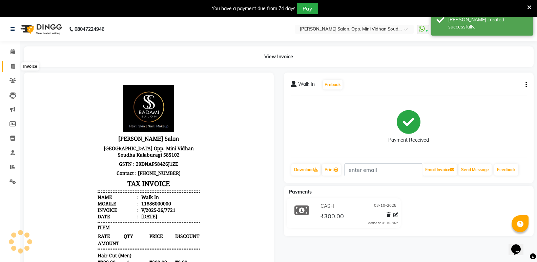
click at [11, 64] on icon at bounding box center [13, 66] width 4 height 5
select select "4533"
select select "service"
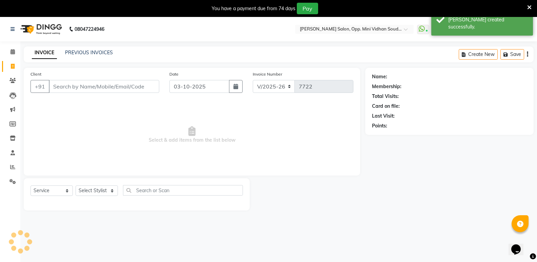
scroll to position [17, 0]
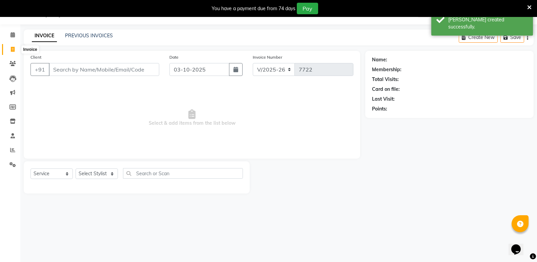
click at [14, 49] on icon at bounding box center [13, 49] width 4 height 5
select select "service"
type input "7722"
select select "4533"
click at [13, 35] on icon at bounding box center [13, 34] width 4 height 5
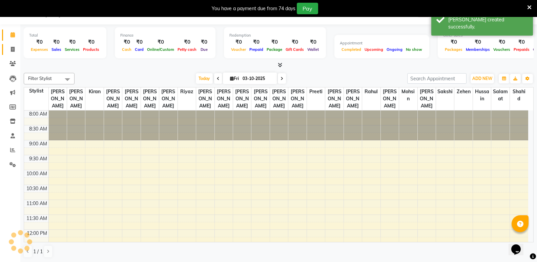
click at [13, 50] on icon at bounding box center [13, 49] width 4 height 5
select select "service"
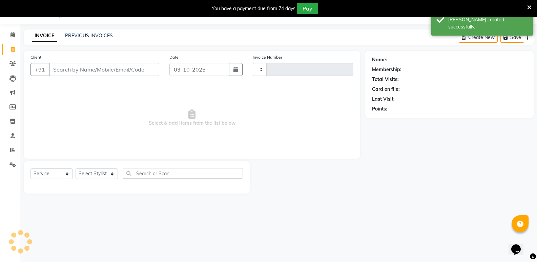
type input "7722"
select select "4533"
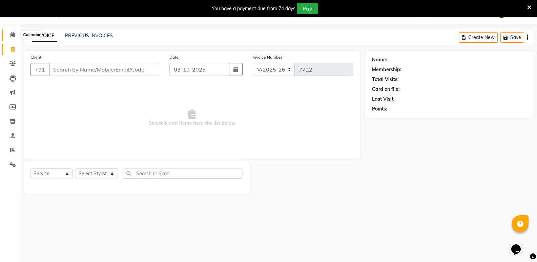
click at [9, 34] on span at bounding box center [13, 35] width 12 height 8
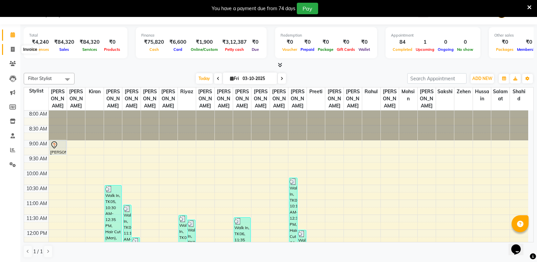
click at [9, 48] on span at bounding box center [13, 50] width 12 height 8
select select "4533"
select select "service"
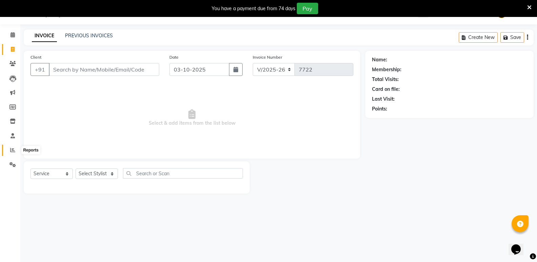
click at [11, 149] on icon at bounding box center [12, 149] width 5 height 5
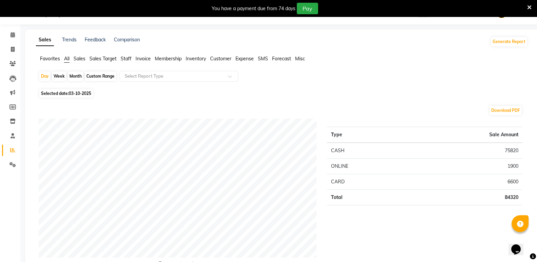
click at [129, 59] on span "Staff" at bounding box center [126, 59] width 11 height 6
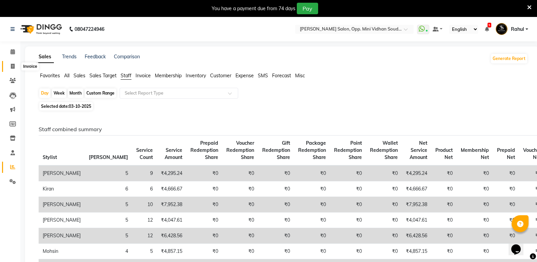
click at [10, 67] on span at bounding box center [13, 67] width 12 height 8
select select "4533"
select select "service"
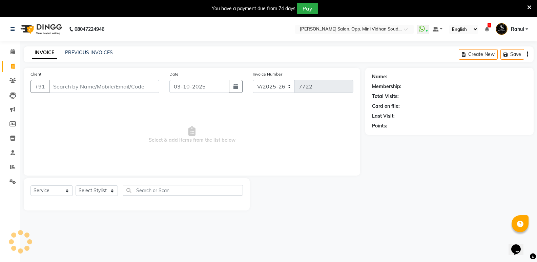
scroll to position [17, 0]
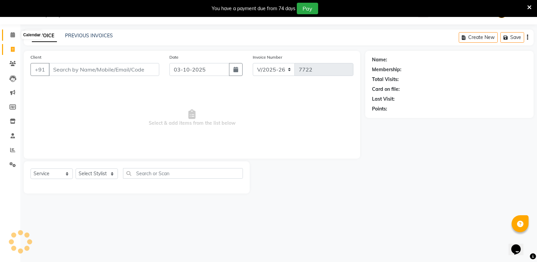
click at [12, 34] on icon at bounding box center [13, 34] width 4 height 5
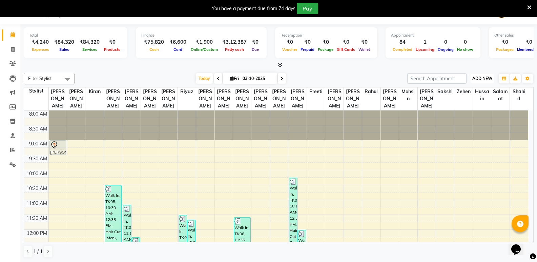
click at [475, 77] on span "ADD NEW" at bounding box center [482, 78] width 20 height 5
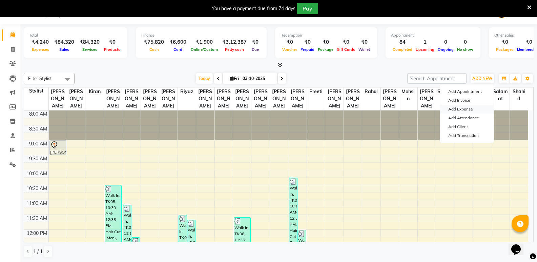
click at [466, 106] on link "Add Expense" at bounding box center [467, 109] width 54 height 9
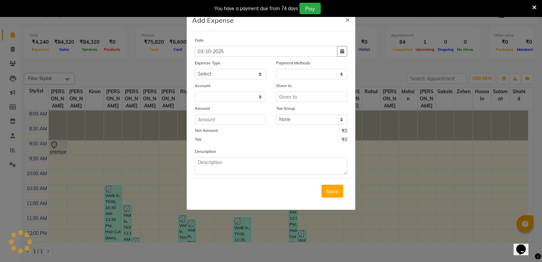
select select "1"
select select "3356"
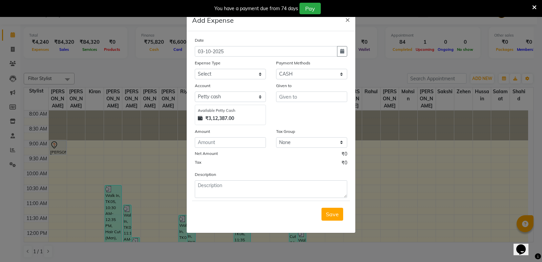
click at [382, 71] on ngb-modal-window "Add Expense × Date 03-10-2025 Expense Type Select Abhishek Gutedar AC Service A…" at bounding box center [271, 131] width 542 height 262
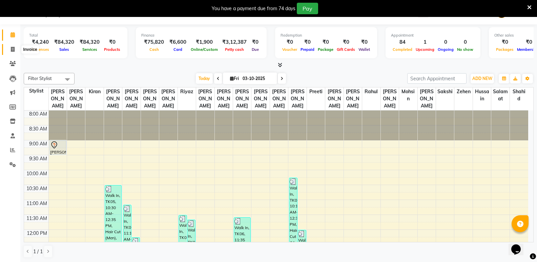
click at [15, 46] on span at bounding box center [13, 50] width 12 height 8
select select "4533"
select select "service"
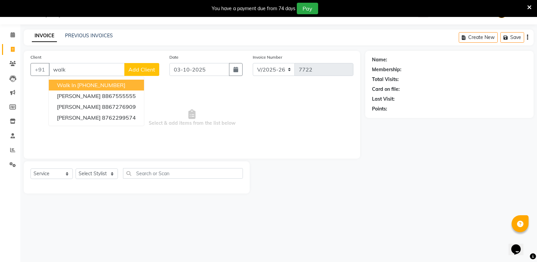
click at [92, 83] on ngb-highlight "[PHONE_NUMBER]" at bounding box center [101, 85] width 48 height 7
type input "11886000000"
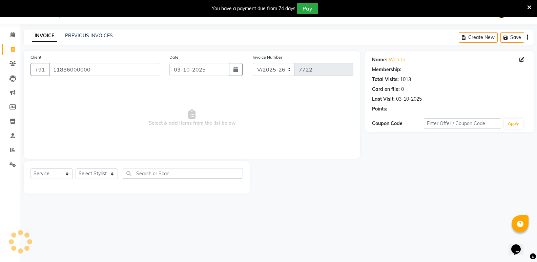
select select "1: Object"
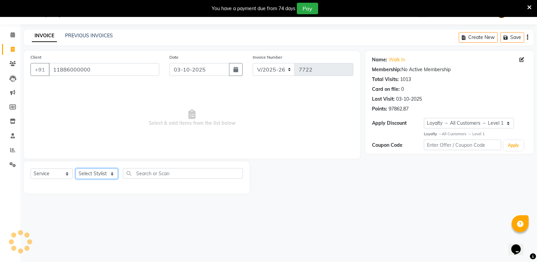
click at [98, 175] on select "Select Stylist [PERSON_NAME] [PERSON_NAME] [PERSON_NAME] Mallu [PERSON_NAME] [P…" at bounding box center [97, 173] width 42 height 11
select select "43648"
click at [76, 168] on select "Select Stylist [PERSON_NAME] [PERSON_NAME] [PERSON_NAME] Mallu [PERSON_NAME] [P…" at bounding box center [97, 173] width 42 height 11
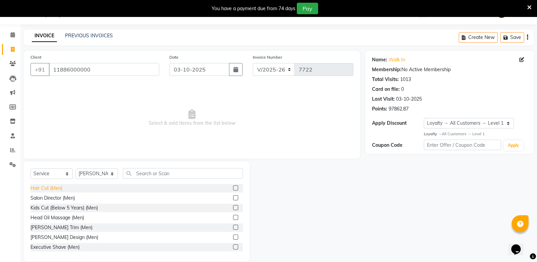
click at [50, 190] on div "Hair Cut (Men)" at bounding box center [46, 188] width 32 height 7
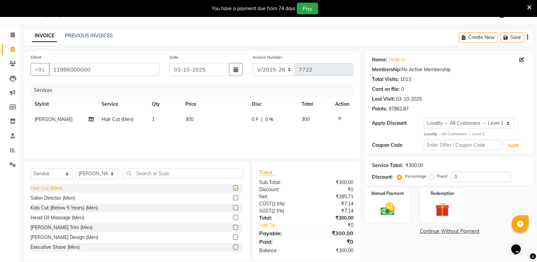
checkbox input "false"
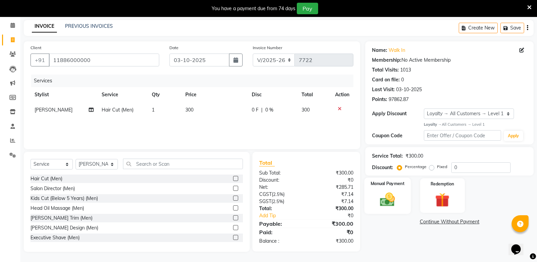
click at [400, 199] on div "Manual Payment" at bounding box center [388, 196] width 46 height 36
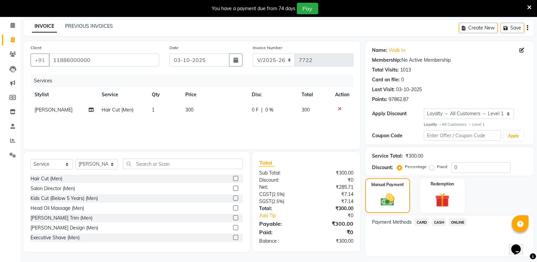
click at [437, 221] on span "CASH" at bounding box center [439, 222] width 15 height 8
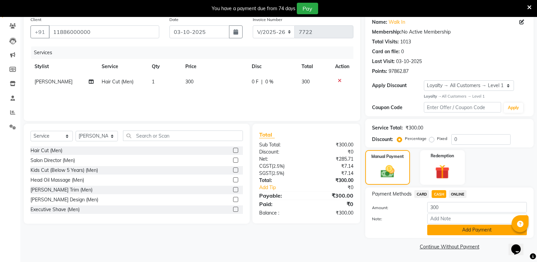
click at [441, 232] on button "Add Payment" at bounding box center [477, 230] width 100 height 11
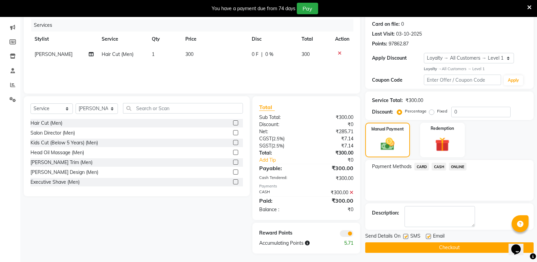
scroll to position [84, 0]
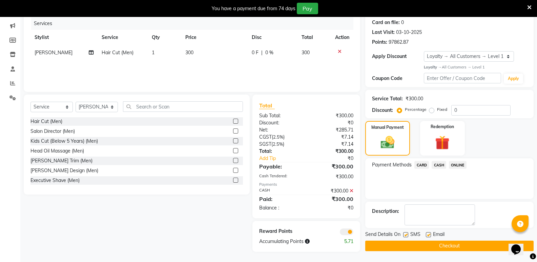
click at [443, 249] on button "Checkout" at bounding box center [449, 246] width 168 height 11
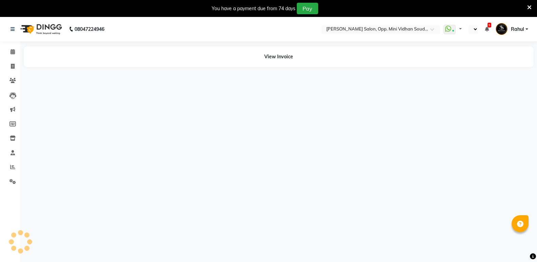
select select "en"
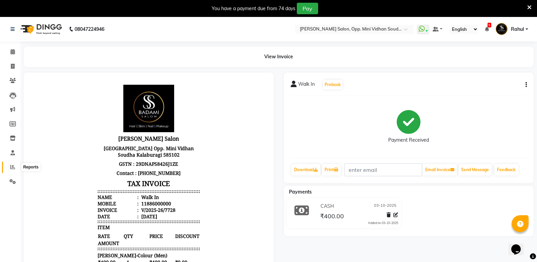
click at [12, 166] on icon at bounding box center [12, 166] width 5 height 5
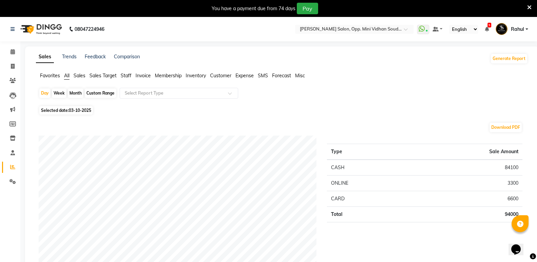
click at [78, 91] on div "Month" at bounding box center [76, 92] width 16 height 9
select select "10"
select select "2025"
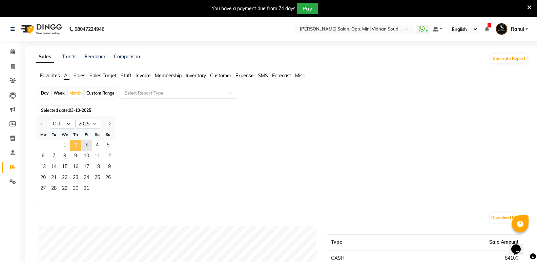
click at [74, 145] on span "2" at bounding box center [75, 145] width 11 height 11
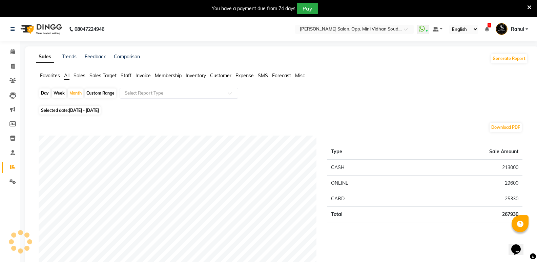
click at [128, 75] on span "Staff" at bounding box center [126, 76] width 11 height 6
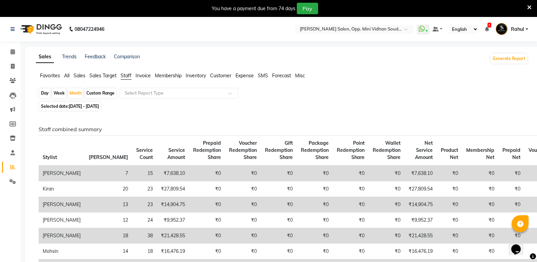
click at [65, 78] on span "All" at bounding box center [66, 76] width 5 height 6
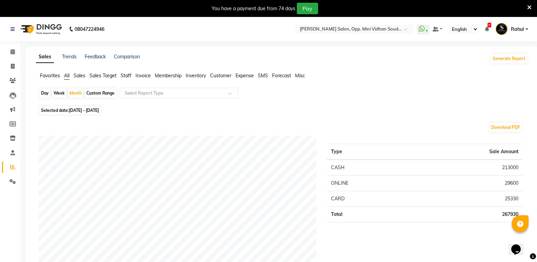
click at [41, 95] on div "Day" at bounding box center [44, 92] width 11 height 9
select select "10"
select select "2025"
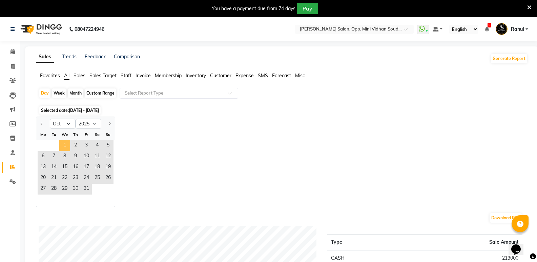
click at [61, 144] on span "1" at bounding box center [64, 145] width 11 height 11
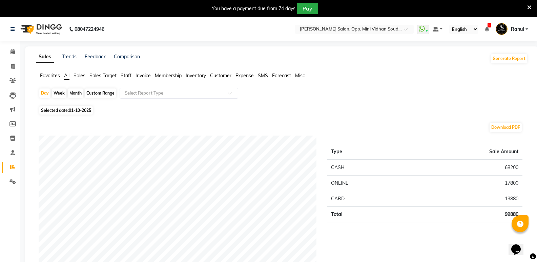
click at [73, 108] on span "01-10-2025" at bounding box center [80, 110] width 22 height 5
select select "10"
select select "2025"
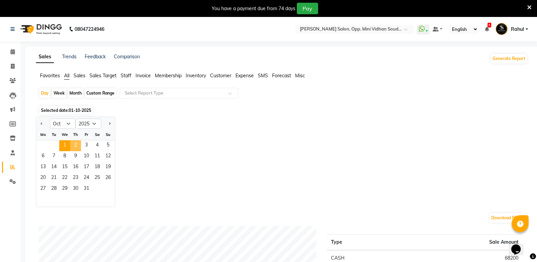
click at [75, 143] on span "2" at bounding box center [75, 145] width 11 height 11
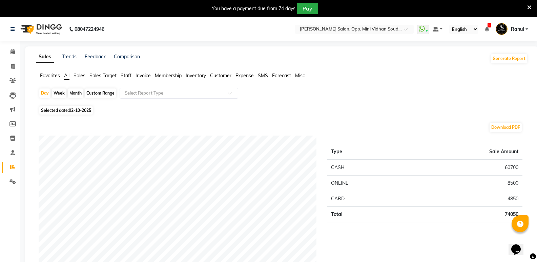
click at [72, 92] on div "Month" at bounding box center [76, 92] width 16 height 9
select select "10"
select select "2025"
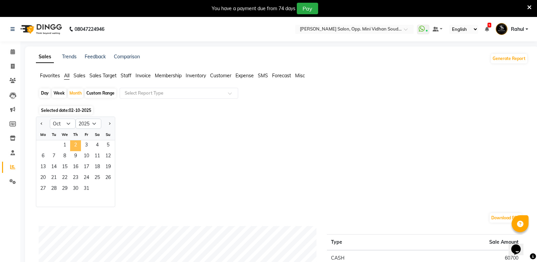
click at [74, 144] on span "2" at bounding box center [75, 145] width 11 height 11
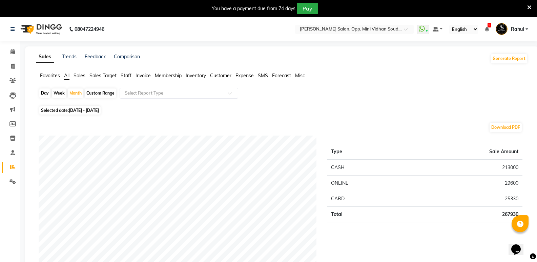
scroll to position [34, 0]
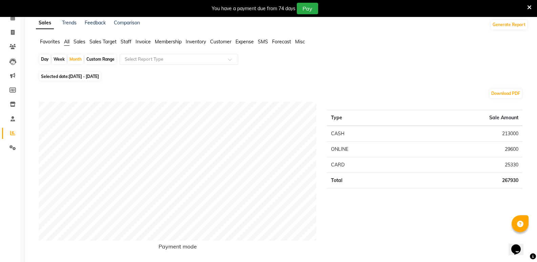
click at [78, 75] on span "01-10-2025 - 31-10-2025" at bounding box center [84, 76] width 30 height 5
select select "10"
select select "2025"
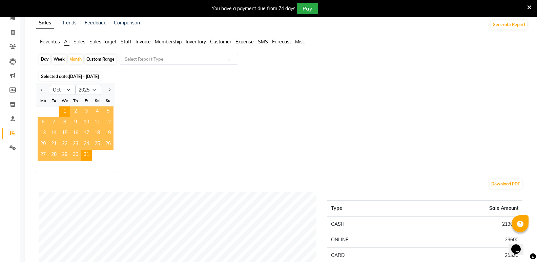
click at [75, 109] on span "2" at bounding box center [75, 111] width 11 height 11
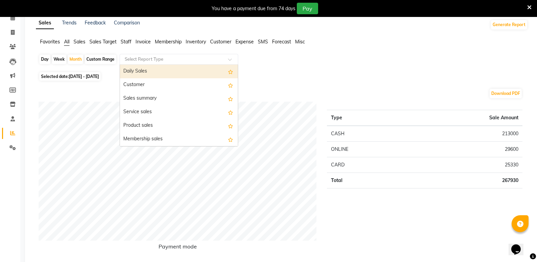
click at [164, 58] on input "text" at bounding box center [172, 59] width 98 height 7
click at [163, 58] on input "text" at bounding box center [172, 59] width 98 height 7
click at [69, 74] on span "Selected date: 01-10-2025 - 31-10-2025" at bounding box center [69, 76] width 61 height 8
select select "10"
select select "2025"
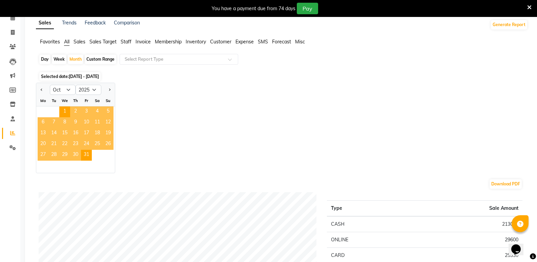
click at [84, 110] on span "3" at bounding box center [86, 111] width 11 height 11
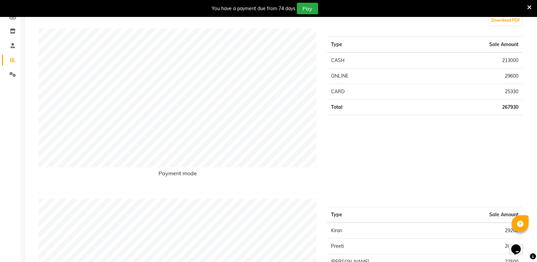
scroll to position [0, 0]
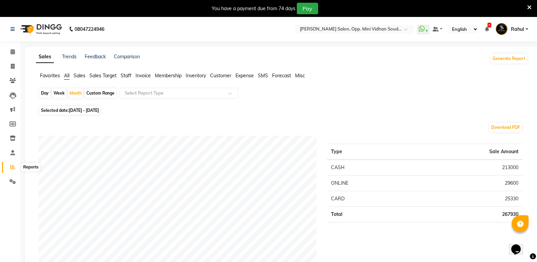
click at [10, 169] on span at bounding box center [13, 167] width 12 height 8
click at [13, 66] on icon at bounding box center [13, 66] width 4 height 5
select select "service"
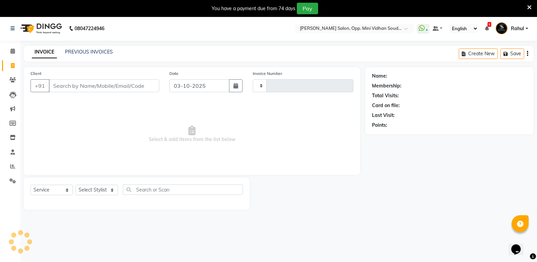
type input "7729"
select select "4533"
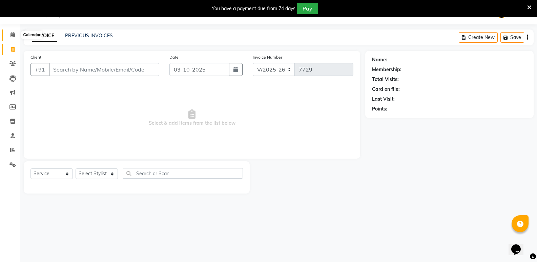
click at [12, 36] on icon at bounding box center [13, 34] width 4 height 5
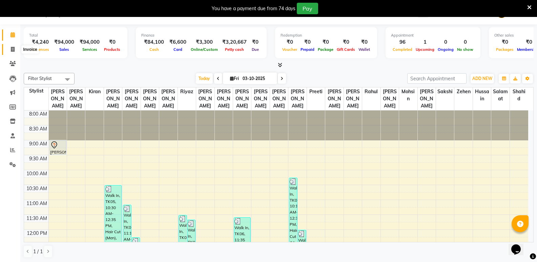
click at [15, 48] on icon at bounding box center [13, 49] width 4 height 5
select select "4533"
select select "service"
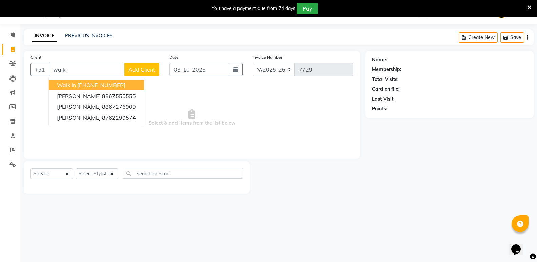
click at [86, 82] on ngb-highlight "[PHONE_NUMBER]" at bounding box center [101, 85] width 48 height 7
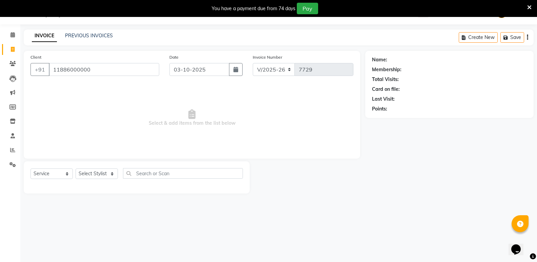
type input "11886000000"
select select "1: Object"
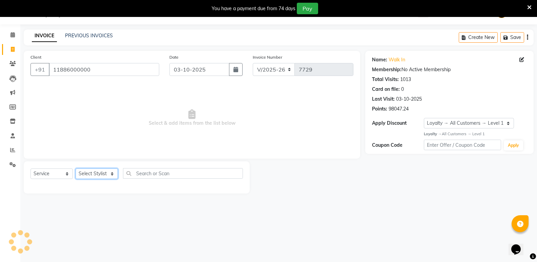
click at [85, 176] on select "Select Stylist [PERSON_NAME] [PERSON_NAME] [PERSON_NAME] Mallu [PERSON_NAME] [P…" at bounding box center [97, 173] width 42 height 11
select select "25905"
click at [76, 168] on select "Select Stylist [PERSON_NAME] [PERSON_NAME] [PERSON_NAME] Mallu [PERSON_NAME] [P…" at bounding box center [97, 173] width 42 height 11
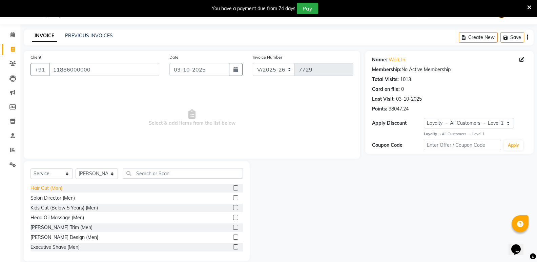
click at [59, 186] on div "Hair Cut (Men)" at bounding box center [46, 188] width 32 height 7
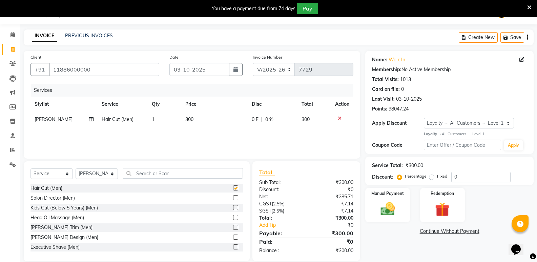
checkbox input "false"
click at [175, 173] on input "text" at bounding box center [183, 173] width 120 height 11
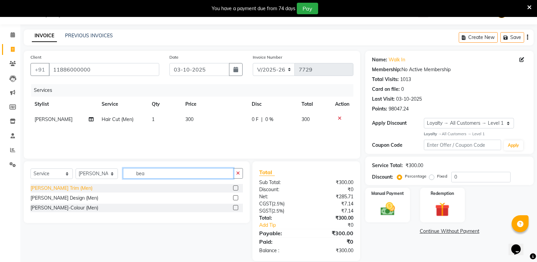
type input "bea"
click at [50, 188] on div "[PERSON_NAME] Trim (Men)" at bounding box center [61, 188] width 62 height 7
checkbox input "false"
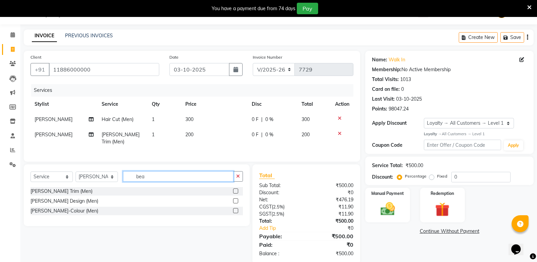
drag, startPoint x: 161, startPoint y: 175, endPoint x: 134, endPoint y: 177, distance: 27.5
click at [134, 177] on input "bea" at bounding box center [178, 176] width 110 height 11
type input "glo"
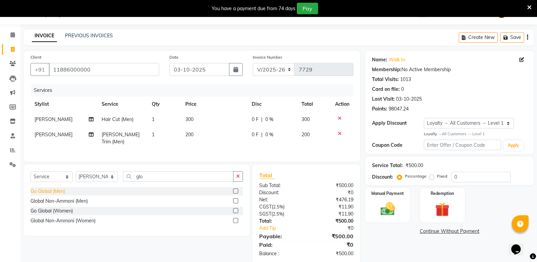
click at [60, 189] on div "Go Global (Men)" at bounding box center [47, 191] width 35 height 7
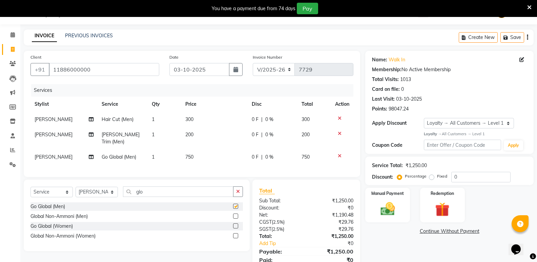
checkbox input "false"
click at [381, 212] on img at bounding box center [387, 208] width 24 height 17
click at [437, 233] on span "CASH" at bounding box center [439, 232] width 15 height 8
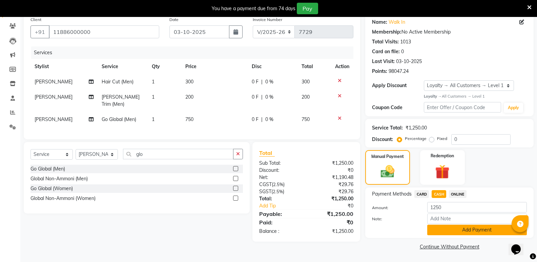
click at [438, 235] on button "Add Payment" at bounding box center [477, 230] width 100 height 11
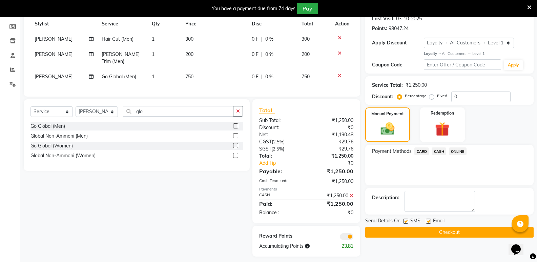
scroll to position [100, 0]
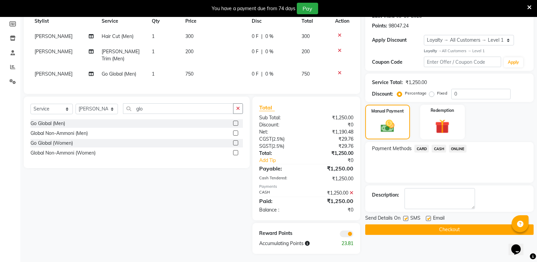
click at [434, 229] on button "Checkout" at bounding box center [449, 229] width 168 height 11
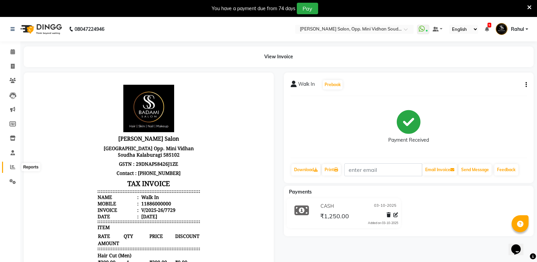
click at [13, 165] on icon at bounding box center [12, 166] width 5 height 5
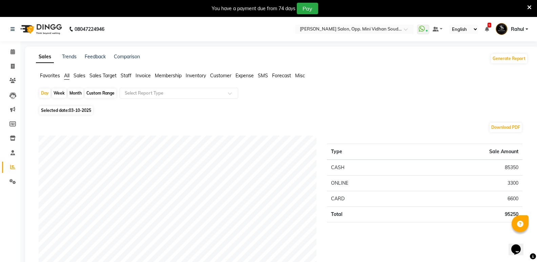
click at [126, 76] on span "Staff" at bounding box center [126, 76] width 11 height 6
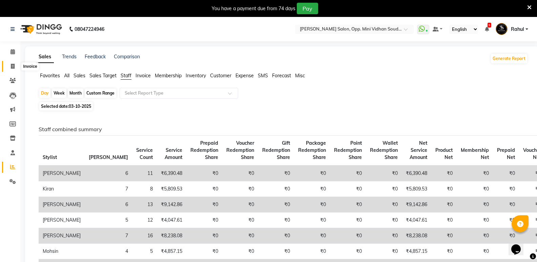
click at [11, 64] on icon at bounding box center [13, 66] width 4 height 5
select select "service"
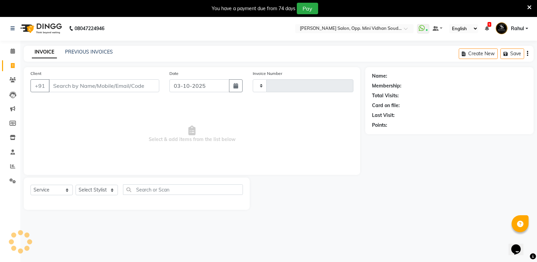
type input "7730"
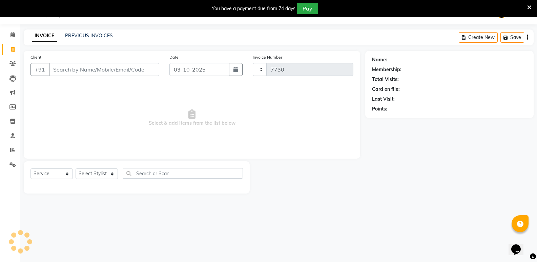
select select "4533"
click at [100, 36] on link "PREVIOUS INVOICES" at bounding box center [89, 36] width 48 height 6
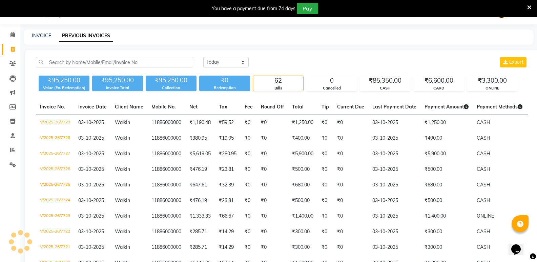
click at [14, 49] on icon at bounding box center [13, 49] width 4 height 5
select select "service"
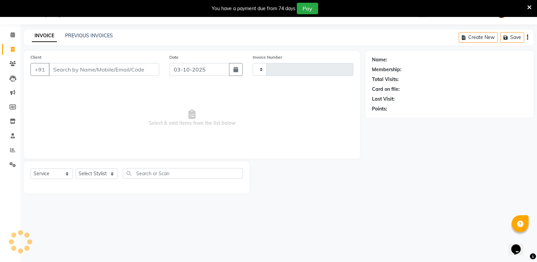
type input "7730"
select select "4533"
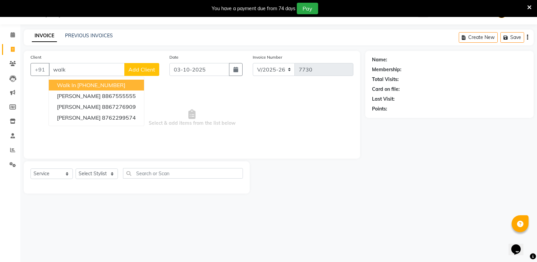
click at [129, 80] on button "Walk In [PHONE_NUMBER]" at bounding box center [96, 85] width 95 height 11
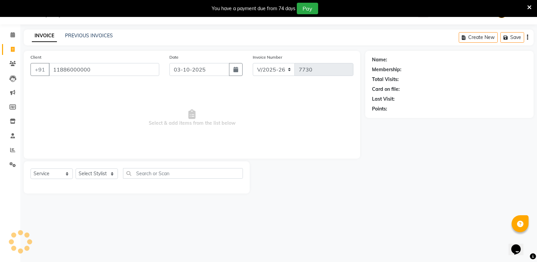
type input "11886000000"
select select "1: Object"
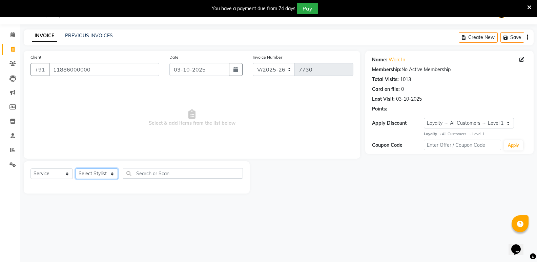
click at [100, 175] on select "Select Stylist [PERSON_NAME] [PERSON_NAME] [PERSON_NAME] Mallu [PERSON_NAME] [P…" at bounding box center [97, 173] width 42 height 11
select select "25905"
click at [76, 168] on select "Select Stylist [PERSON_NAME] [PERSON_NAME] [PERSON_NAME] Mallu [PERSON_NAME] [P…" at bounding box center [97, 173] width 42 height 11
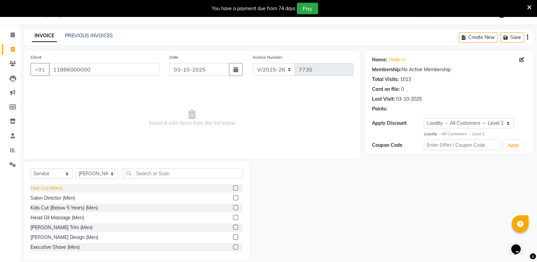
click at [44, 188] on div "Hair Cut (Men)" at bounding box center [46, 188] width 32 height 7
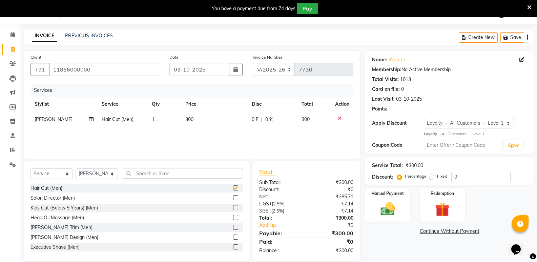
checkbox input "false"
click at [188, 176] on input "text" at bounding box center [183, 173] width 120 height 11
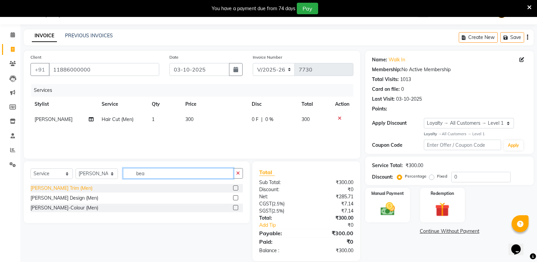
type input "bea"
click at [57, 187] on div "[PERSON_NAME] Trim (Men)" at bounding box center [61, 188] width 62 height 7
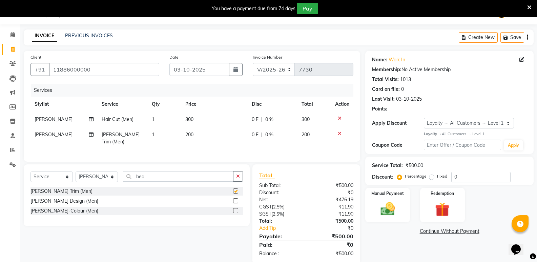
checkbox input "false"
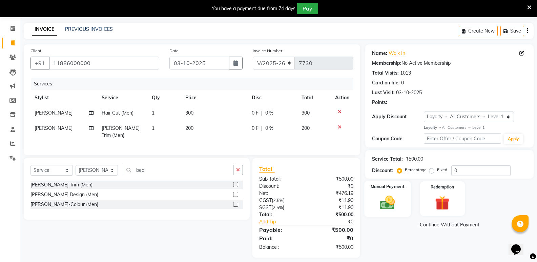
scroll to position [27, 0]
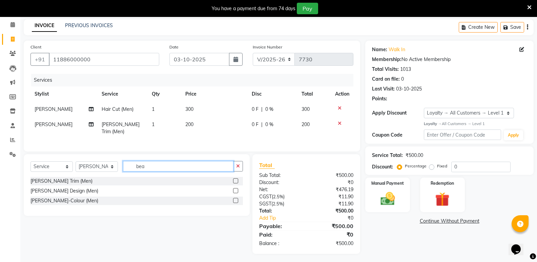
drag, startPoint x: 153, startPoint y: 166, endPoint x: 106, endPoint y: 171, distance: 47.4
click at [106, 171] on div "Select Service Product Membership Package Voucher Prepaid Gift Card Select Styl…" at bounding box center [136, 169] width 212 height 16
type input "glo"
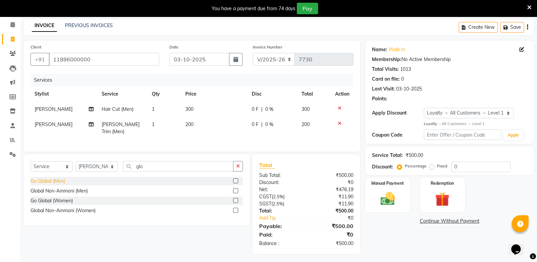
click at [38, 178] on div "Go Global (Men)" at bounding box center [47, 181] width 35 height 7
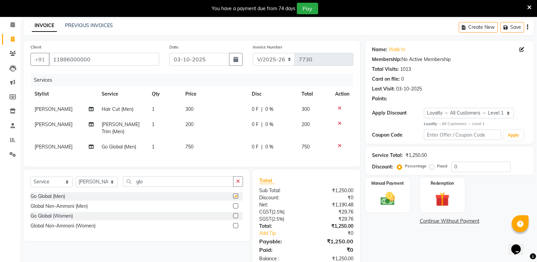
checkbox input "false"
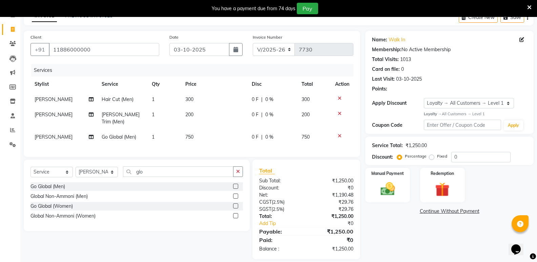
scroll to position [42, 0]
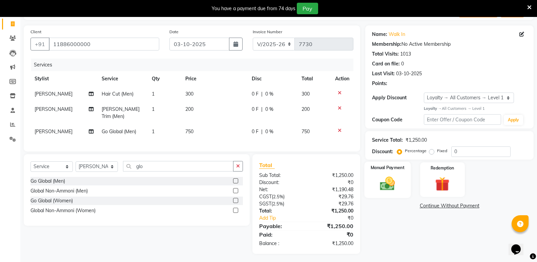
click at [388, 185] on img at bounding box center [387, 183] width 24 height 17
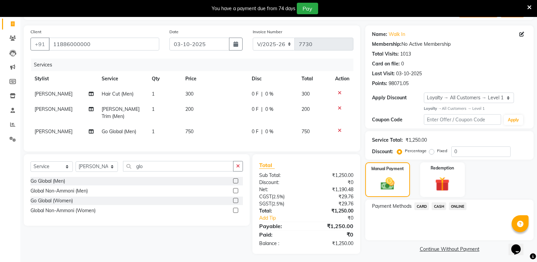
click at [436, 207] on span "CASH" at bounding box center [439, 206] width 15 height 8
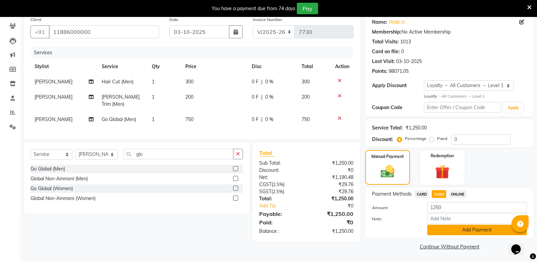
click at [438, 226] on button "Add Payment" at bounding box center [477, 230] width 100 height 11
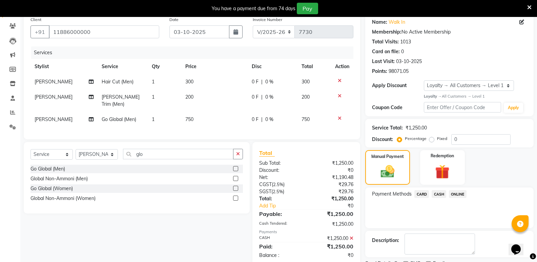
scroll to position [100, 0]
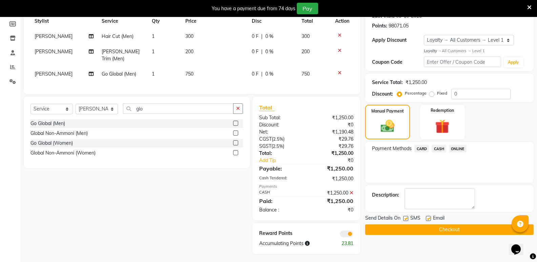
click at [438, 226] on button "Checkout" at bounding box center [449, 229] width 168 height 11
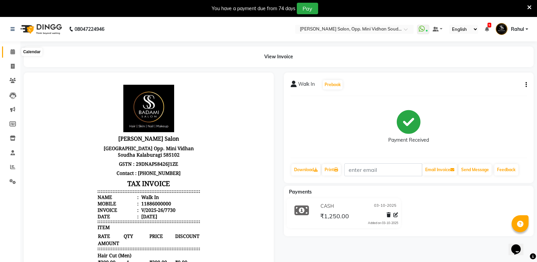
click at [8, 54] on span at bounding box center [13, 52] width 12 height 8
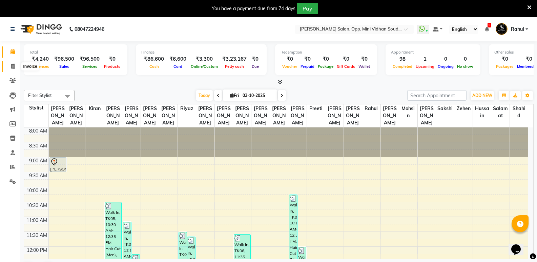
click at [13, 65] on icon at bounding box center [13, 66] width 4 height 5
select select "service"
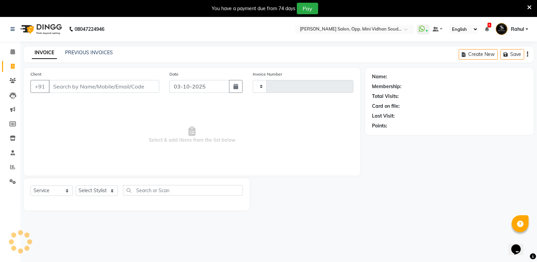
type input "7731"
select select "4533"
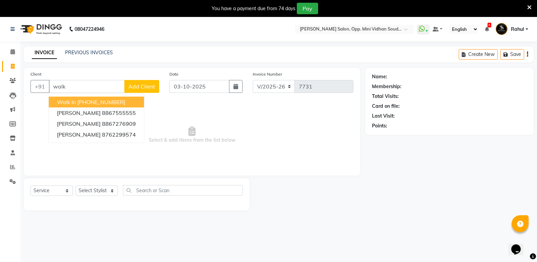
click at [108, 99] on ngb-highlight "[PHONE_NUMBER]" at bounding box center [101, 102] width 48 height 7
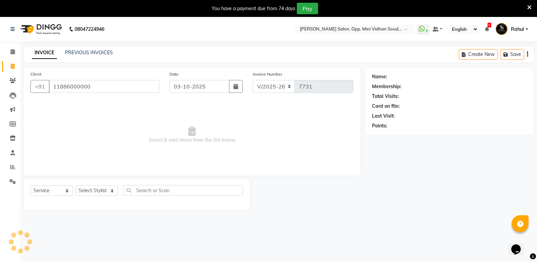
type input "11886000000"
click at [85, 193] on select "Select Stylist [PERSON_NAME] [PERSON_NAME] [PERSON_NAME] Mallu [PERSON_NAME] [P…" at bounding box center [97, 190] width 42 height 11
select select "28117"
click at [76, 185] on select "Select Stylist [PERSON_NAME] [PERSON_NAME] [PERSON_NAME] Mallu [PERSON_NAME] [P…" at bounding box center [97, 190] width 42 height 11
select select "1: Object"
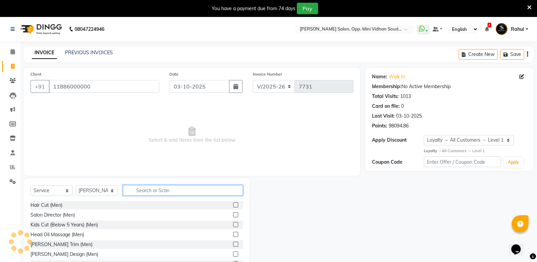
click at [155, 194] on input "text" at bounding box center [183, 190] width 120 height 11
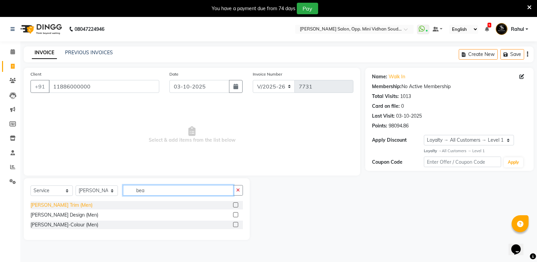
type input "bea"
click at [42, 202] on div "[PERSON_NAME] Trim (Men)" at bounding box center [61, 205] width 62 height 7
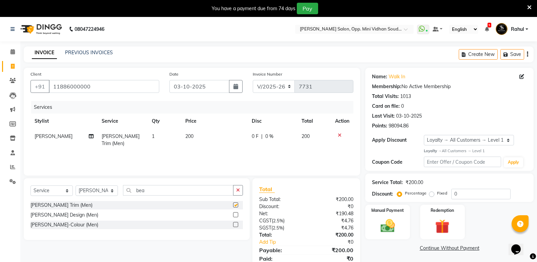
checkbox input "false"
drag, startPoint x: 151, startPoint y: 190, endPoint x: 128, endPoint y: 189, distance: 23.1
click at [128, 189] on input "bea" at bounding box center [178, 190] width 110 height 11
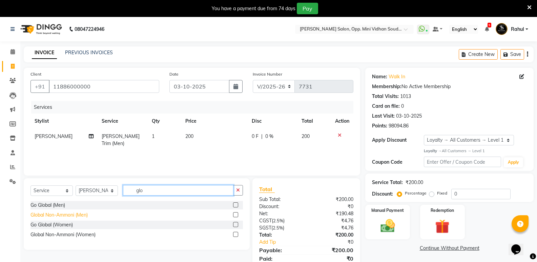
type input "glo"
click at [81, 216] on div "Global Non-Ammoni (Men)" at bounding box center [58, 214] width 57 height 7
checkbox input "false"
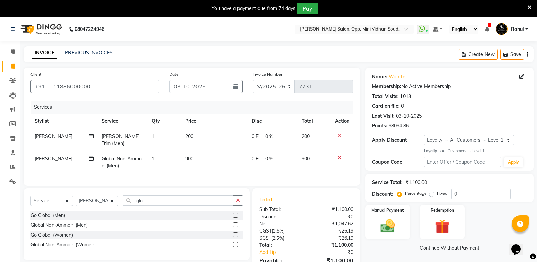
scroll to position [34, 0]
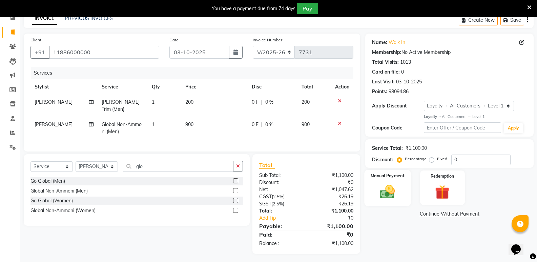
click at [381, 196] on img at bounding box center [387, 191] width 24 height 17
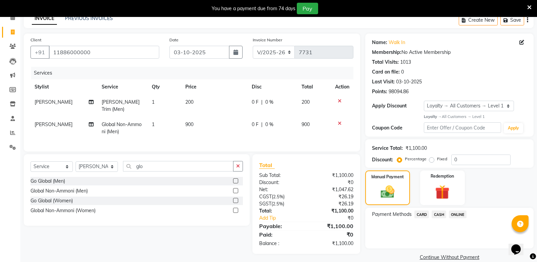
click at [444, 215] on span "CASH" at bounding box center [439, 214] width 15 height 8
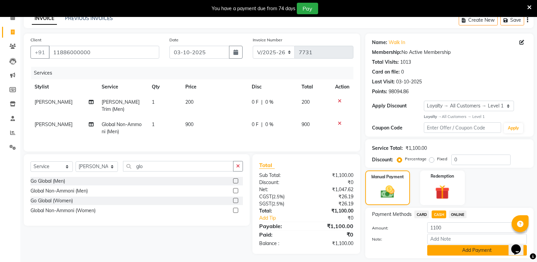
click at [450, 250] on button "Add Payment" at bounding box center [477, 250] width 100 height 11
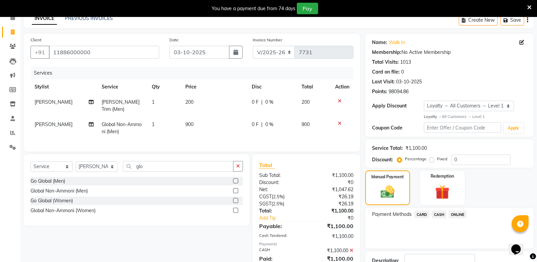
scroll to position [92, 0]
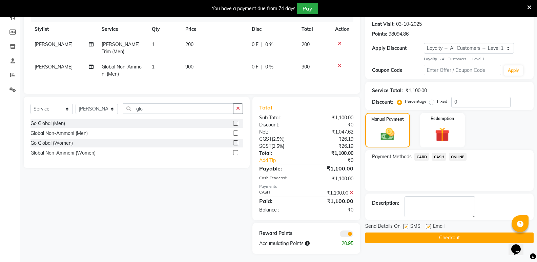
click at [449, 240] on button "Checkout" at bounding box center [449, 237] width 168 height 11
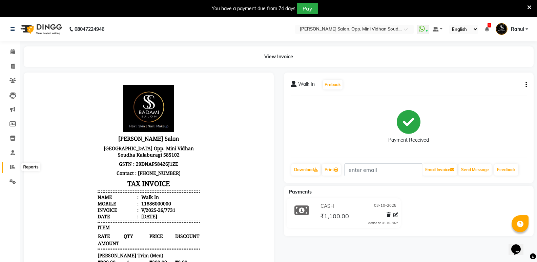
click at [11, 168] on icon at bounding box center [12, 166] width 5 height 5
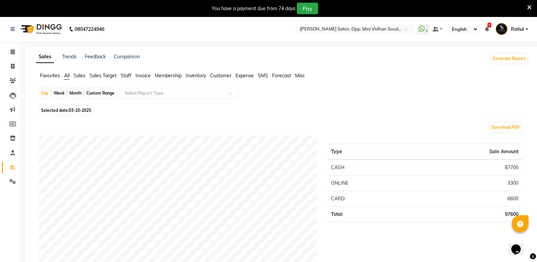
click at [130, 76] on span "Staff" at bounding box center [126, 76] width 11 height 6
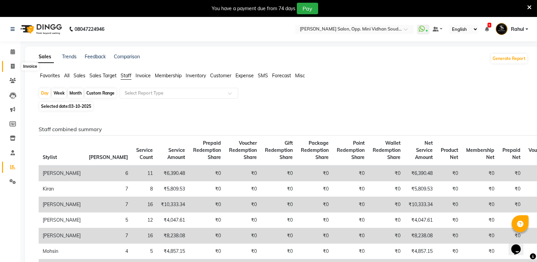
click at [16, 63] on span at bounding box center [13, 67] width 12 height 8
select select "4533"
select select "service"
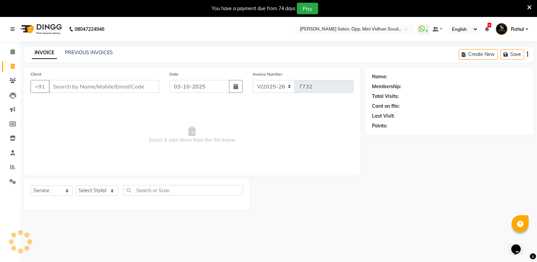
scroll to position [17, 0]
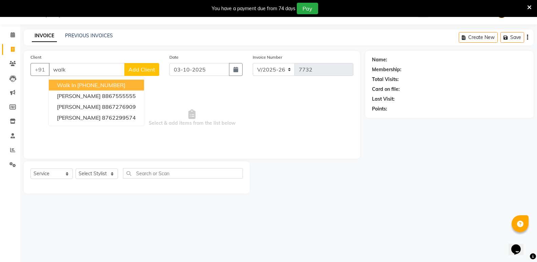
click at [100, 85] on ngb-highlight "[PHONE_NUMBER]" at bounding box center [101, 85] width 48 height 7
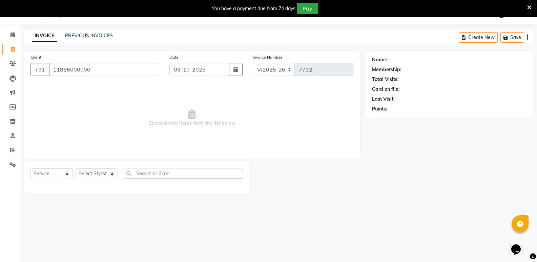
type input "11886000000"
select select "1: Object"
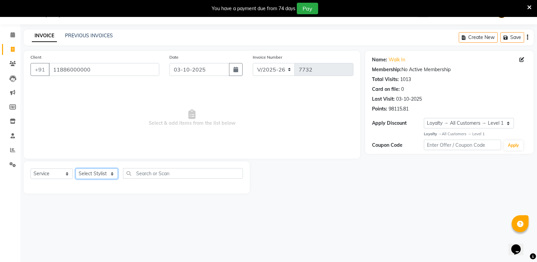
click at [92, 175] on select "Select Stylist [PERSON_NAME] [PERSON_NAME] [PERSON_NAME] Mallu [PERSON_NAME] [P…" at bounding box center [97, 173] width 42 height 11
select select "28117"
click at [76, 168] on select "Select Stylist [PERSON_NAME] [PERSON_NAME] [PERSON_NAME] Mallu [PERSON_NAME] [P…" at bounding box center [97, 173] width 42 height 11
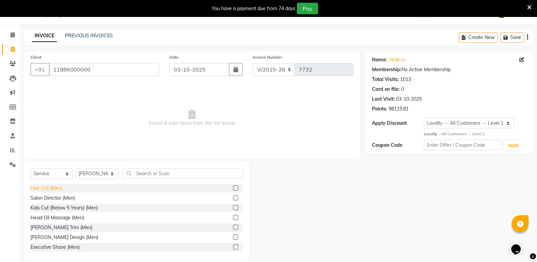
click at [48, 187] on div "Hair Cut (Men)" at bounding box center [46, 188] width 32 height 7
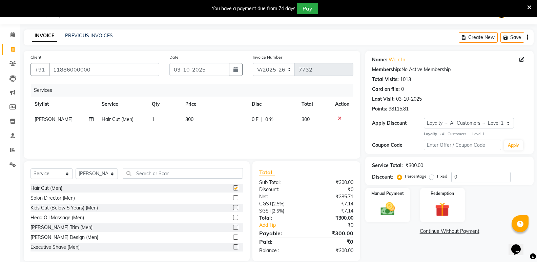
checkbox input "false"
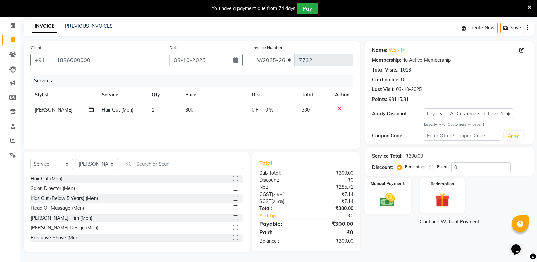
click at [388, 201] on img at bounding box center [387, 199] width 24 height 17
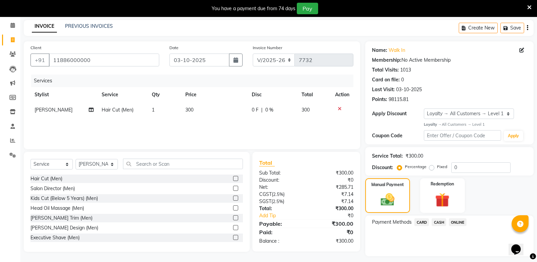
click at [436, 222] on span "CASH" at bounding box center [439, 222] width 15 height 8
click at [443, 252] on div "Note:" at bounding box center [449, 248] width 165 height 12
click at [442, 255] on button "Add Payment" at bounding box center [477, 258] width 100 height 11
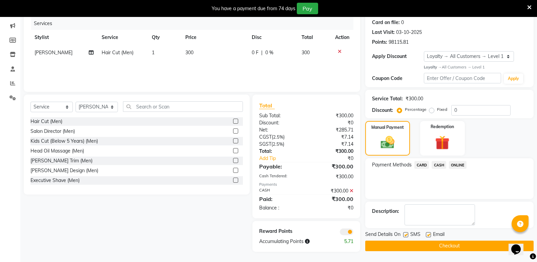
click at [446, 247] on button "Checkout" at bounding box center [449, 246] width 168 height 11
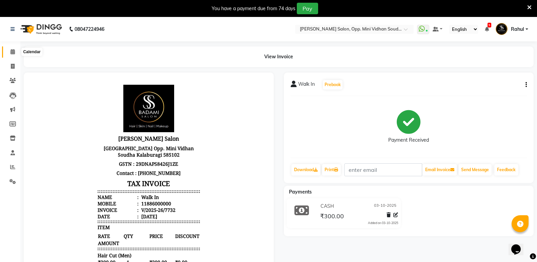
click at [8, 52] on span at bounding box center [13, 52] width 12 height 8
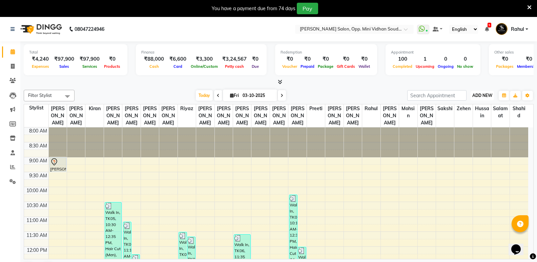
click at [482, 91] on button "ADD NEW Toggle Dropdown" at bounding box center [482, 95] width 23 height 9
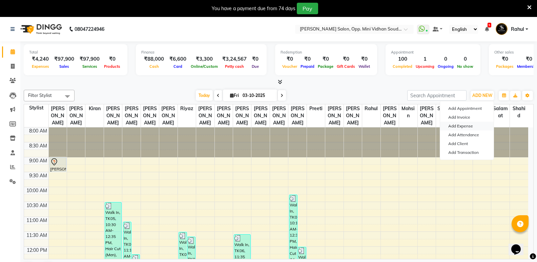
click at [457, 125] on link "Add Expense" at bounding box center [467, 126] width 54 height 9
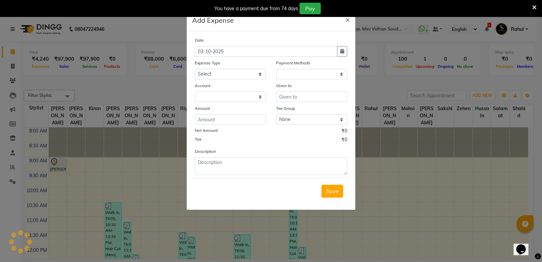
select select "1"
select select "3356"
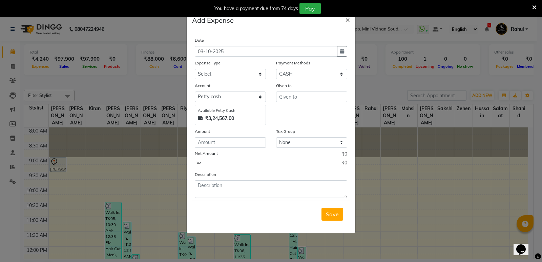
click at [419, 123] on ngb-modal-window "Add Expense × Date 03-10-2025 Expense Type Select Abhishek Gutedar AC Service A…" at bounding box center [271, 131] width 542 height 262
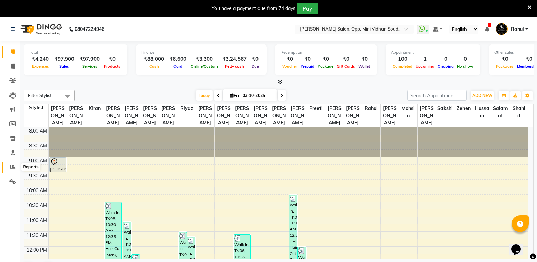
click at [9, 165] on span at bounding box center [13, 167] width 12 height 8
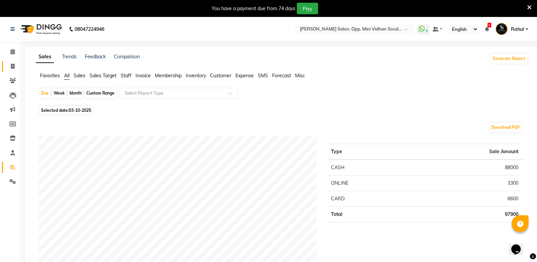
click at [11, 61] on link "Invoice" at bounding box center [10, 66] width 16 height 11
select select "service"
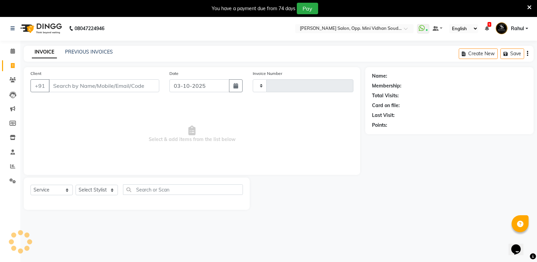
type input "7733"
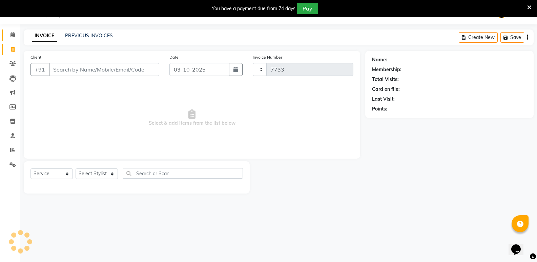
select select "4533"
click at [12, 36] on icon at bounding box center [13, 34] width 4 height 5
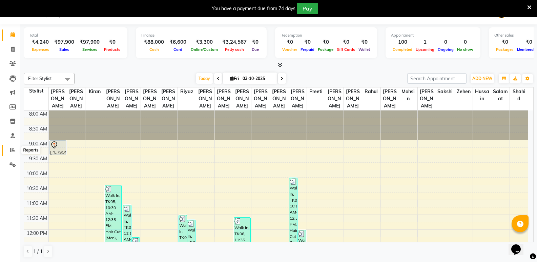
click at [7, 149] on span at bounding box center [13, 150] width 12 height 8
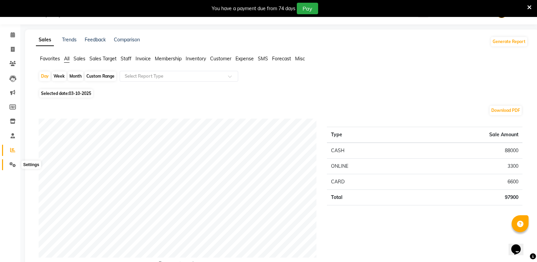
click at [11, 164] on icon at bounding box center [12, 164] width 6 height 5
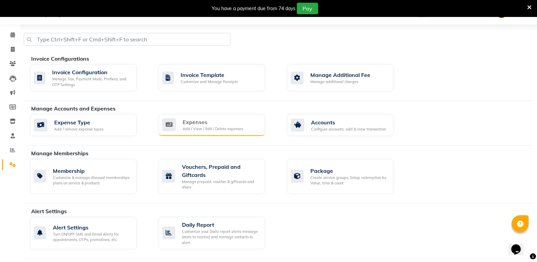
click at [198, 129] on div "Add / View / Edit / Delete expenses" at bounding box center [213, 129] width 61 height 6
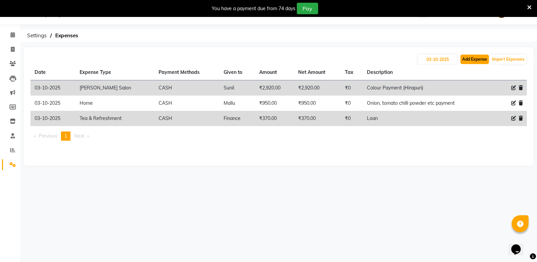
click at [479, 55] on button "Add Expense" at bounding box center [474, 59] width 28 height 9
select select "1"
select select "3356"
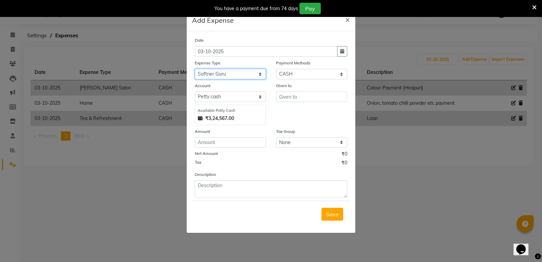
select select "6891"
type input "Mallu"
type input "80"
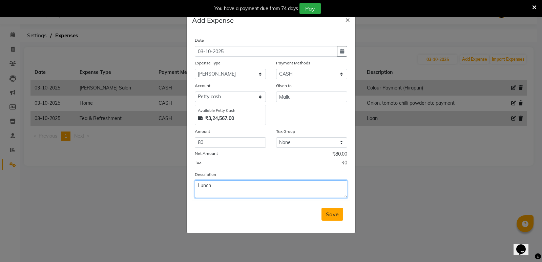
type textarea "Lunch"
click at [335, 215] on span "Save" at bounding box center [332, 214] width 13 height 7
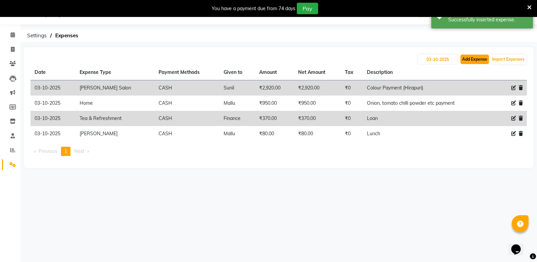
click at [477, 59] on button "Add Expense" at bounding box center [474, 59] width 28 height 9
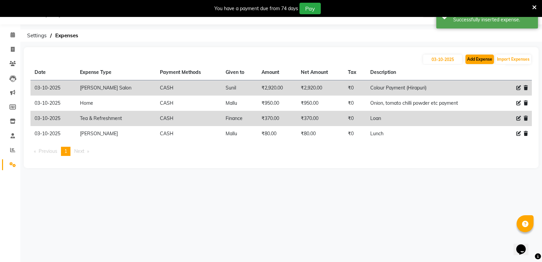
select select "1"
select select "3356"
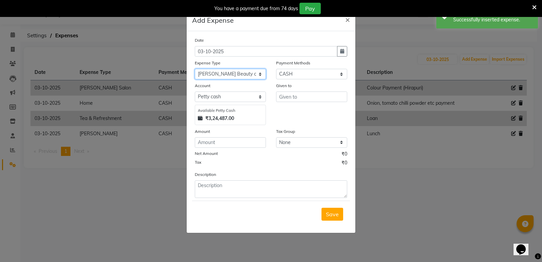
select select "8077"
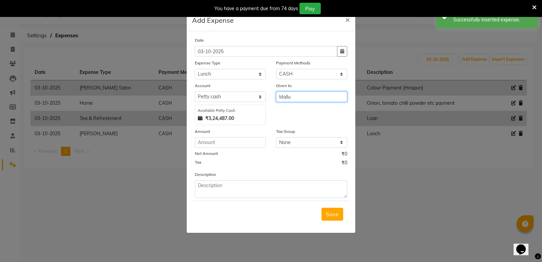
type input "Mallu"
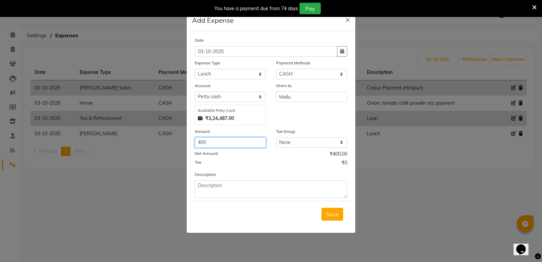
type input "400"
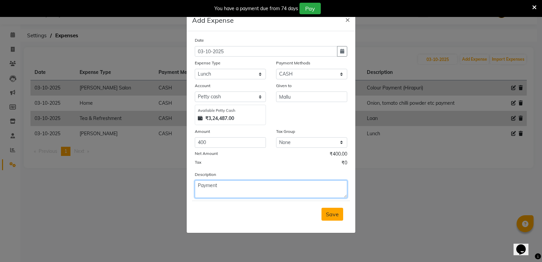
type textarea "Payment"
click at [332, 217] on span "Save" at bounding box center [332, 214] width 13 height 7
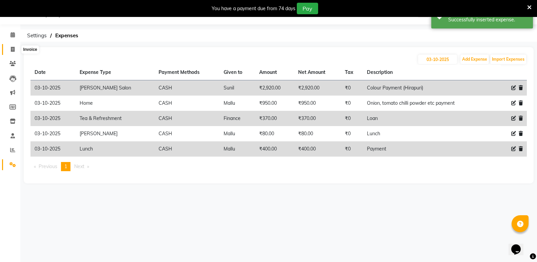
click at [15, 48] on icon at bounding box center [13, 49] width 4 height 5
select select "4533"
select select "service"
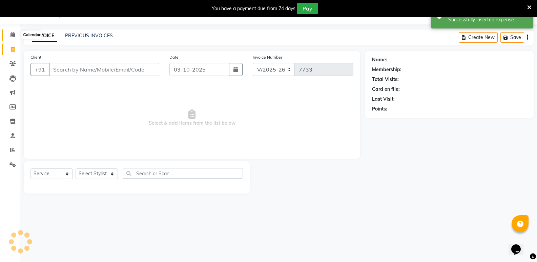
click at [12, 37] on icon at bounding box center [13, 34] width 4 height 5
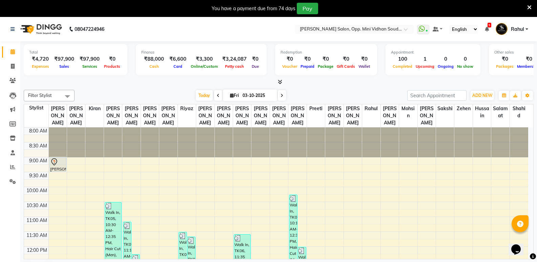
click at [523, 28] on span "Rahul" at bounding box center [517, 29] width 13 height 7
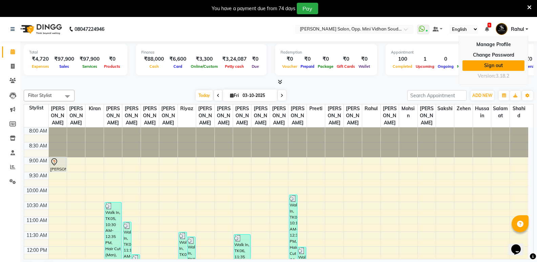
click at [497, 65] on link "Sign out" at bounding box center [493, 65] width 62 height 11
